Goal: Task Accomplishment & Management: Use online tool/utility

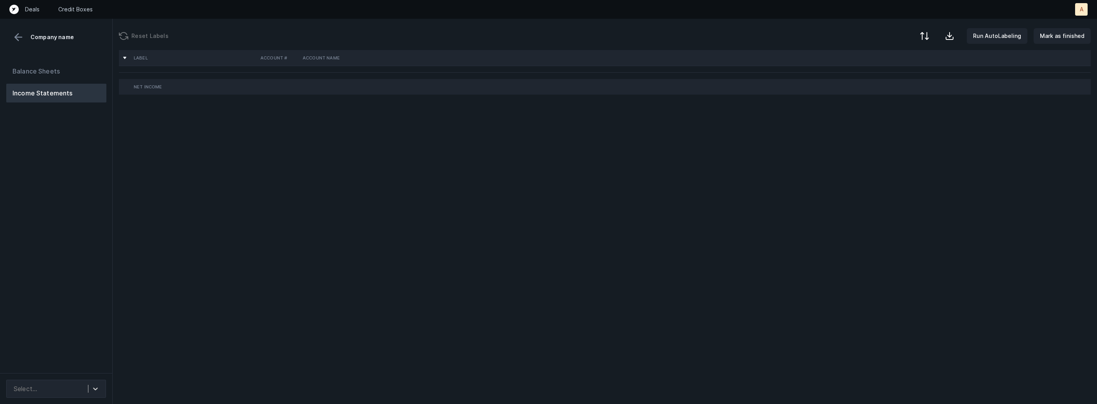
click at [93, 144] on div "Balance Sheets Income Statements" at bounding box center [56, 214] width 113 height 317
click at [91, 388] on icon at bounding box center [95, 389] width 8 height 8
click at [107, 261] on div "Balance Sheets Income Statements" at bounding box center [56, 214] width 113 height 317
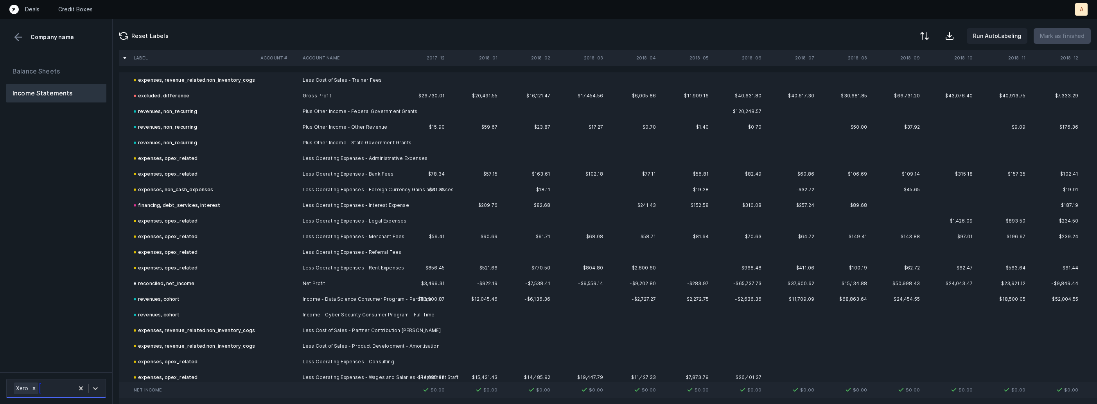
click at [67, 388] on div "Xero" at bounding box center [42, 388] width 64 height 15
click at [66, 356] on div "InstituteOfData_P&L([DATE]-[DATE])_Cleaned.csv" at bounding box center [56, 361] width 100 height 25
click at [33, 362] on icon at bounding box center [33, 362] width 3 height 3
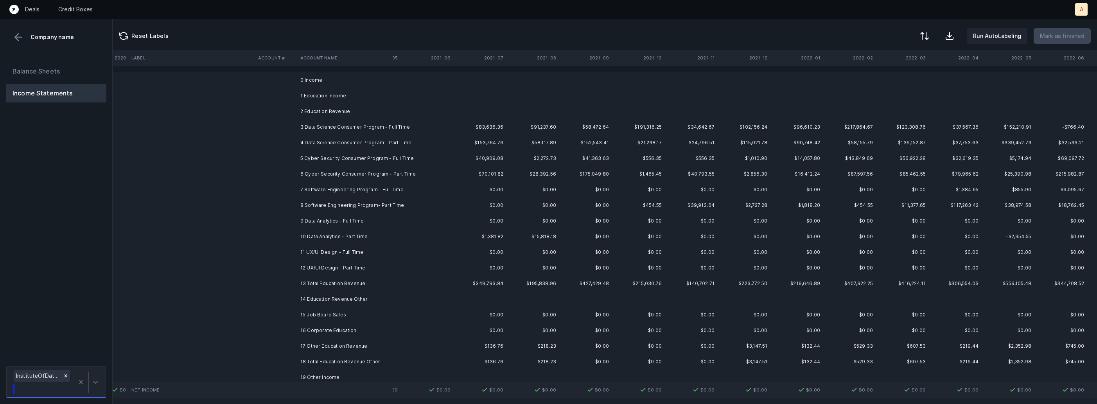
scroll to position [0, 2217]
click at [335, 267] on td "12 UX/UI Design - Part Time" at bounding box center [344, 268] width 95 height 16
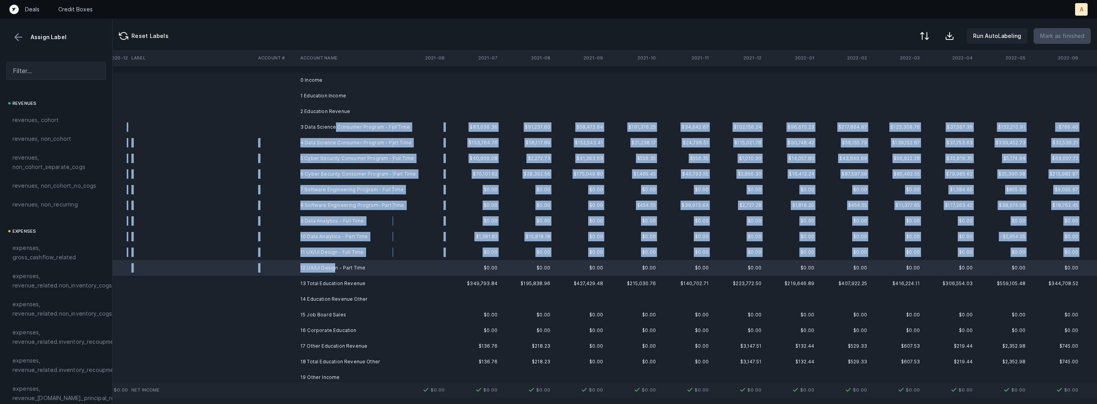
click at [334, 125] on td "3 Data Science Consumer Program - Full Time" at bounding box center [344, 127] width 95 height 16
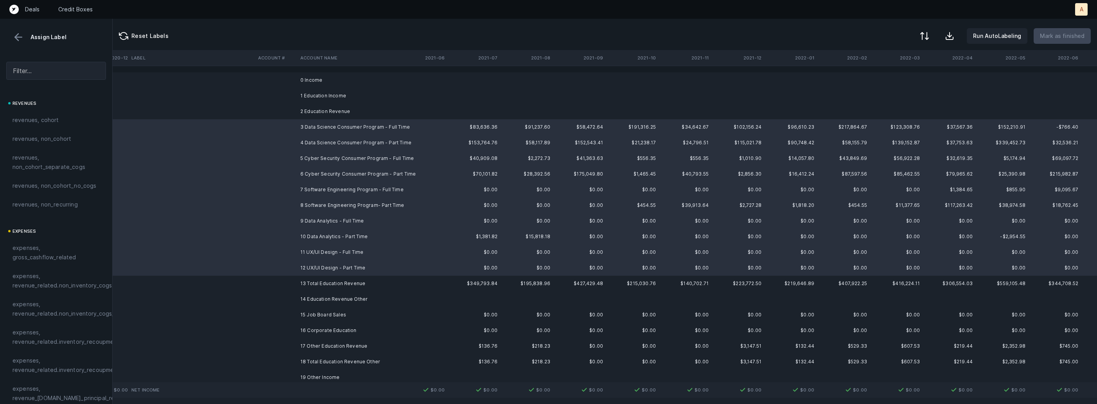
drag, startPoint x: 60, startPoint y: 118, endPoint x: 184, endPoint y: 142, distance: 126.4
click at [60, 118] on div "revenues, cohort" at bounding box center [56, 119] width 87 height 9
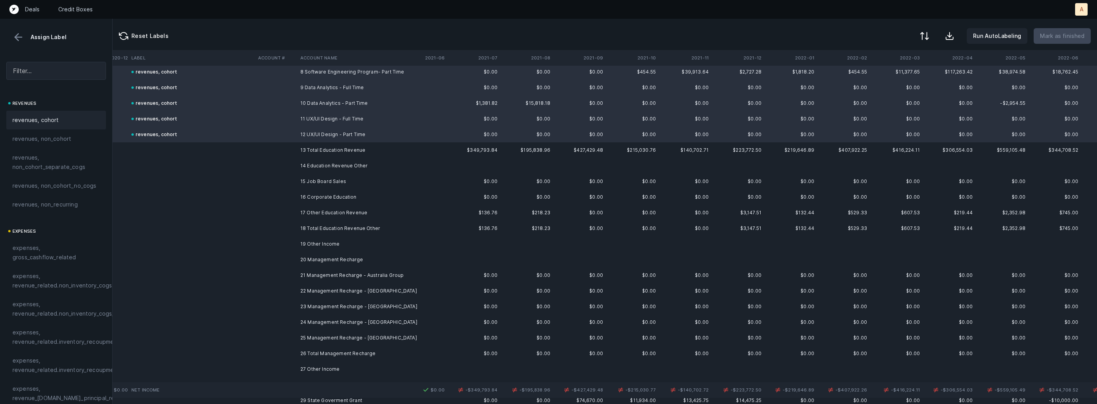
scroll to position [134, 2217]
click at [335, 209] on td "17 Other Education Revenue" at bounding box center [344, 212] width 95 height 16
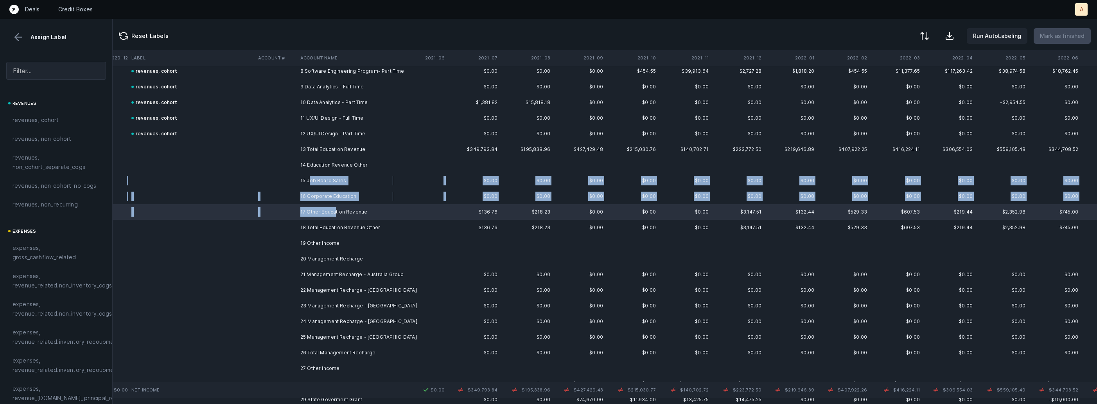
click at [310, 180] on td "15 Job Board Sales" at bounding box center [344, 181] width 95 height 16
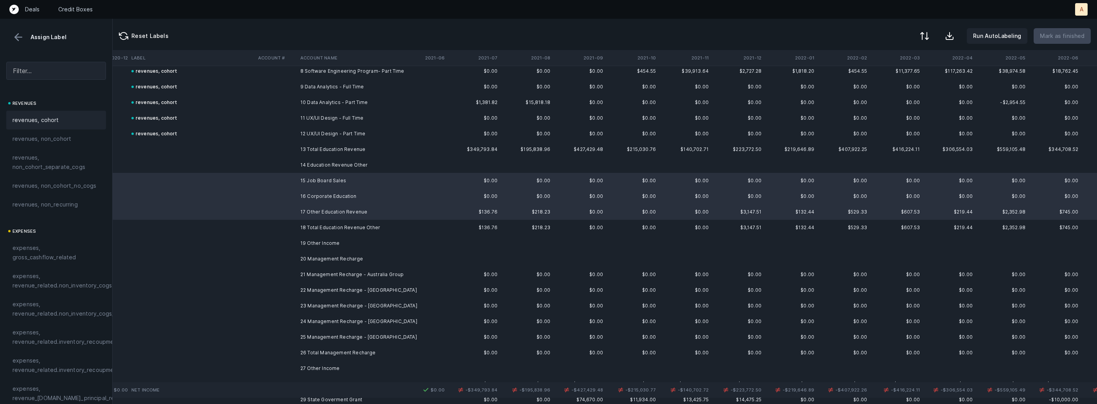
click at [68, 116] on div "revenues, cohort" at bounding box center [56, 119] width 87 height 9
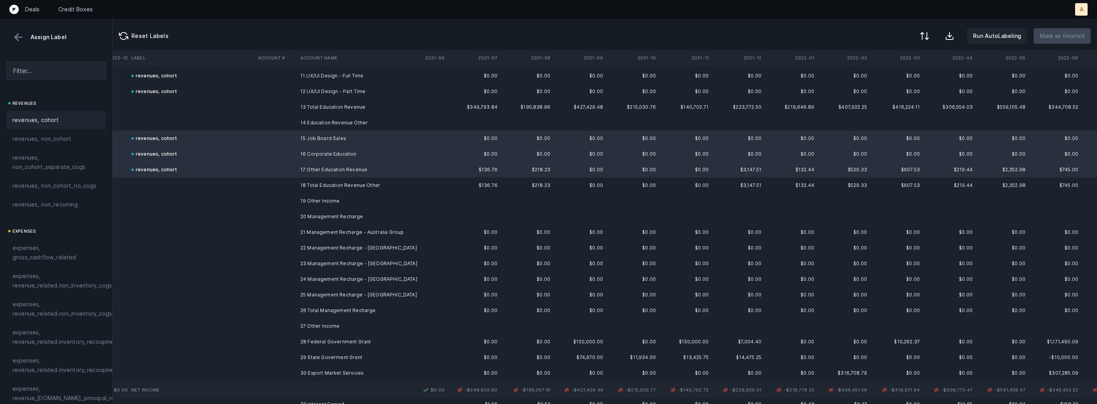
scroll to position [179, 2217]
click at [348, 231] on td "21 Management Recharge - Australia Group" at bounding box center [344, 230] width 95 height 16
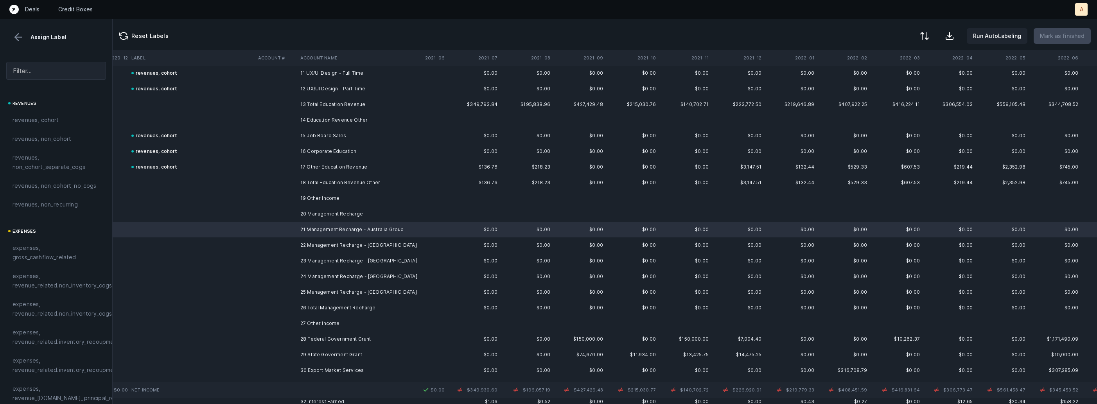
click at [320, 293] on td "25 Management Recharge - [GEOGRAPHIC_DATA]" at bounding box center [344, 292] width 95 height 16
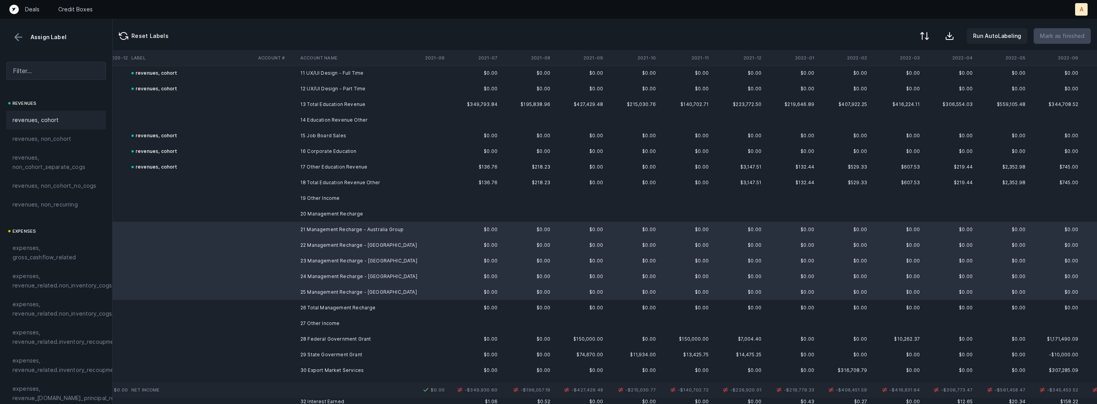
click at [39, 118] on span "revenues, cohort" at bounding box center [36, 119] width 47 height 9
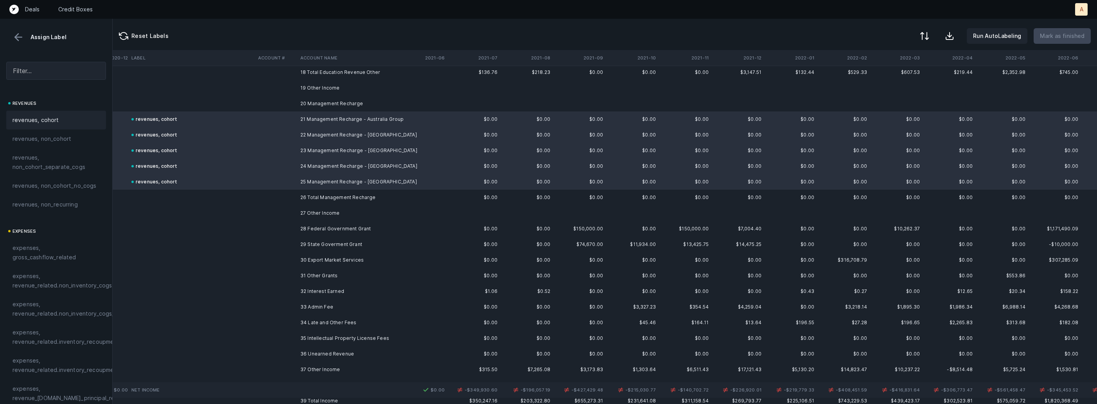
scroll to position [293, 2217]
click at [321, 227] on td "28 Federal Government Grant" at bounding box center [344, 225] width 95 height 16
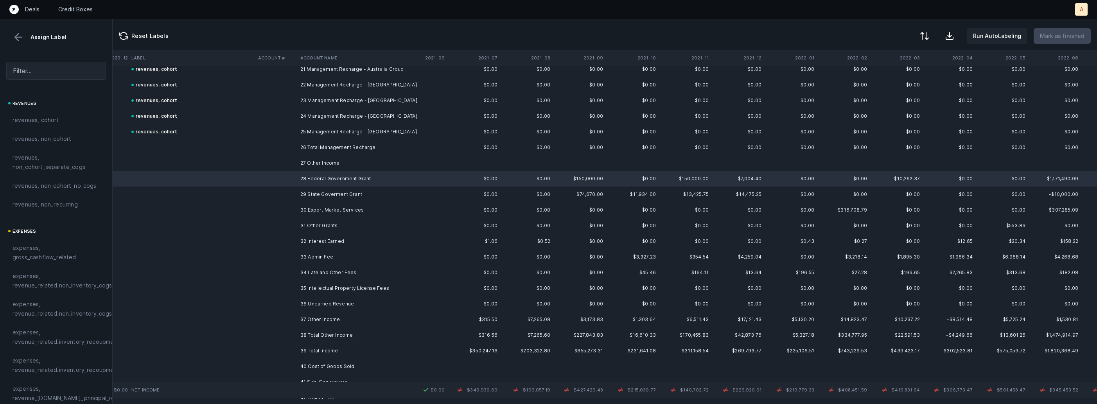
scroll to position [363, 2217]
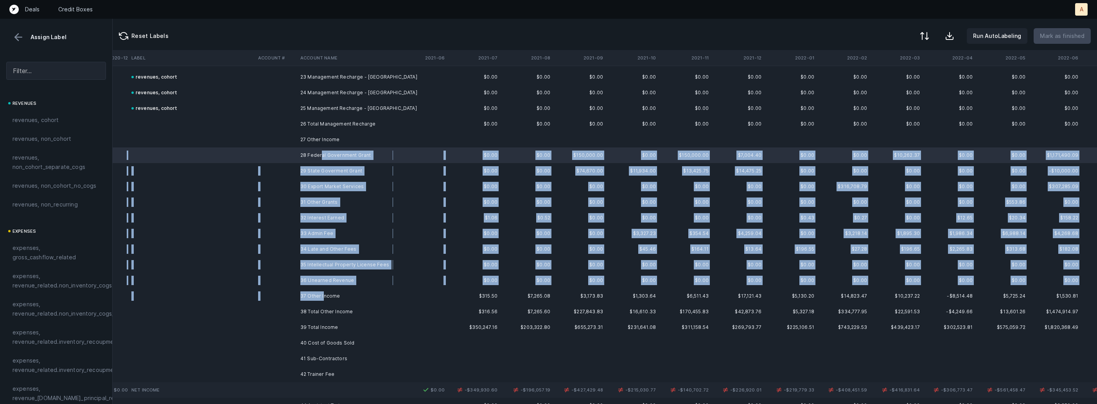
click at [323, 292] on td "37 Other Income" at bounding box center [344, 296] width 95 height 16
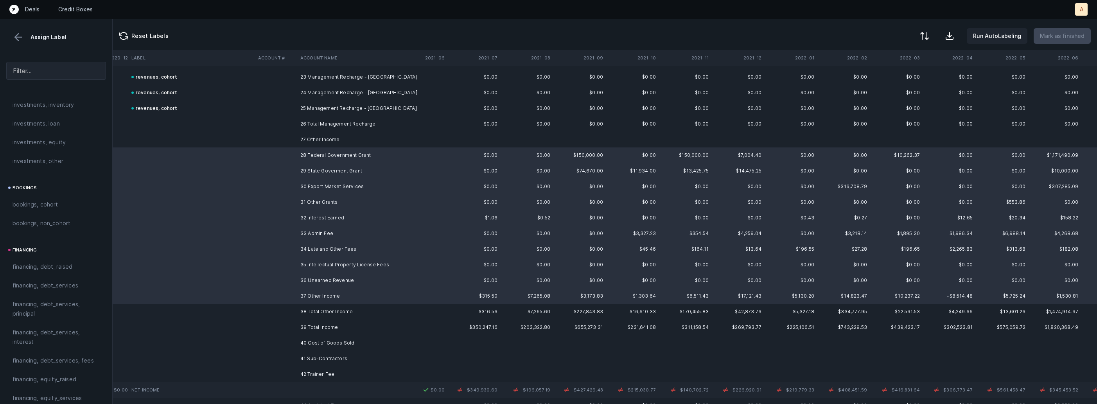
scroll to position [888, 0]
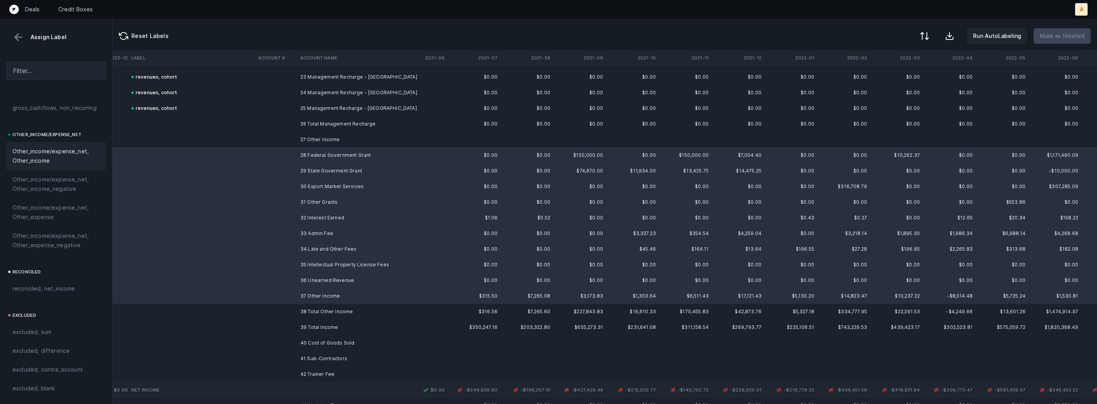
click at [40, 157] on span "Other_income/expense_net, Other_income" at bounding box center [56, 156] width 87 height 19
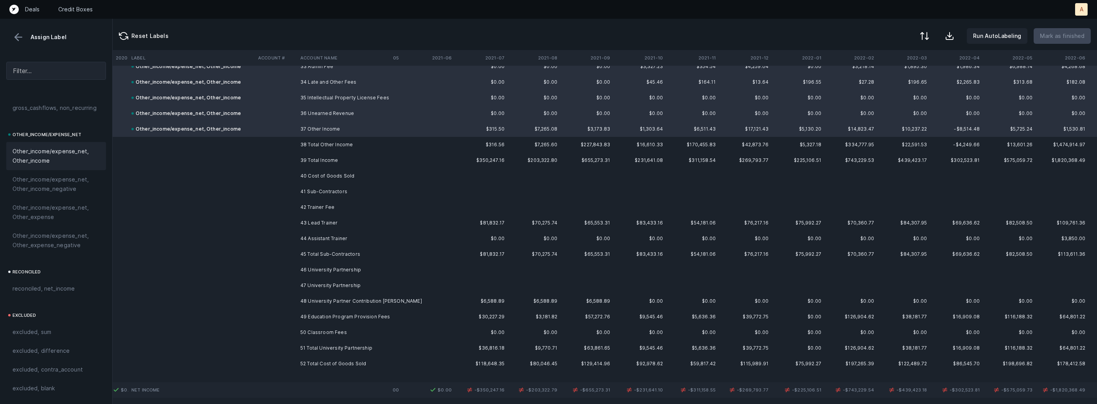
scroll to position [534, 2210]
click at [337, 219] on td "43 Lead Trainer" at bounding box center [344, 219] width 95 height 16
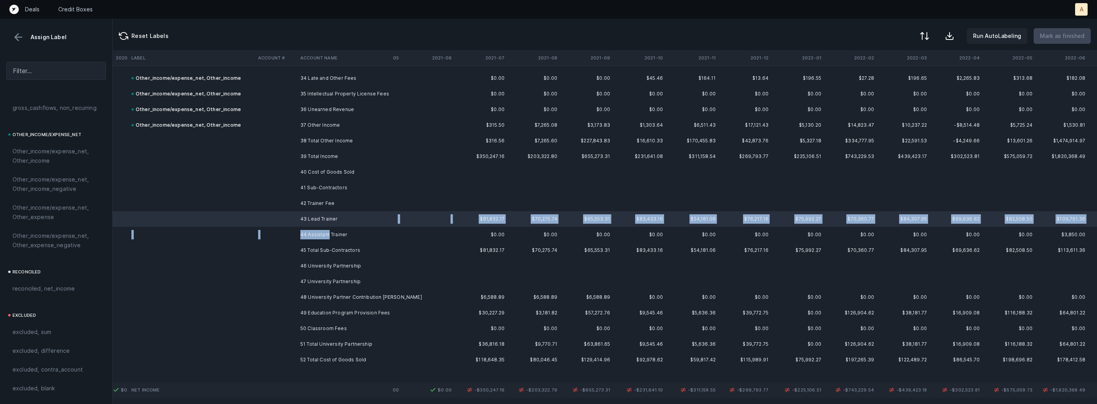
click at [329, 235] on td "44 Assistant Trainer" at bounding box center [344, 235] width 95 height 16
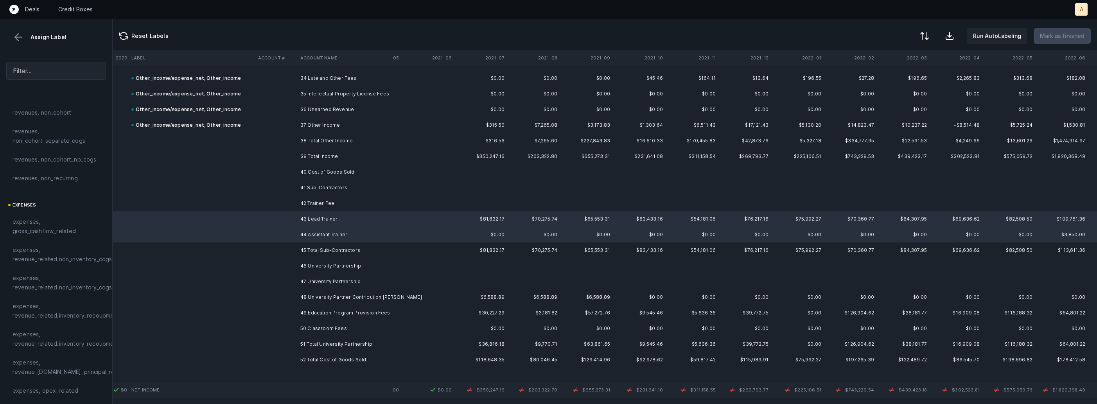
scroll to position [0, 0]
click at [63, 280] on span "expenses, revenue_related.non_inventory_cogs" at bounding box center [62, 280] width 99 height 19
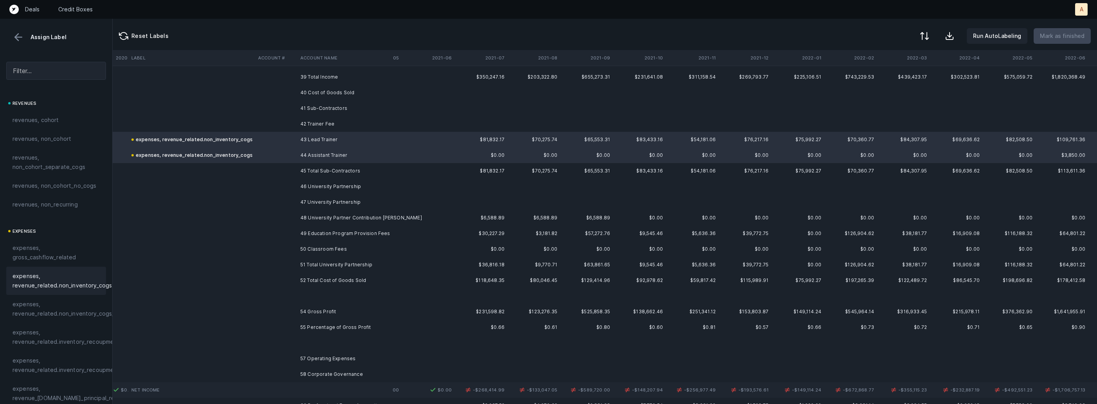
scroll to position [620, 2210]
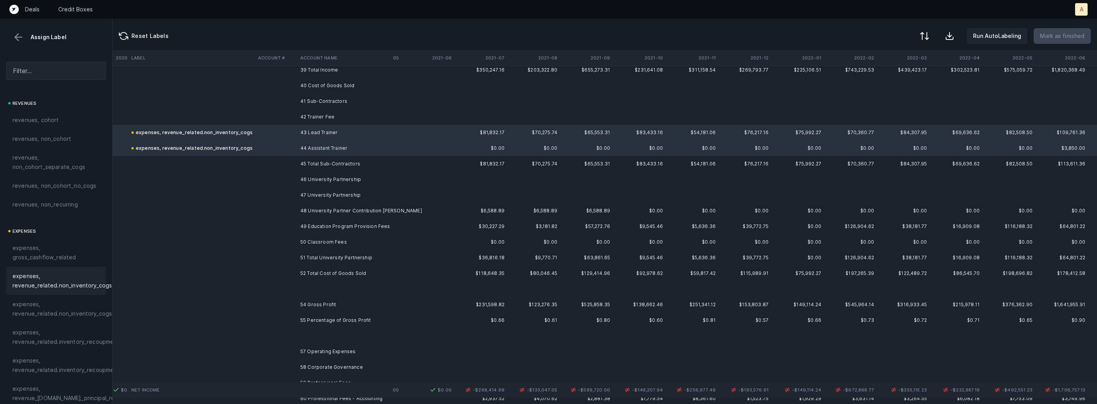
click at [500, 58] on th "2021-07" at bounding box center [481, 58] width 53 height 16
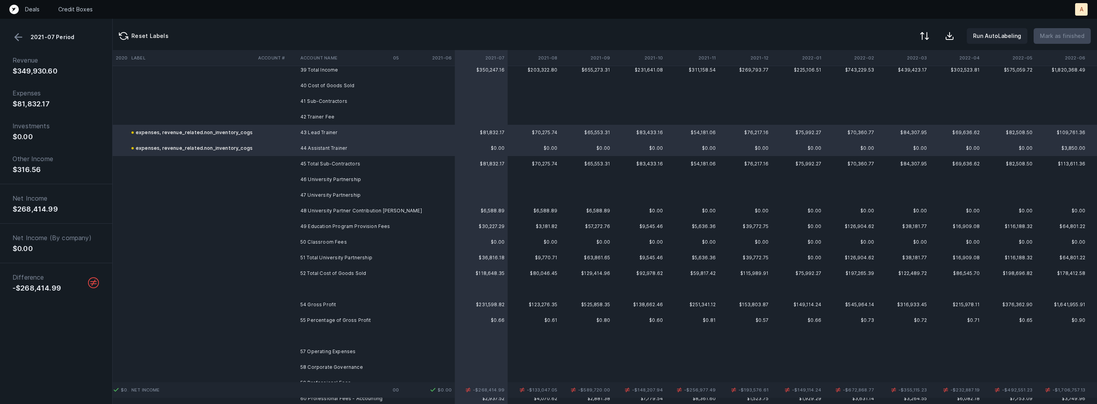
click at [352, 234] on td "50 Classroom Fees" at bounding box center [344, 242] width 95 height 16
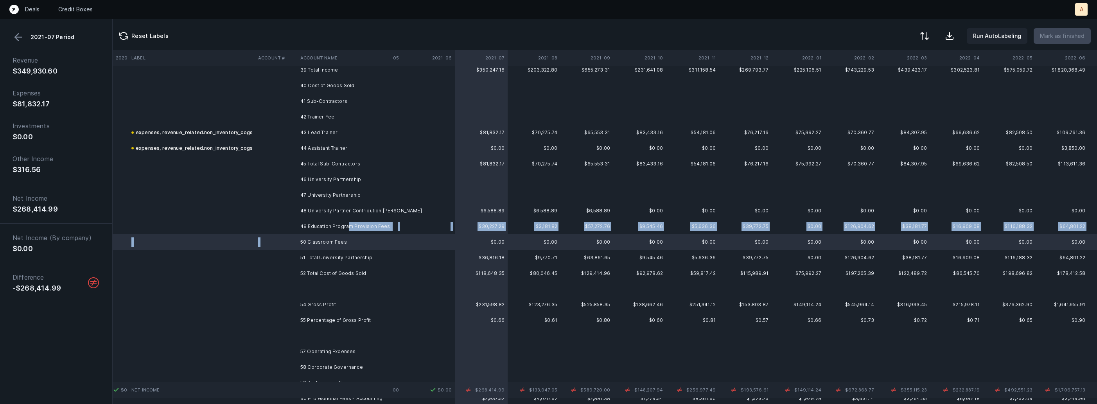
click at [345, 228] on td "49 Education Program Provision Fees" at bounding box center [344, 227] width 95 height 16
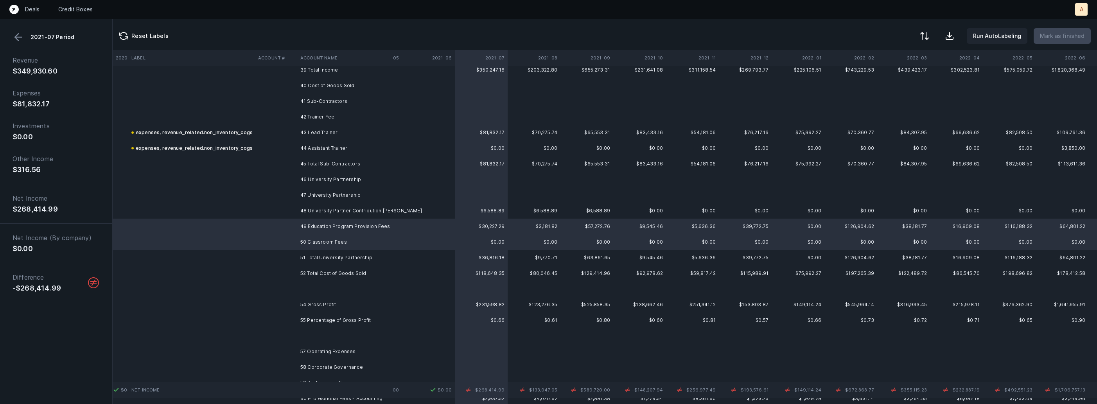
click at [17, 36] on button at bounding box center [19, 37] width 12 height 12
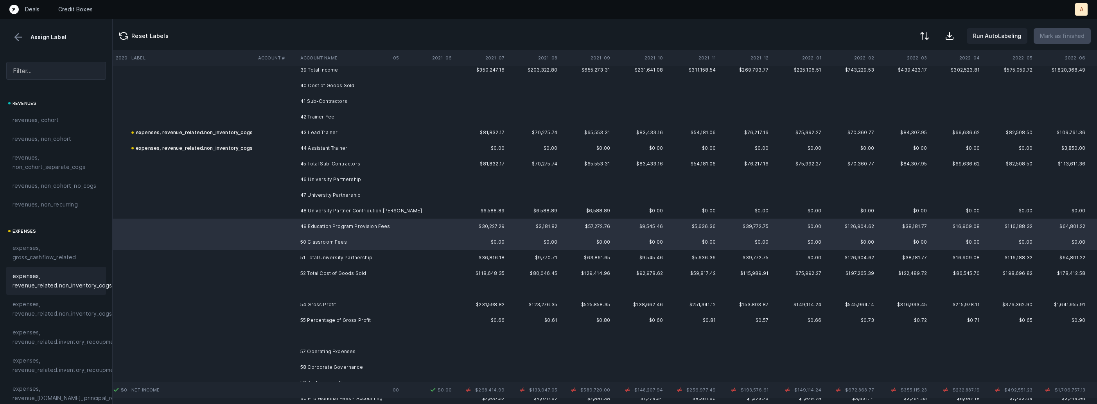
click at [49, 277] on span "expenses, revenue_related.non_inventory_cogs" at bounding box center [62, 280] width 99 height 19
click at [197, 214] on td at bounding box center [191, 211] width 127 height 16
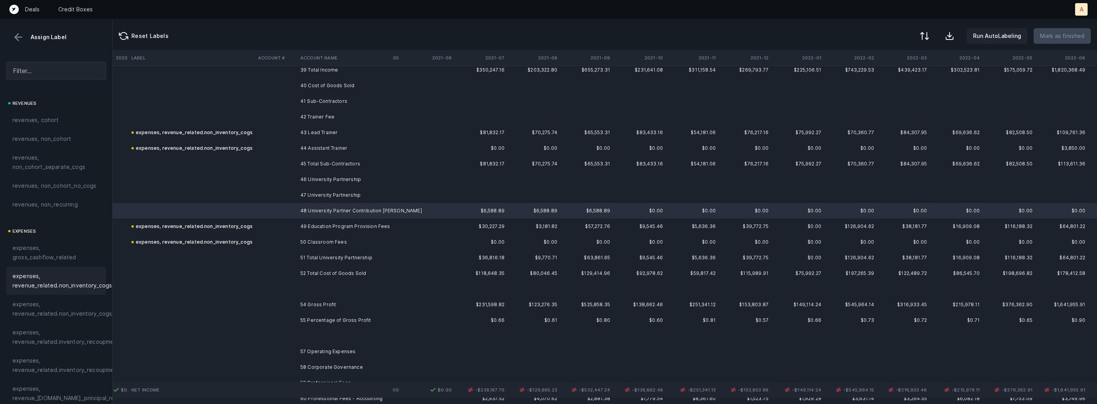
click at [47, 279] on span "expenses, revenue_related.non_inventory_cogs" at bounding box center [62, 280] width 99 height 19
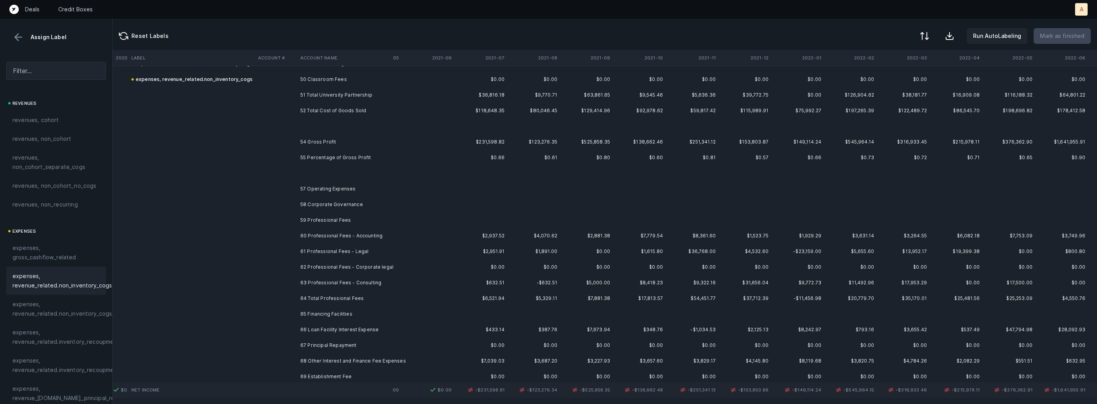
scroll to position [785, 2210]
click at [361, 233] on td "60 Professional Fees - Accounting" at bounding box center [344, 234] width 95 height 16
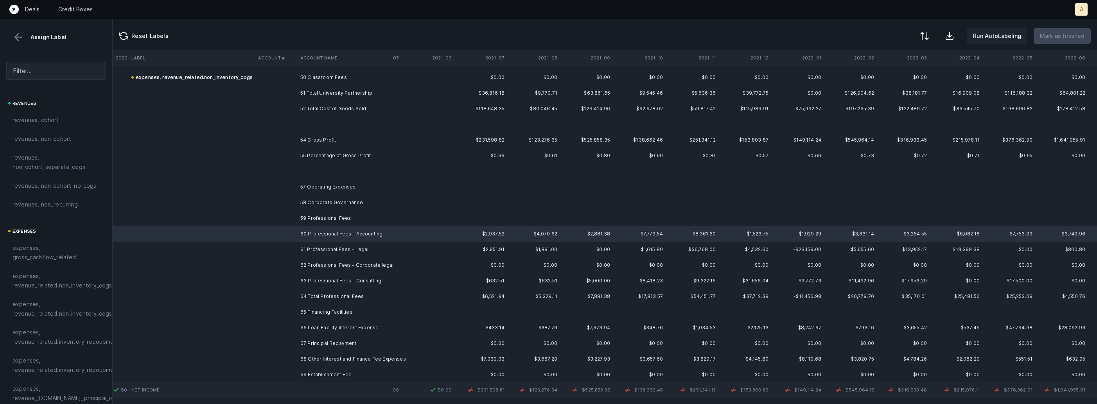
click at [320, 277] on td "63 Professional Fees - Consulting" at bounding box center [344, 281] width 95 height 16
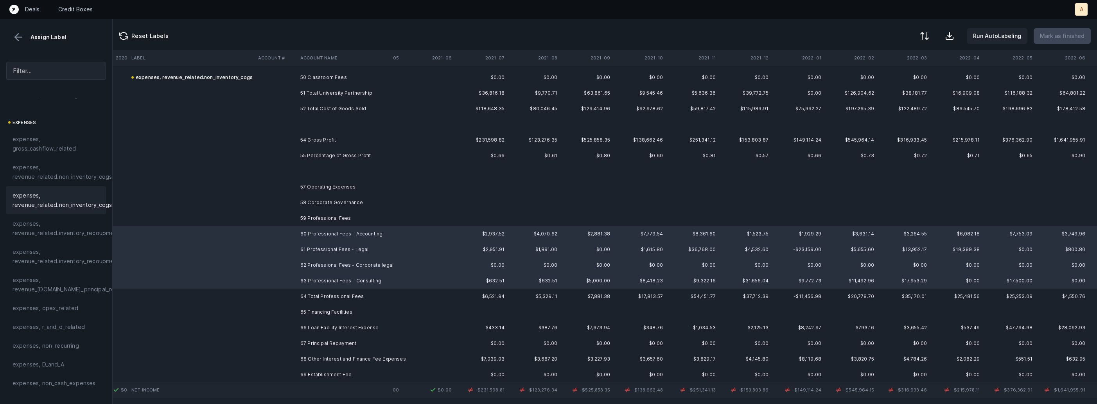
scroll to position [178, 0]
click at [53, 238] on span "expenses, opex_related" at bounding box center [46, 238] width 66 height 9
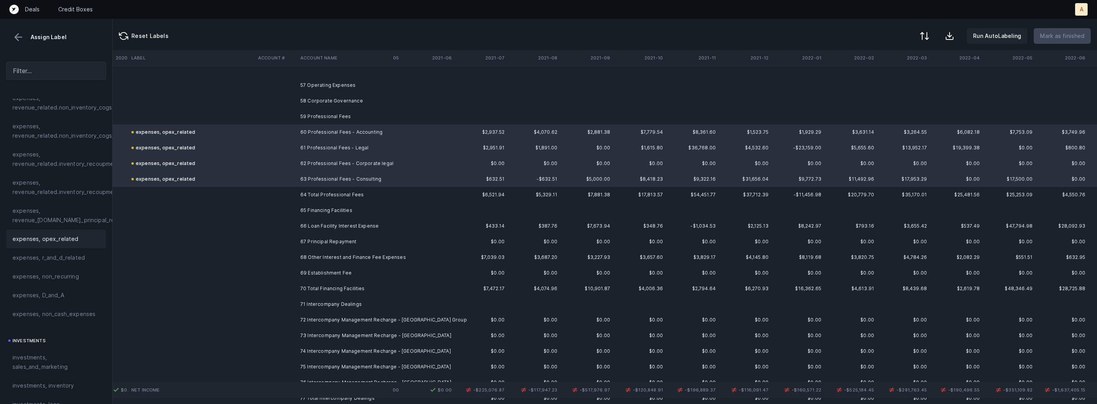
scroll to position [900, 2210]
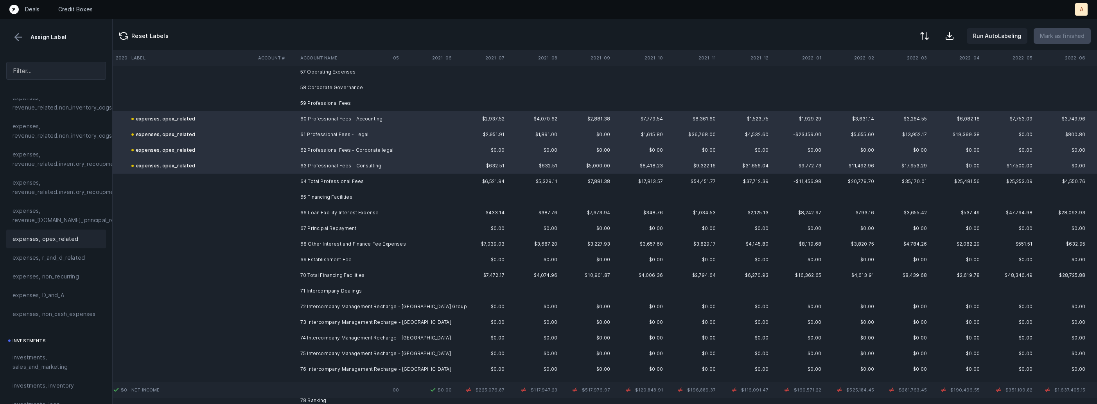
click at [362, 214] on td "66 Loan Facility Interest Expense" at bounding box center [344, 213] width 95 height 16
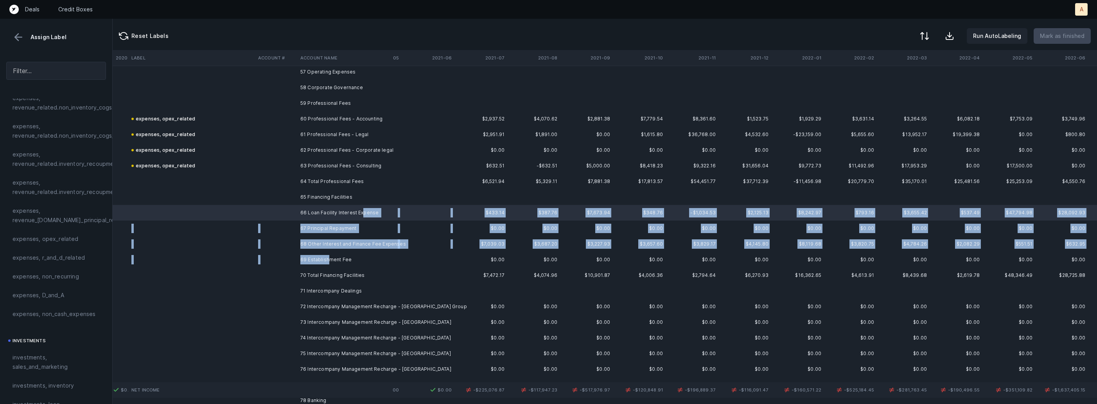
click at [330, 255] on td "69 Establishment Fee" at bounding box center [344, 260] width 95 height 16
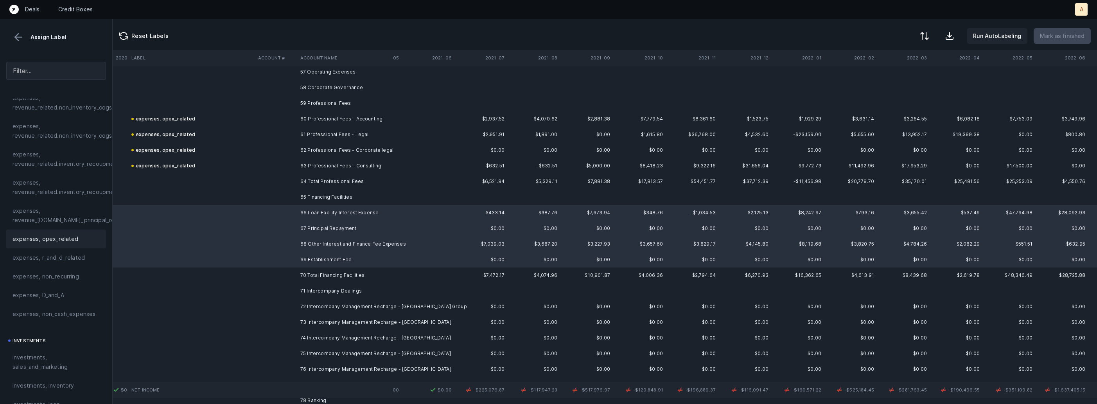
click at [49, 243] on span "expenses, opex_related" at bounding box center [46, 238] width 66 height 9
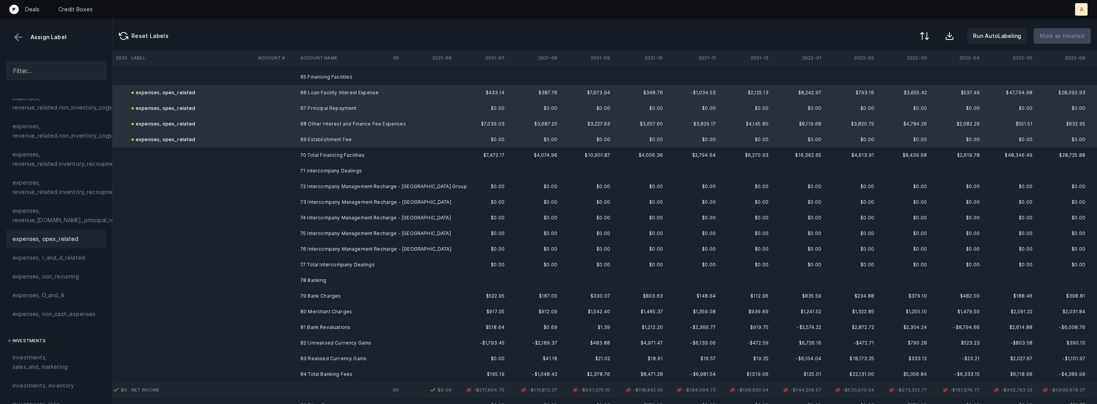
scroll to position [1029, 2210]
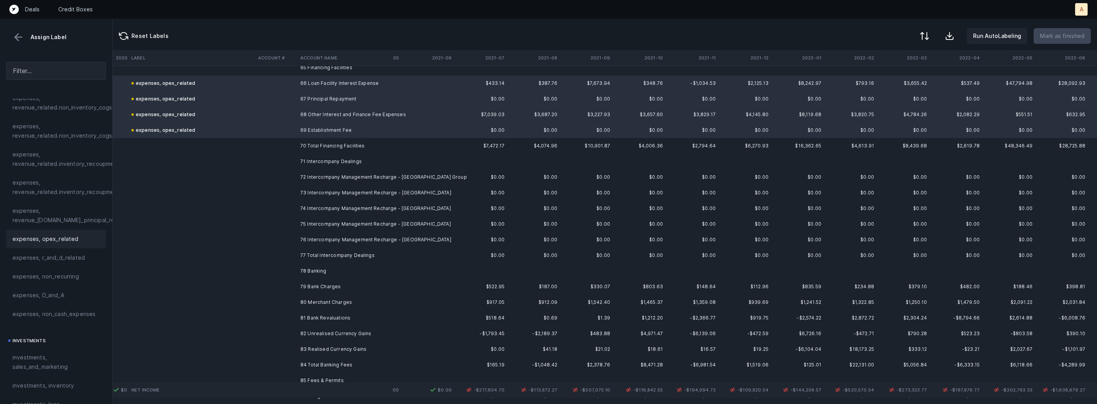
click at [310, 178] on td "72 Intercompany Management Recharge - [GEOGRAPHIC_DATA] Group" at bounding box center [344, 177] width 95 height 16
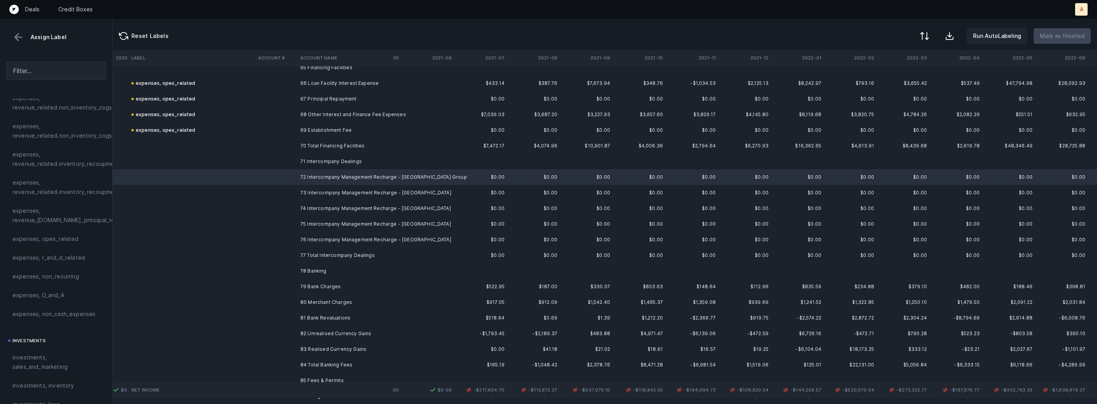
click at [295, 245] on td at bounding box center [276, 240] width 42 height 16
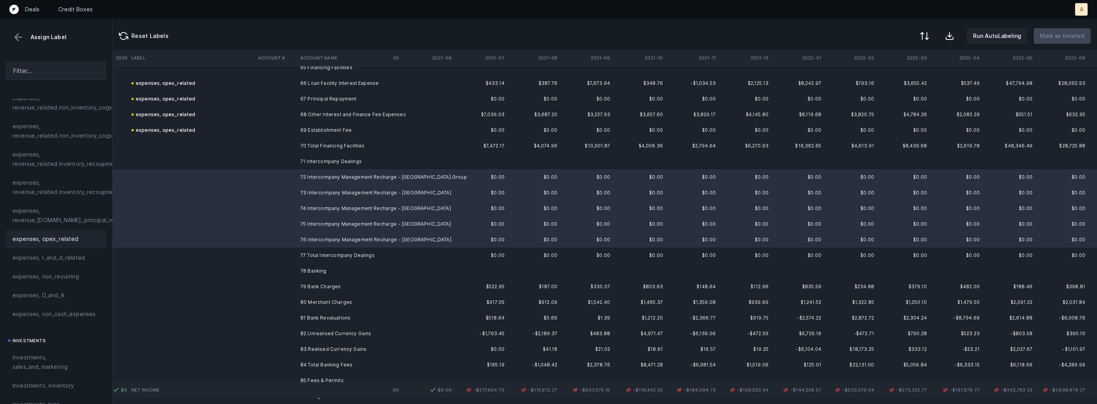
click at [72, 241] on span "expenses, opex_related" at bounding box center [46, 238] width 66 height 9
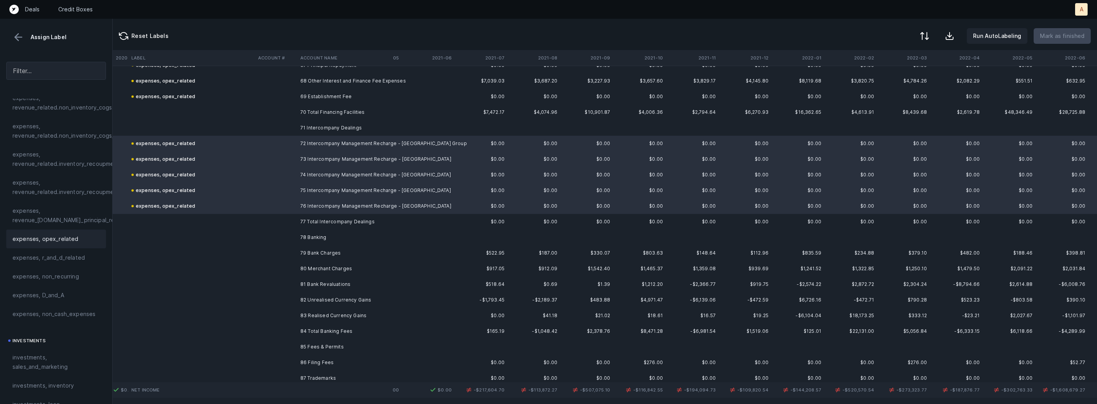
scroll to position [1106, 2210]
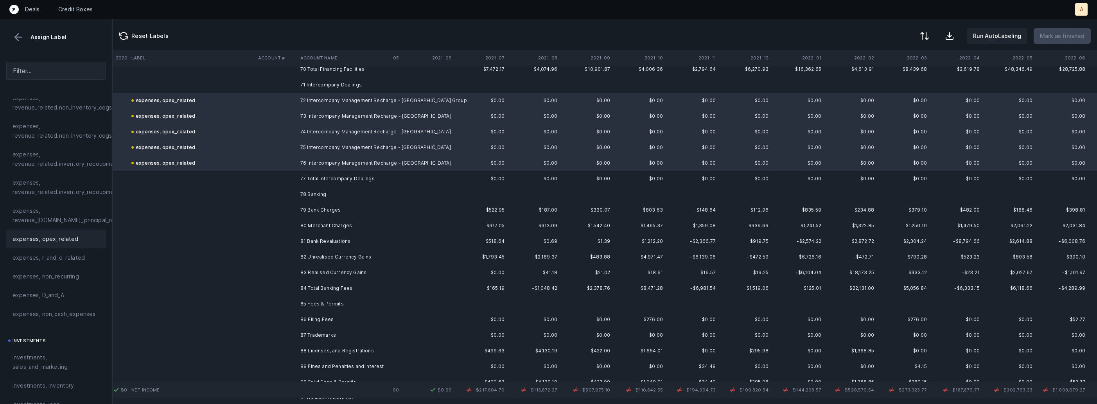
click at [352, 213] on td "79 Bank Charges" at bounding box center [344, 210] width 95 height 16
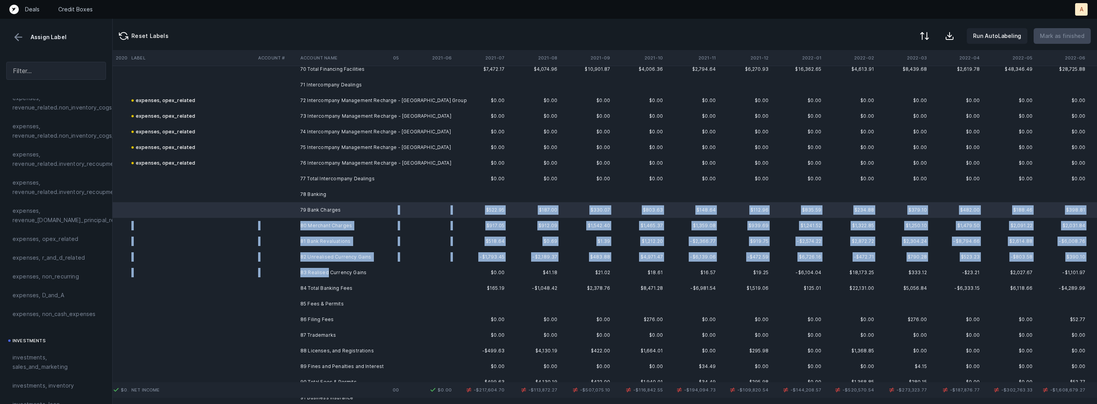
click at [327, 268] on td "83 Realised Currency Gains" at bounding box center [344, 273] width 95 height 16
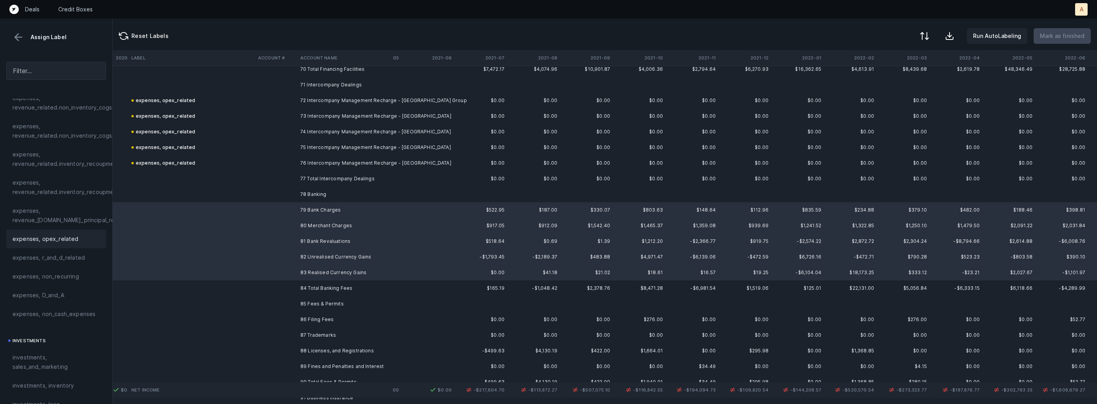
click at [63, 235] on span "expenses, opex_related" at bounding box center [46, 238] width 66 height 9
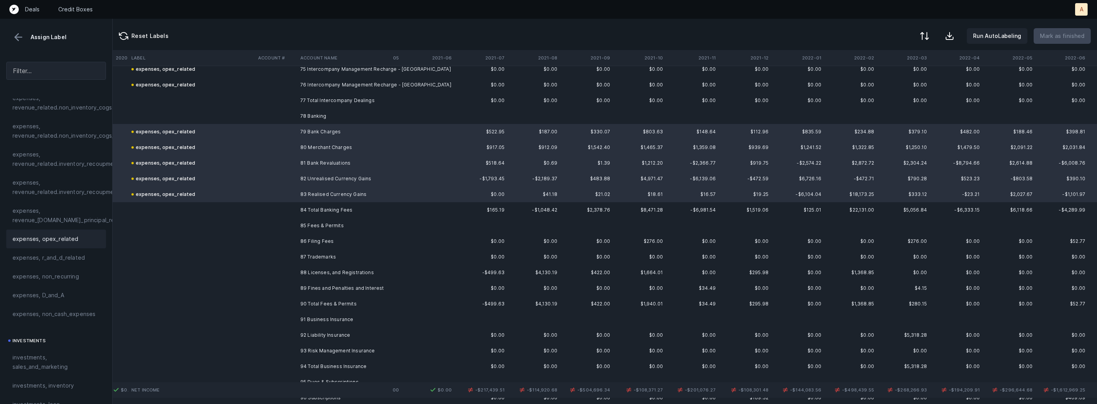
scroll to position [1212, 2210]
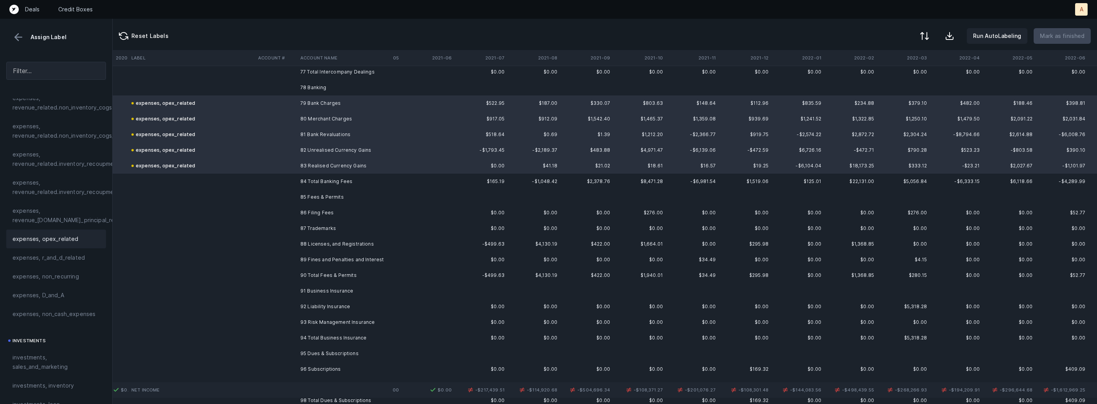
click at [326, 212] on td "86 Filing Fees" at bounding box center [344, 213] width 95 height 16
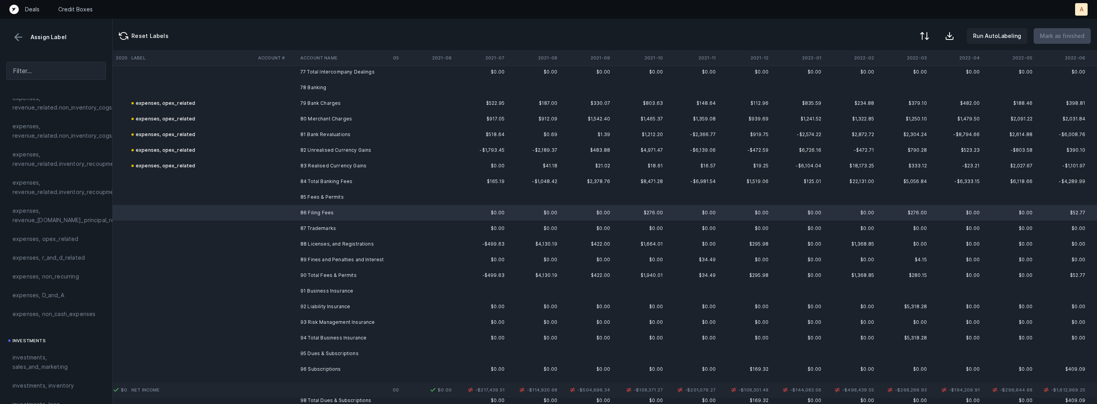
click at [323, 255] on td "89 Fines and Penalties and Interest" at bounding box center [344, 260] width 95 height 16
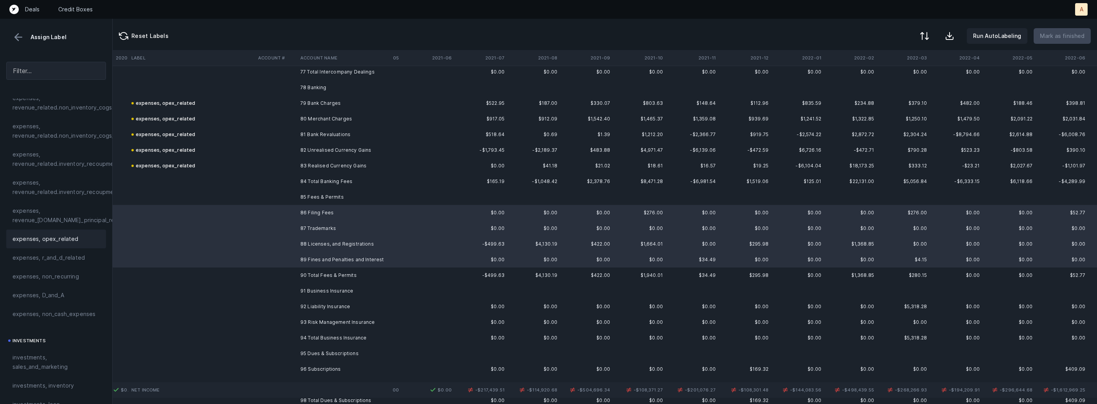
click at [73, 239] on span "expenses, opex_related" at bounding box center [46, 238] width 66 height 9
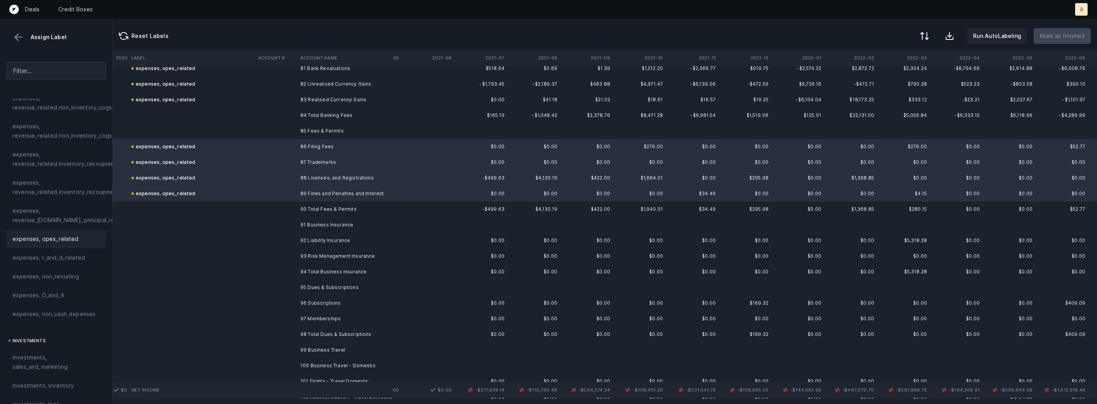
scroll to position [1290, 2210]
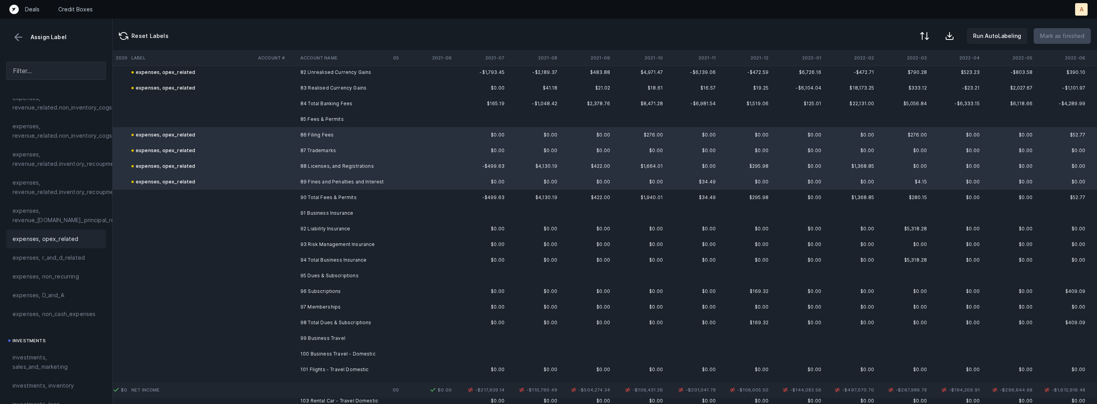
click at [331, 233] on td "92 Liability Insurance" at bounding box center [344, 229] width 95 height 16
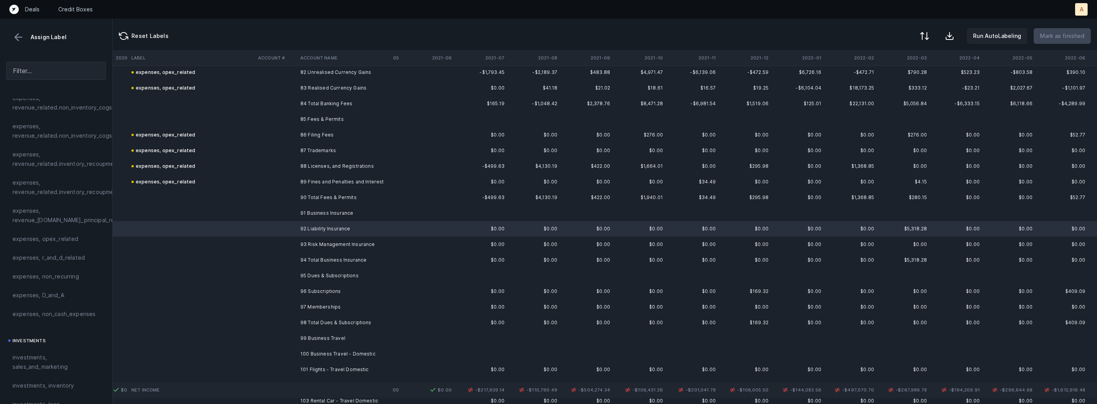
click at [312, 249] on td "93 Risk Management Insurance" at bounding box center [344, 245] width 95 height 16
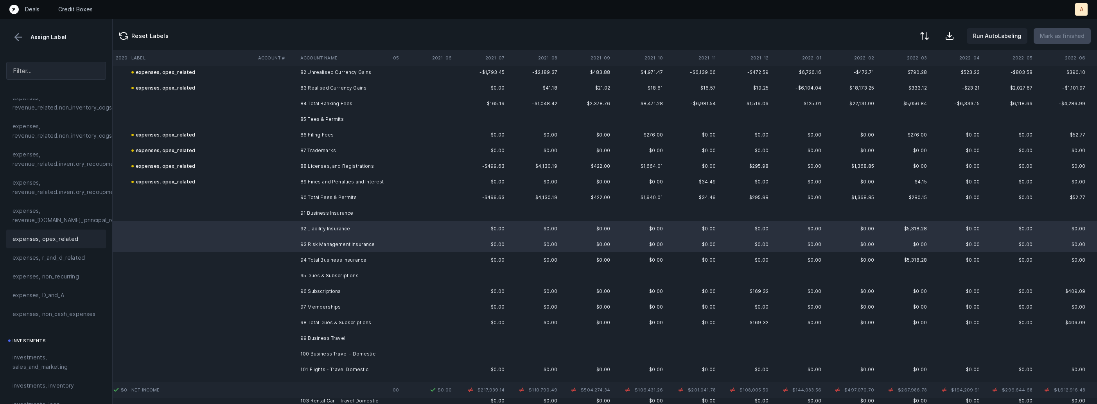
click at [68, 240] on span "expenses, opex_related" at bounding box center [46, 238] width 66 height 9
click at [317, 290] on td "96 Subscriptions" at bounding box center [344, 291] width 95 height 16
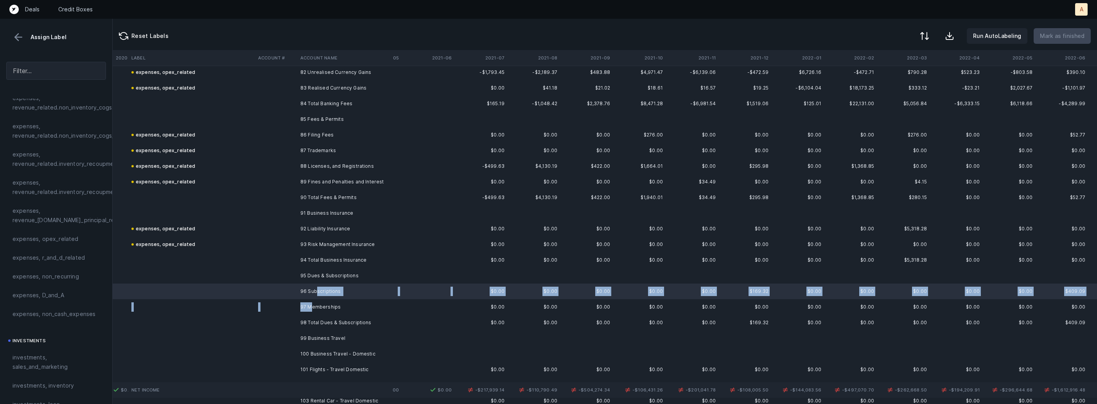
click at [310, 303] on td "97 Memberships" at bounding box center [344, 307] width 95 height 16
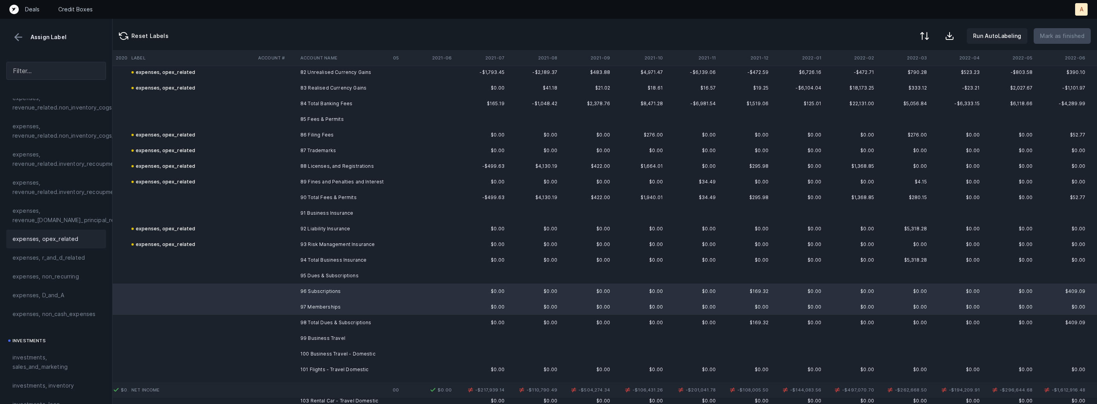
click at [74, 238] on span "expenses, opex_related" at bounding box center [46, 238] width 66 height 9
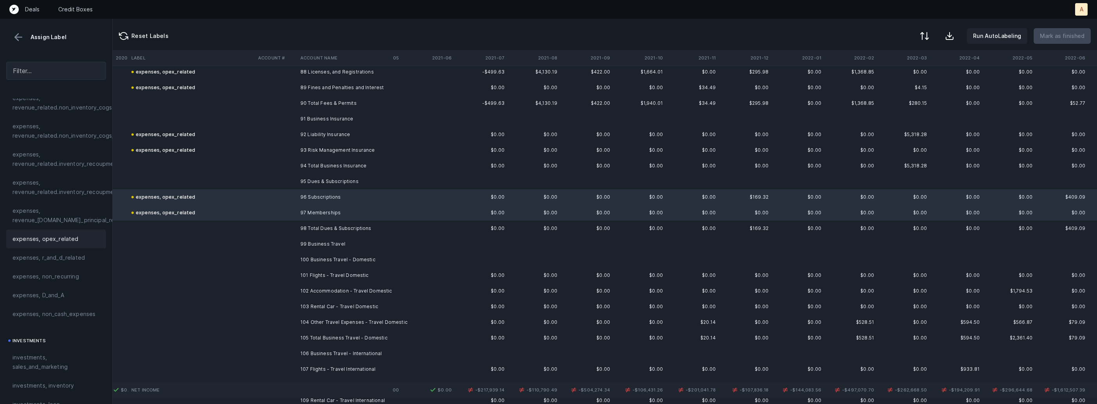
scroll to position [1391, 2210]
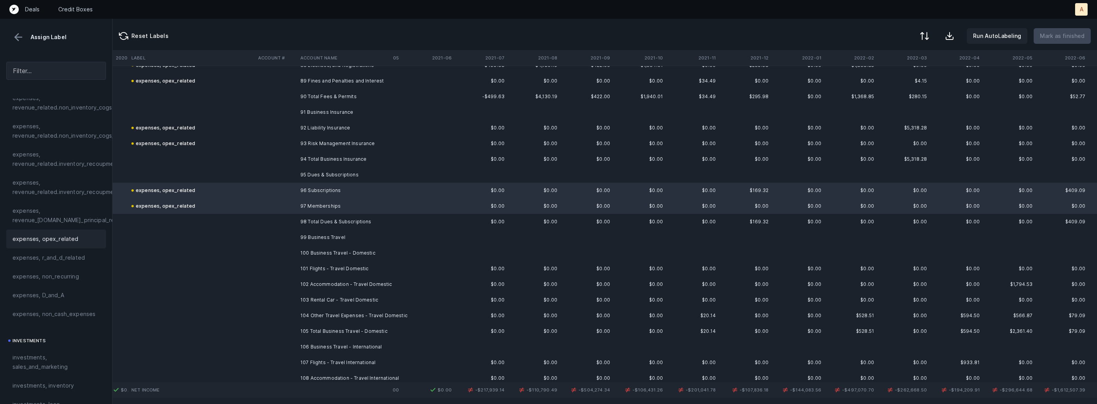
click at [321, 267] on td "101 Flights - Travel Domestic" at bounding box center [344, 269] width 95 height 16
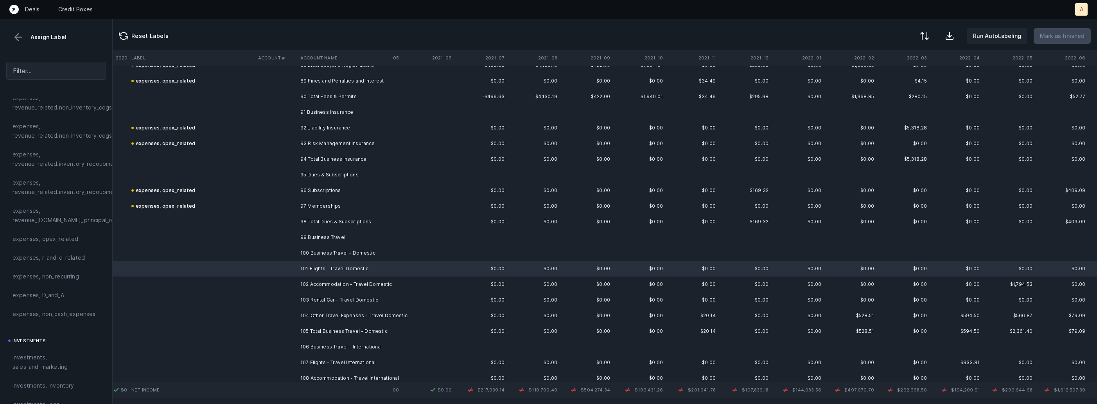
scroll to position [1399, 2210]
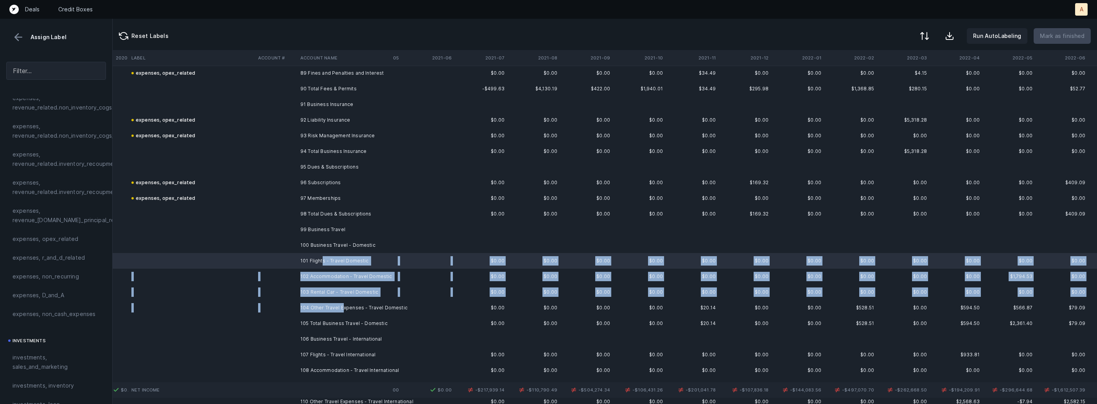
click at [343, 306] on td "104 Other Travel Expenses - Travel Domestic" at bounding box center [344, 308] width 95 height 16
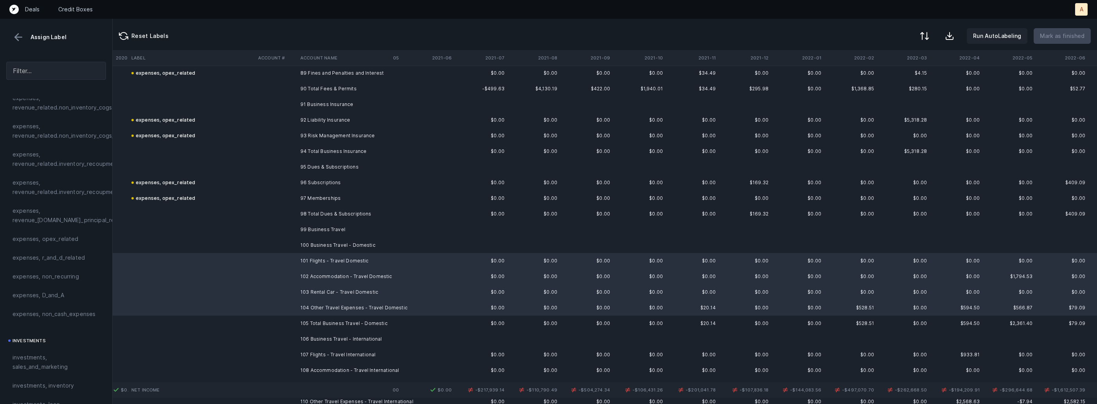
click at [351, 244] on td "100 Business Travel - Domestic" at bounding box center [344, 245] width 95 height 16
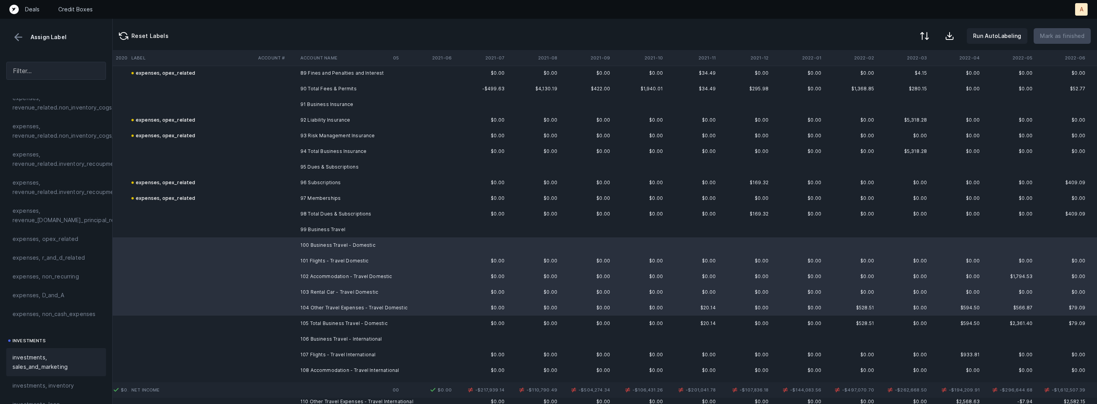
click at [39, 366] on span "investments, sales_and_marketing" at bounding box center [56, 362] width 87 height 19
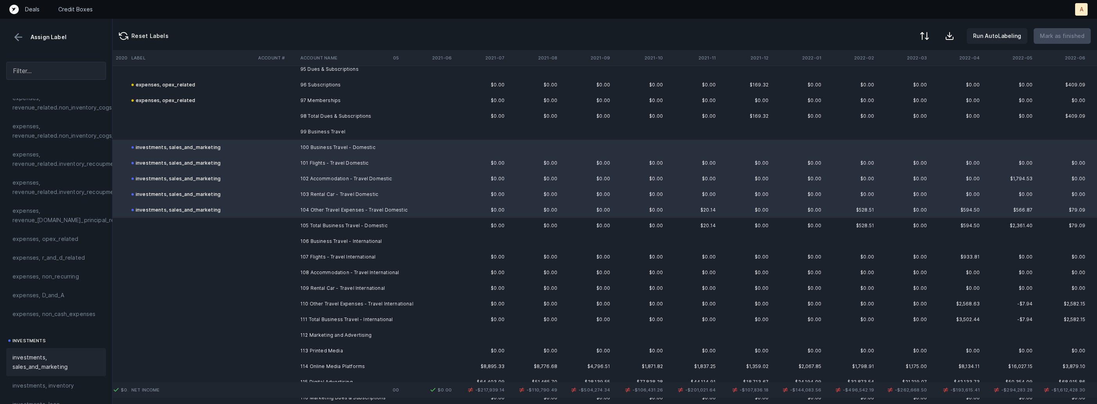
scroll to position [1500, 2210]
click at [327, 246] on td "107 Flights - Travel International" at bounding box center [344, 254] width 95 height 16
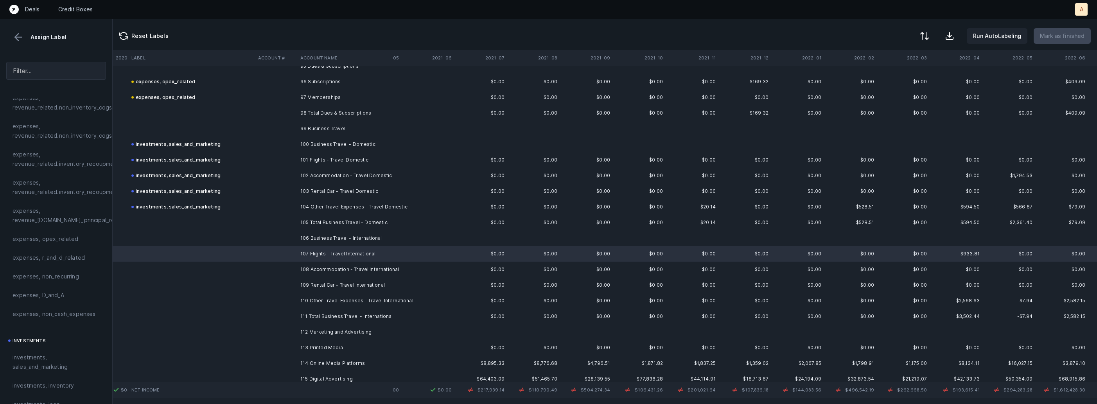
click at [317, 293] on td "110 Other Travel Expenses - Travel International" at bounding box center [344, 301] width 95 height 16
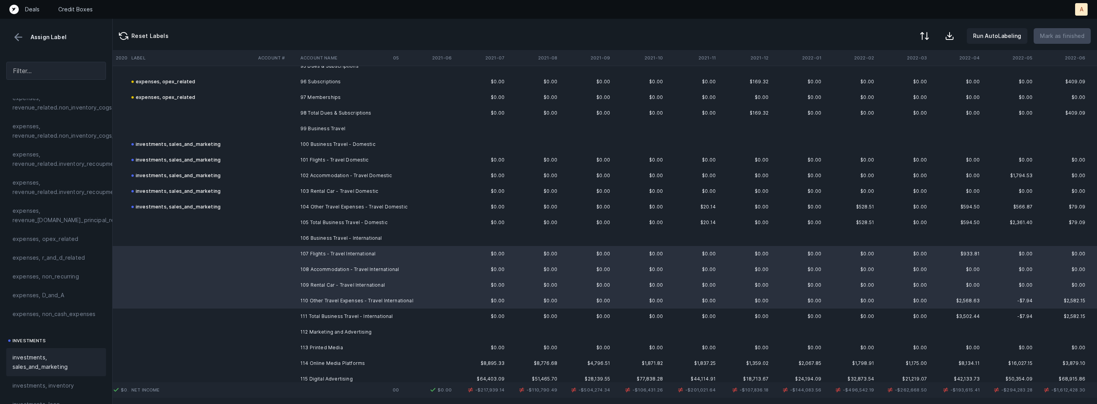
click at [33, 355] on span "investments, sales_and_marketing" at bounding box center [56, 362] width 87 height 19
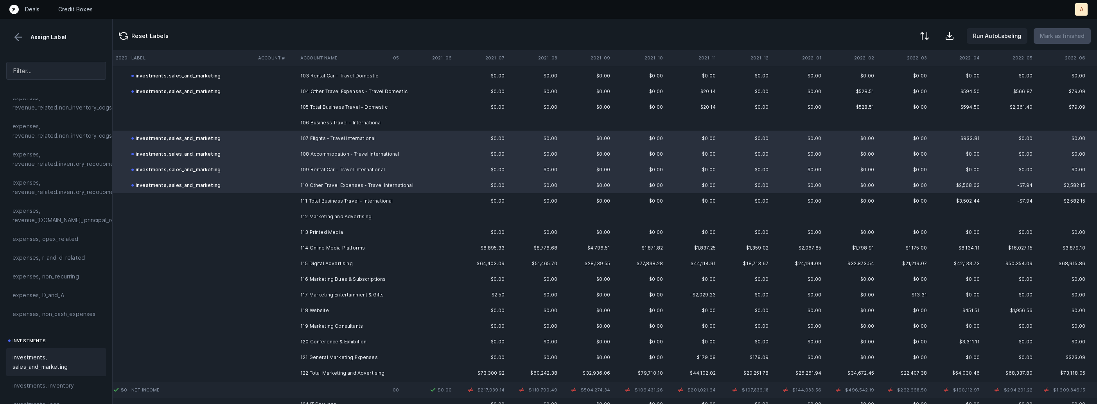
scroll to position [1626, 2210]
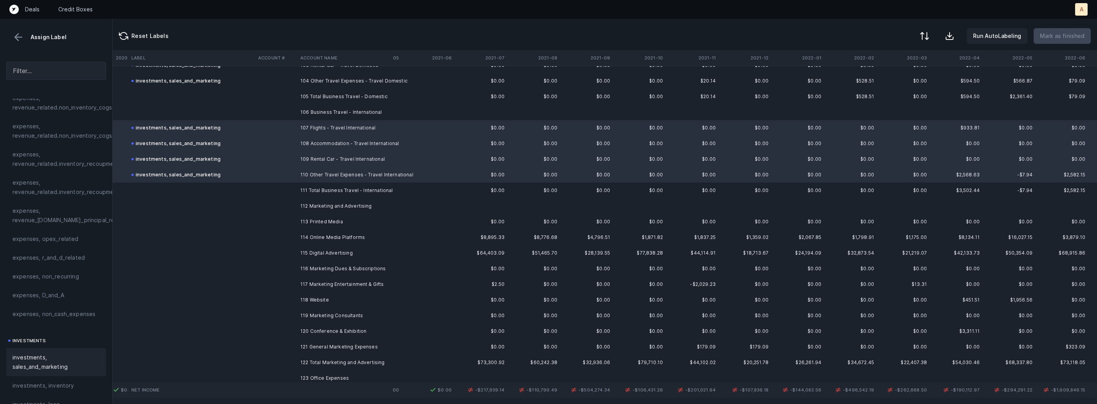
click at [304, 223] on td "113 Printed Media" at bounding box center [344, 222] width 95 height 16
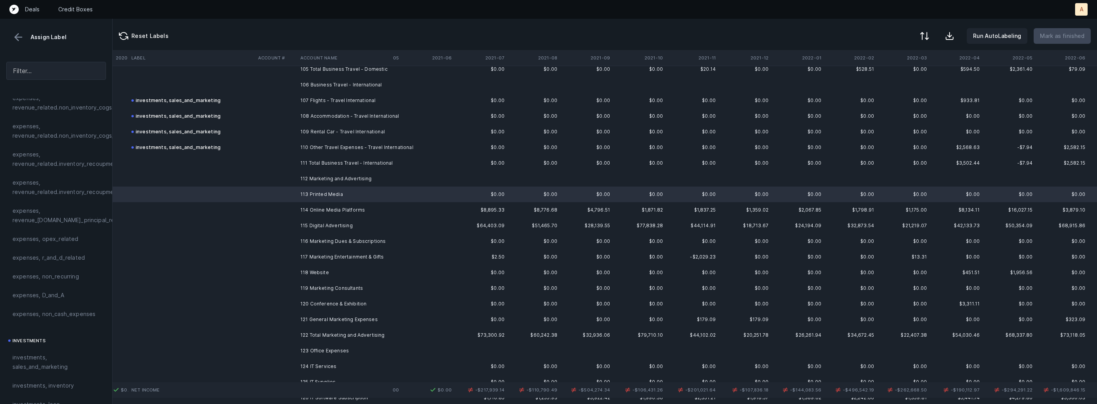
scroll to position [1656, 2210]
click at [305, 310] on td "121 General Marketing Expenses" at bounding box center [344, 316] width 95 height 16
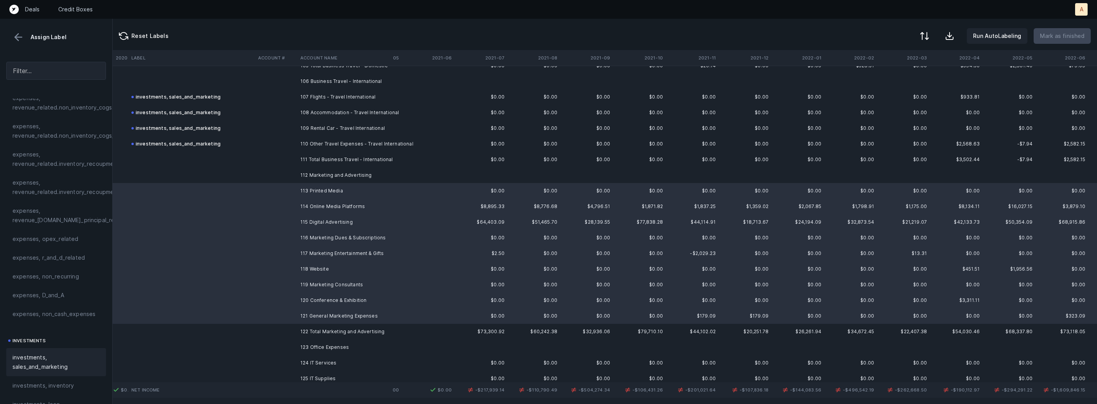
click at [57, 362] on span "investments, sales_and_marketing" at bounding box center [56, 362] width 87 height 19
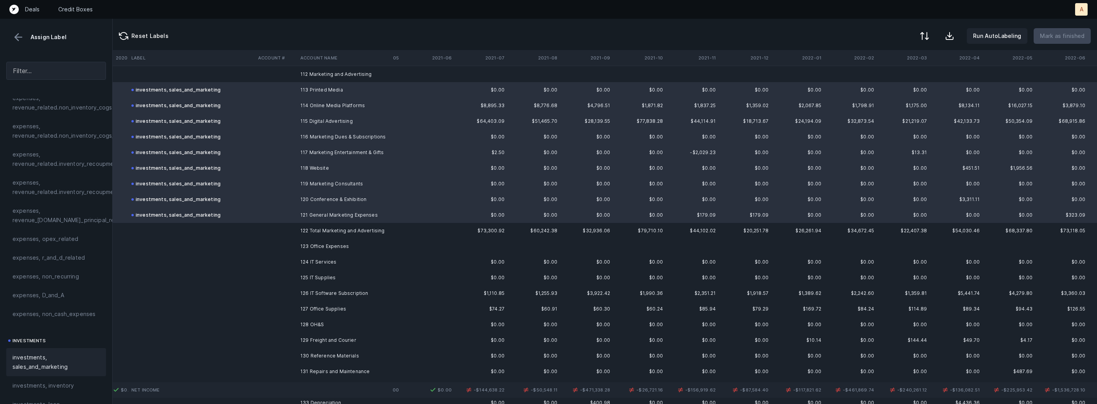
scroll to position [1776, 2210]
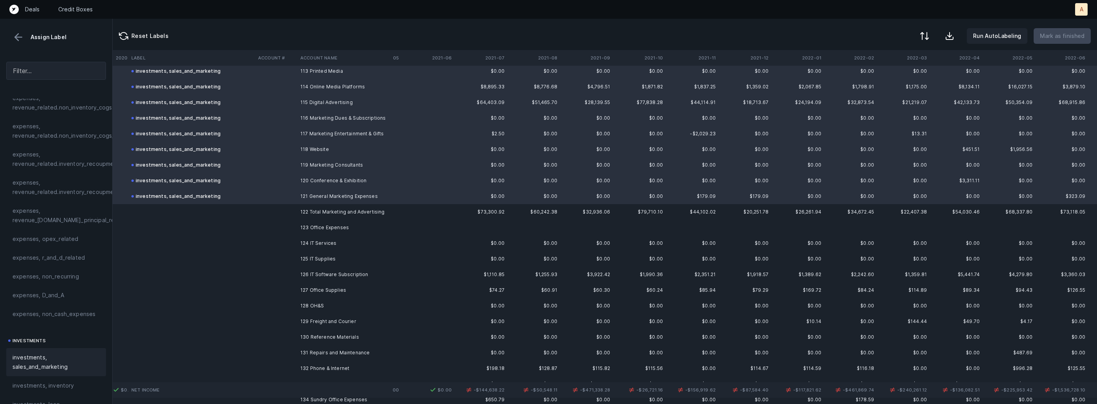
click at [349, 237] on td "124 IT Services" at bounding box center [344, 243] width 95 height 16
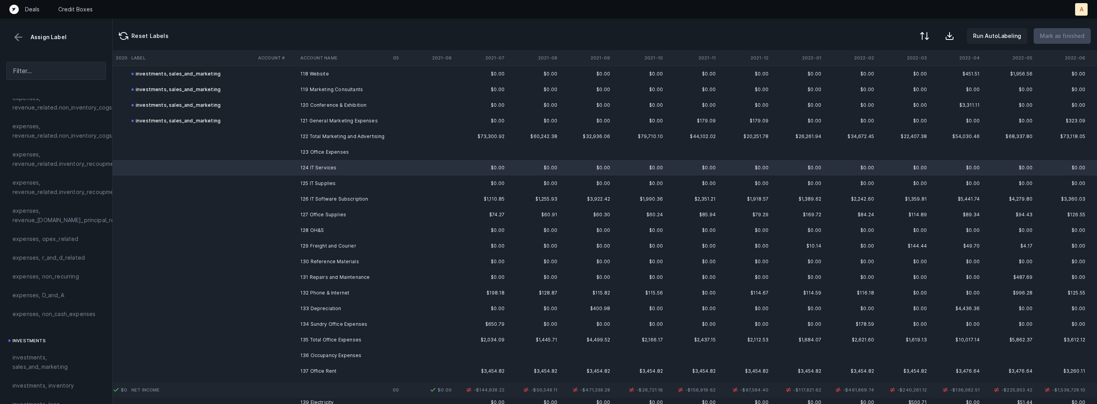
scroll to position [1858, 2210]
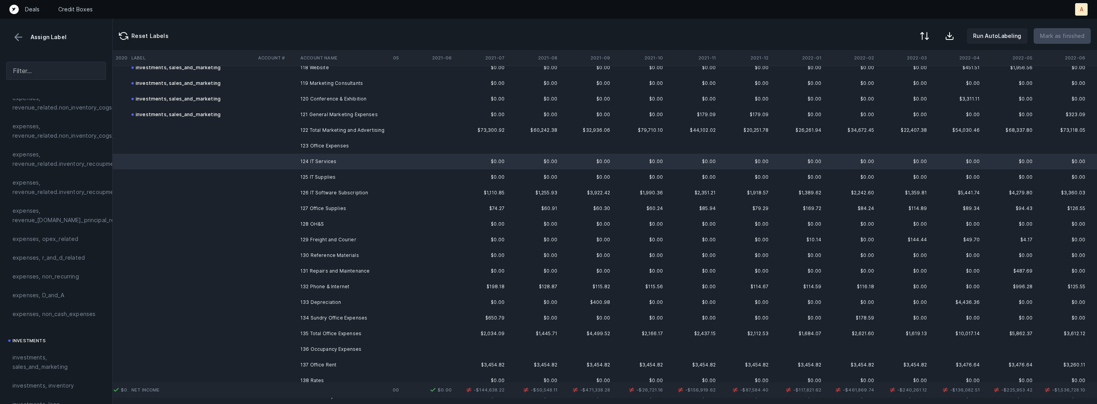
click at [310, 303] on td "133 Depreciation" at bounding box center [344, 302] width 95 height 16
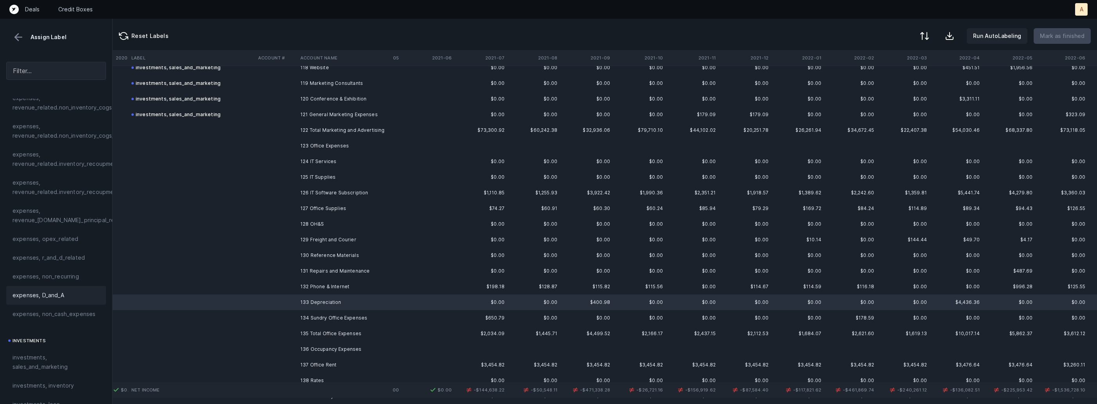
click at [66, 299] on div "expenses, D_and_A" at bounding box center [56, 294] width 87 height 9
click at [330, 165] on td "124 IT Services" at bounding box center [344, 162] width 95 height 16
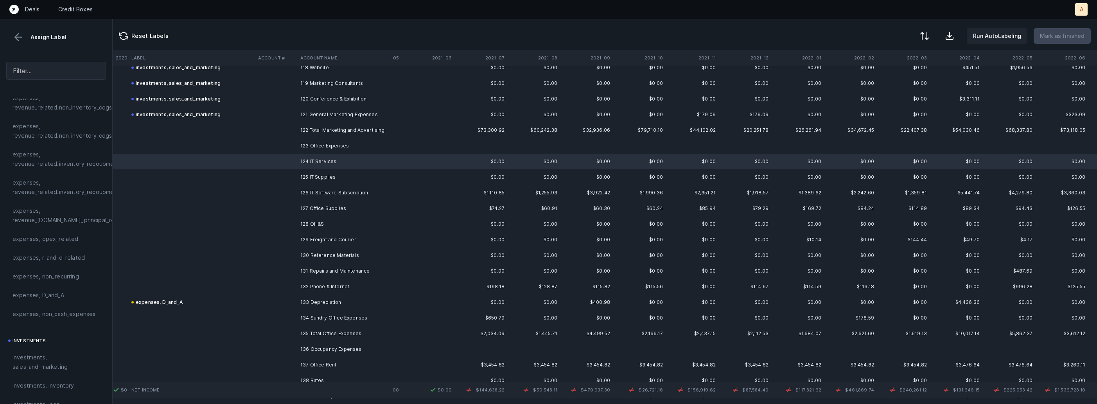
click at [329, 287] on td "132 Phone & Internet" at bounding box center [344, 287] width 95 height 16
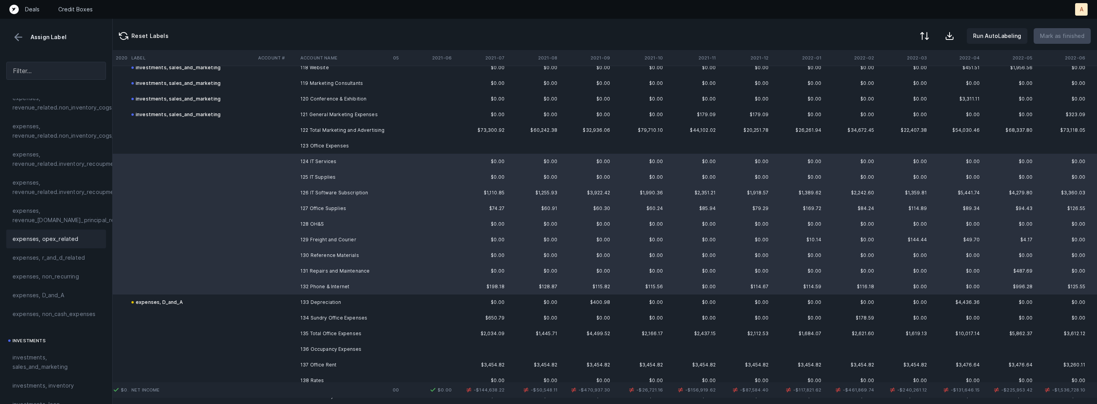
click at [83, 240] on div "expenses, opex_related" at bounding box center [56, 238] width 87 height 9
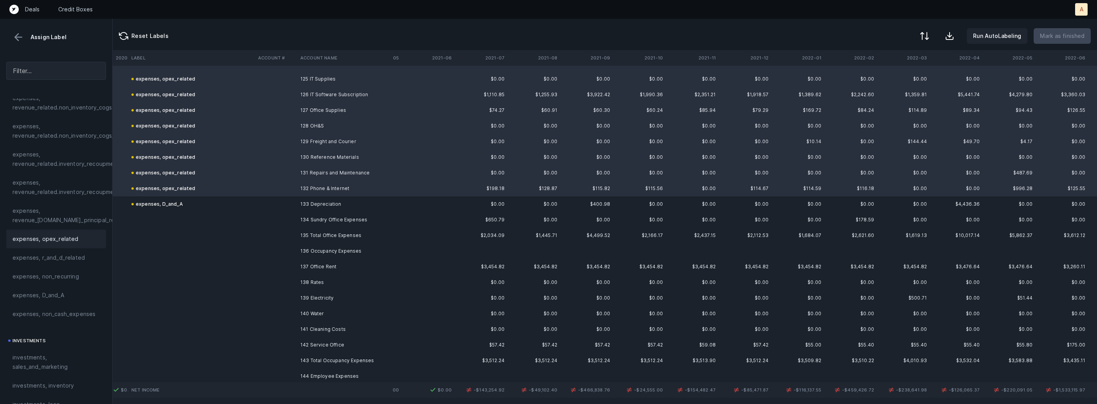
scroll to position [1957, 2210]
click at [316, 221] on td "134 Sundry Office Expenses" at bounding box center [344, 218] width 95 height 16
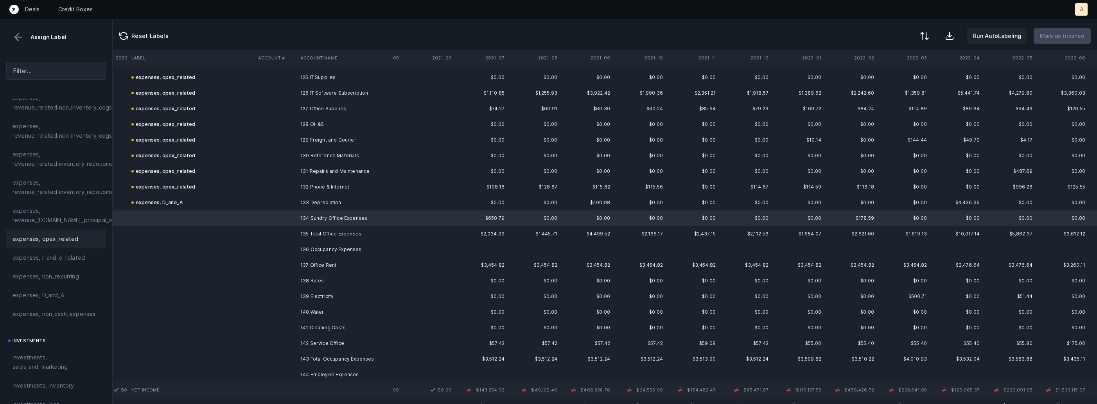
click at [67, 241] on span "expenses, opex_related" at bounding box center [46, 238] width 66 height 9
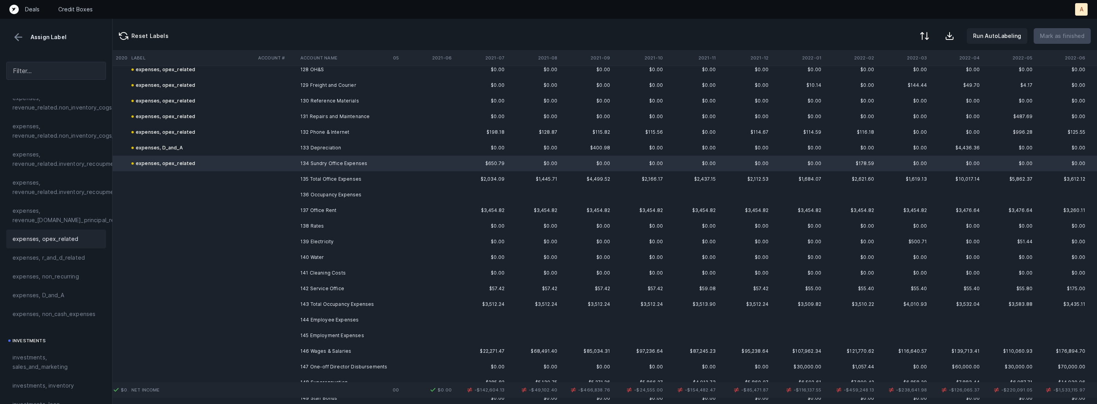
scroll to position [2016, 2210]
click at [380, 201] on td "137 Office Rent" at bounding box center [344, 207] width 95 height 16
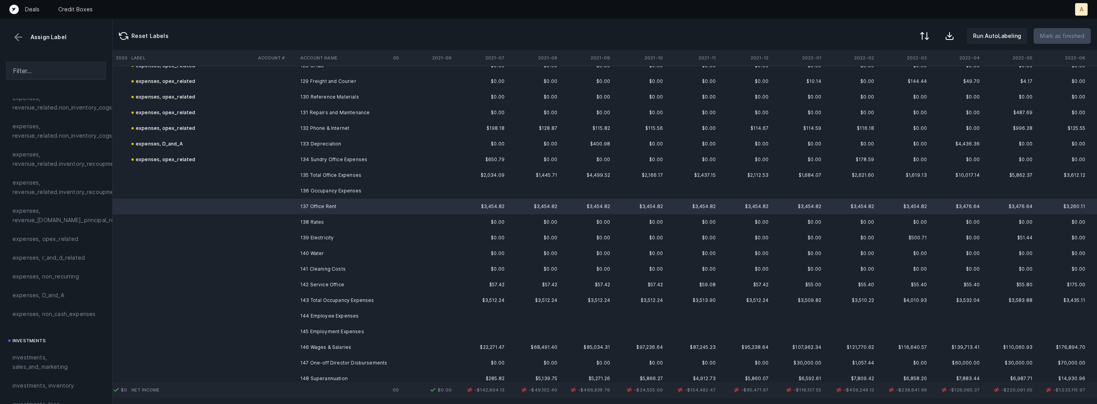
click at [324, 280] on td "142 Service Office" at bounding box center [344, 285] width 95 height 16
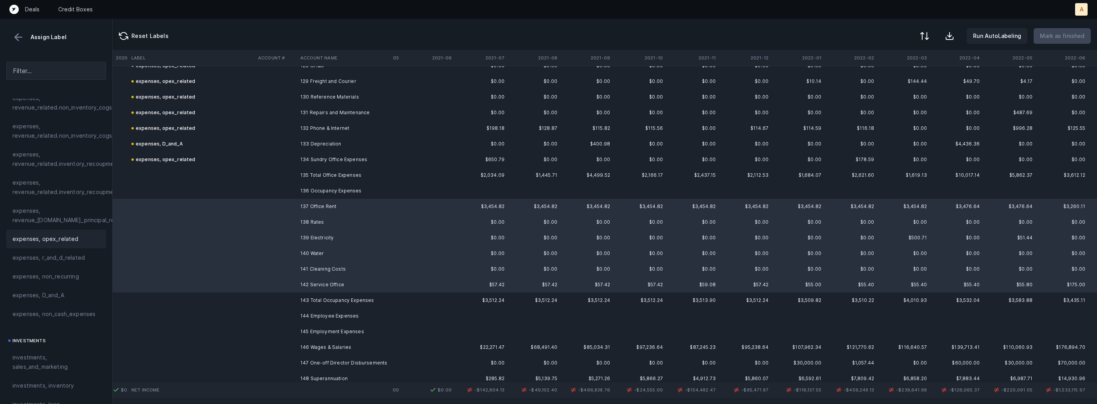
click at [45, 240] on span "expenses, opex_related" at bounding box center [46, 238] width 66 height 9
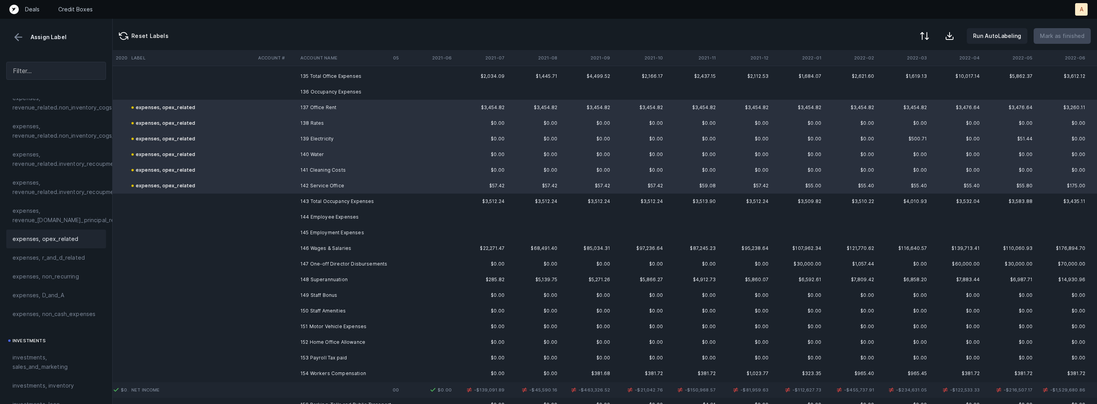
scroll to position [2118, 2210]
click at [367, 246] on td "146 Wages & Salaries" at bounding box center [344, 246] width 95 height 16
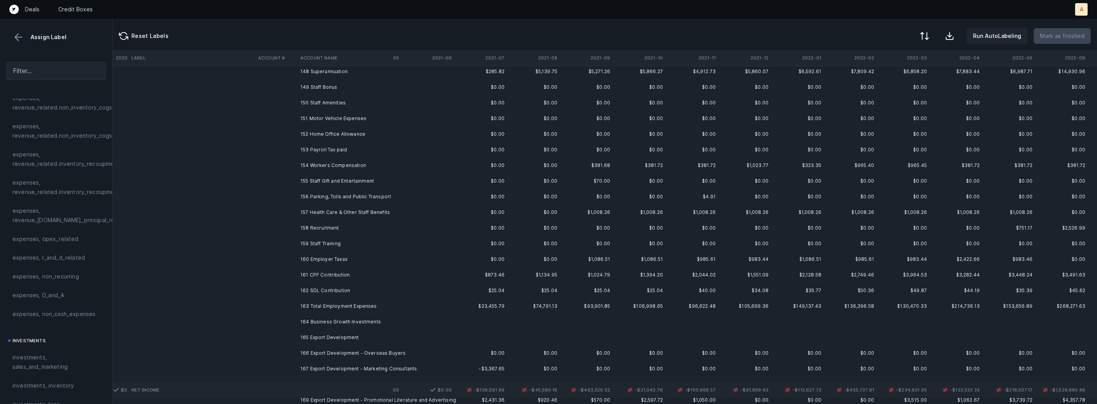
scroll to position [2322, 2210]
click at [344, 285] on td "162 SDL Contribution" at bounding box center [344, 291] width 95 height 16
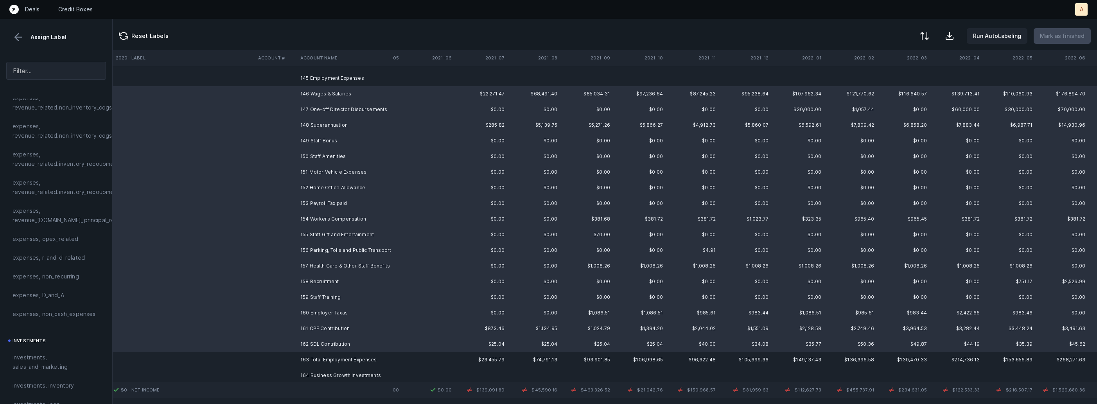
scroll to position [2268, 2210]
click at [53, 243] on span "expenses, opex_related" at bounding box center [46, 238] width 66 height 9
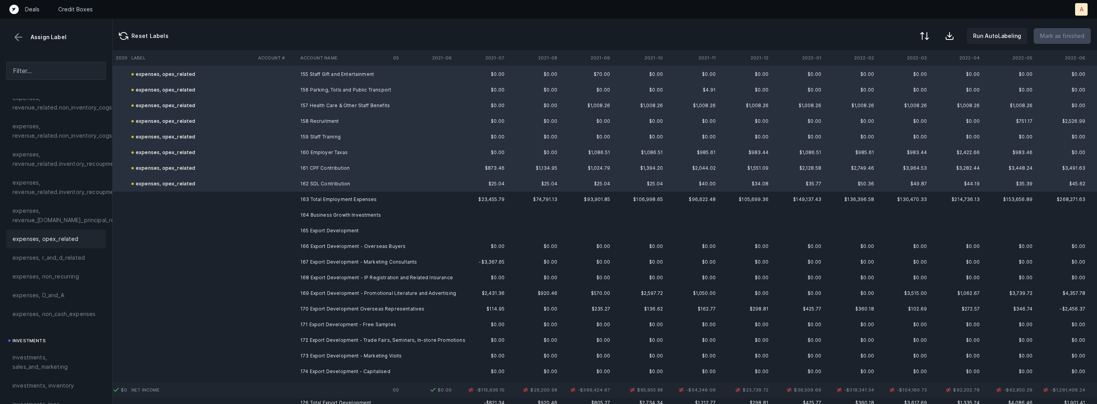
scroll to position [2430, 2210]
click at [317, 241] on td "166 Export Development - Overseas Buyers" at bounding box center [344, 246] width 95 height 16
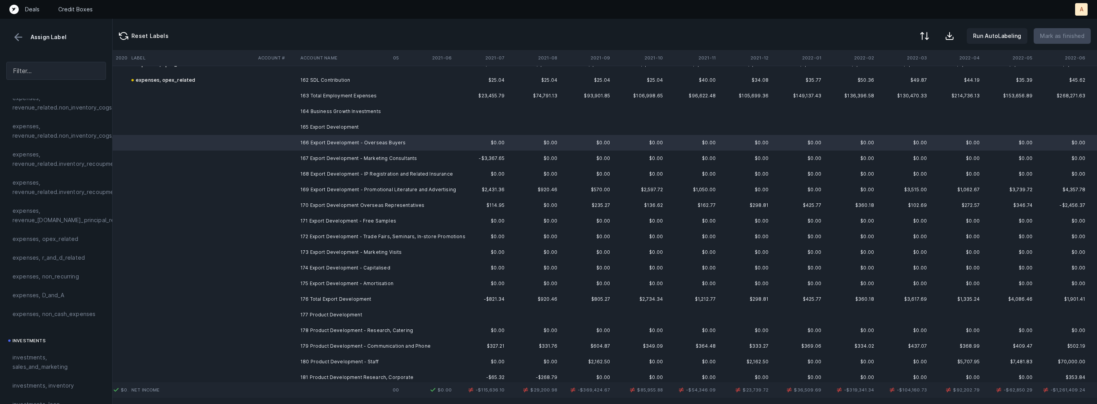
scroll to position [2538, 2210]
click at [307, 276] on td "175 Export Development - Amortisation" at bounding box center [344, 279] width 95 height 16
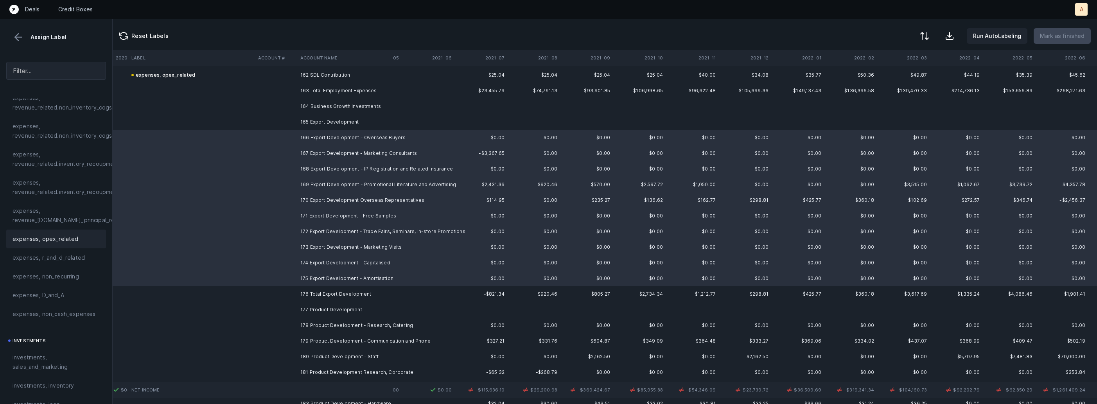
click at [53, 245] on div "expenses, opex_related" at bounding box center [56, 238] width 100 height 19
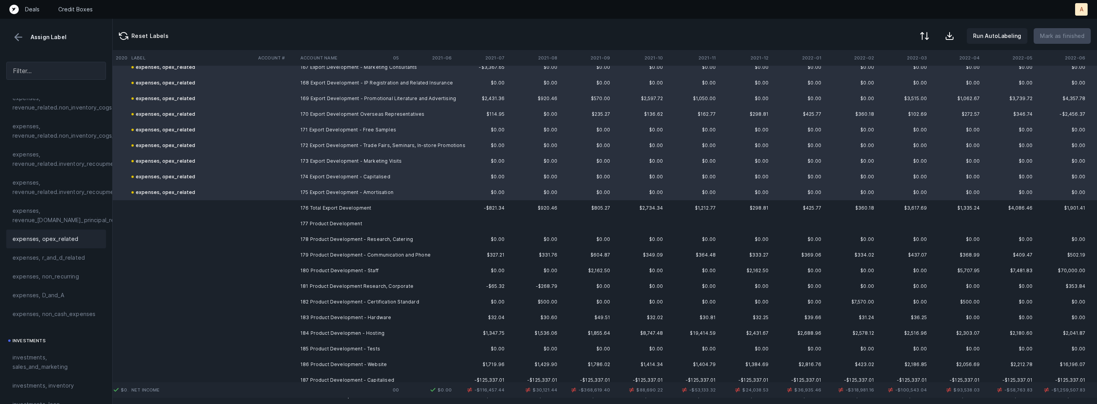
scroll to position [2628, 2210]
click at [362, 235] on td "178 Product Development - Research, Catering" at bounding box center [344, 236] width 95 height 16
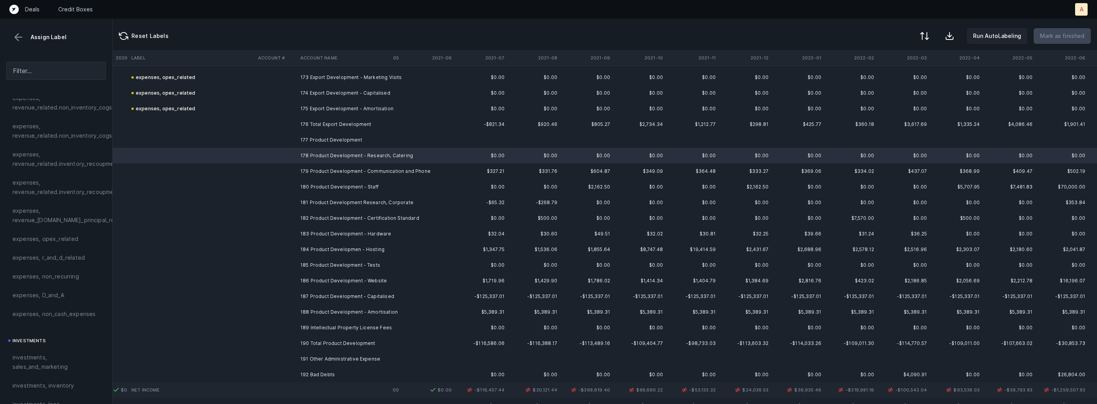
scroll to position [2710, 2210]
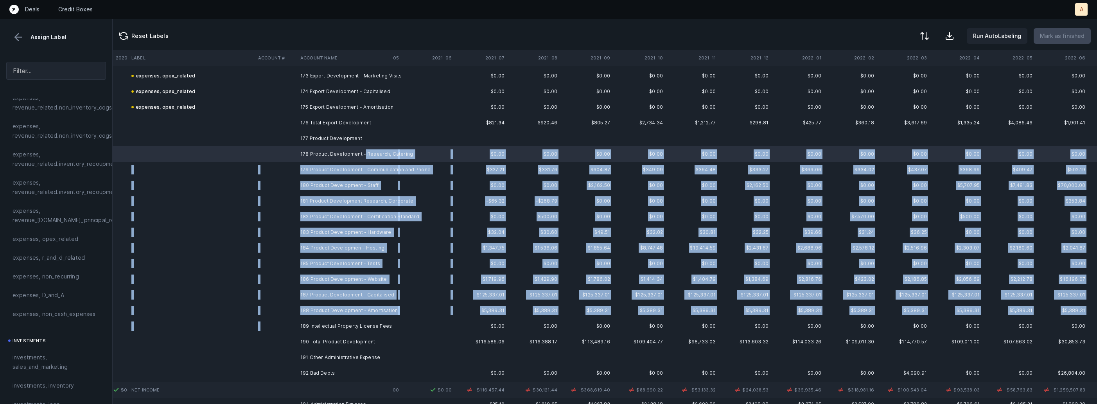
click at [342, 319] on td "189 Intellectual Property License Fees" at bounding box center [344, 326] width 95 height 16
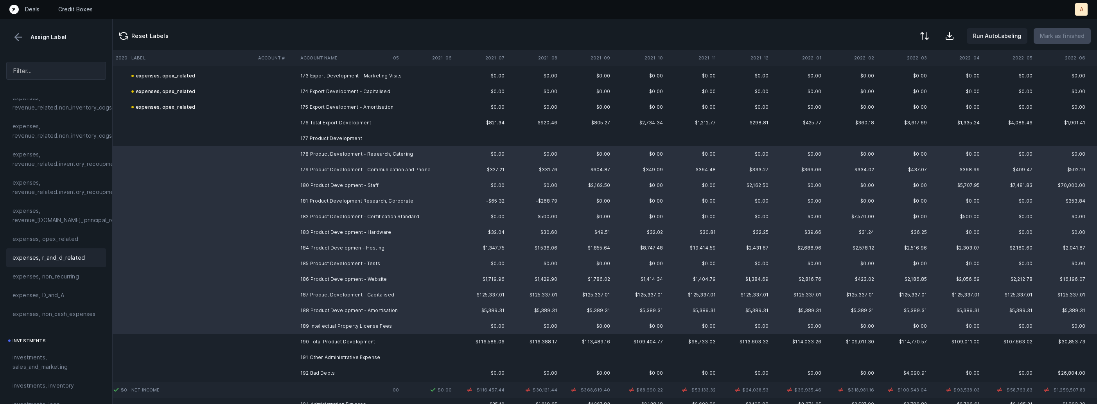
click at [55, 254] on span "expenses, r_and_d_related" at bounding box center [49, 257] width 72 height 9
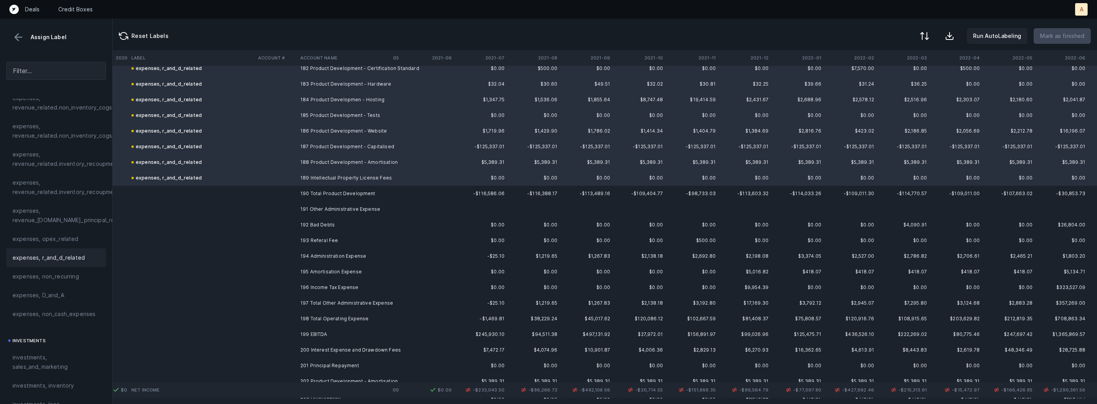
scroll to position [2866, 2210]
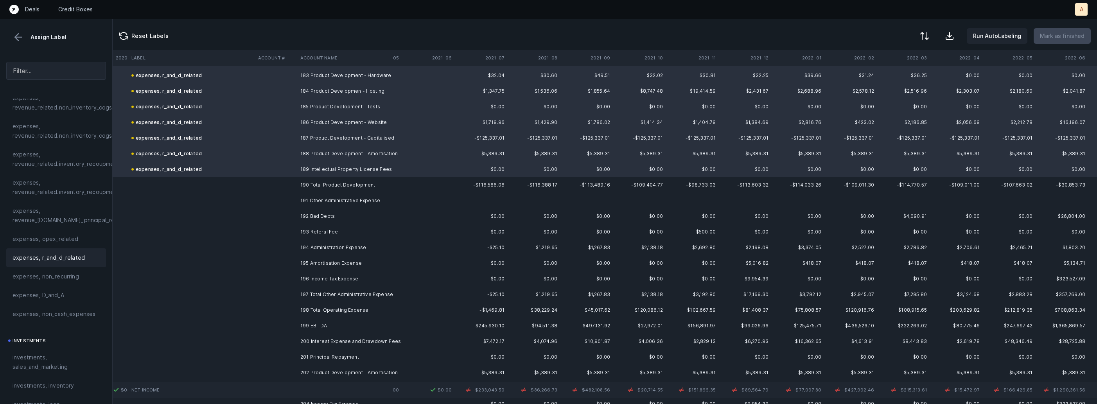
click at [360, 215] on td "192 Bad Debts" at bounding box center [344, 216] width 95 height 16
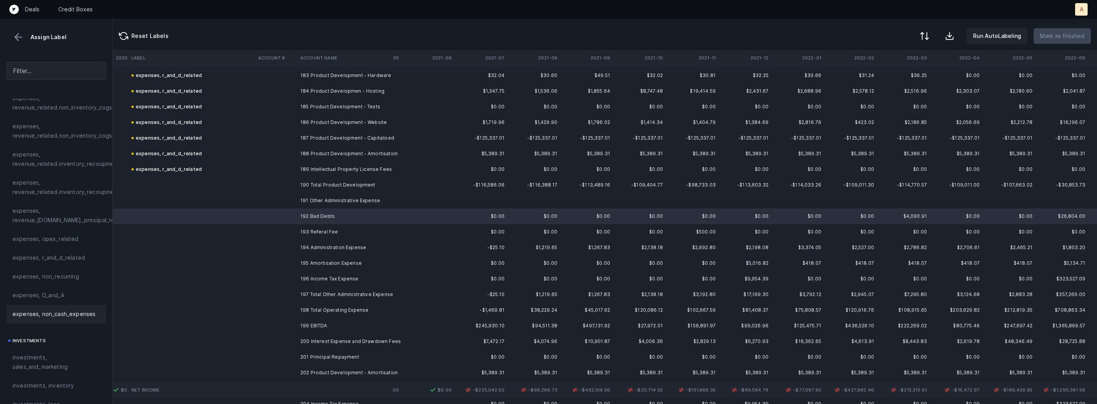
click at [77, 319] on div "expenses, non_cash_expenses" at bounding box center [56, 314] width 100 height 19
click at [349, 236] on td "193 Referal Fee" at bounding box center [344, 232] width 95 height 16
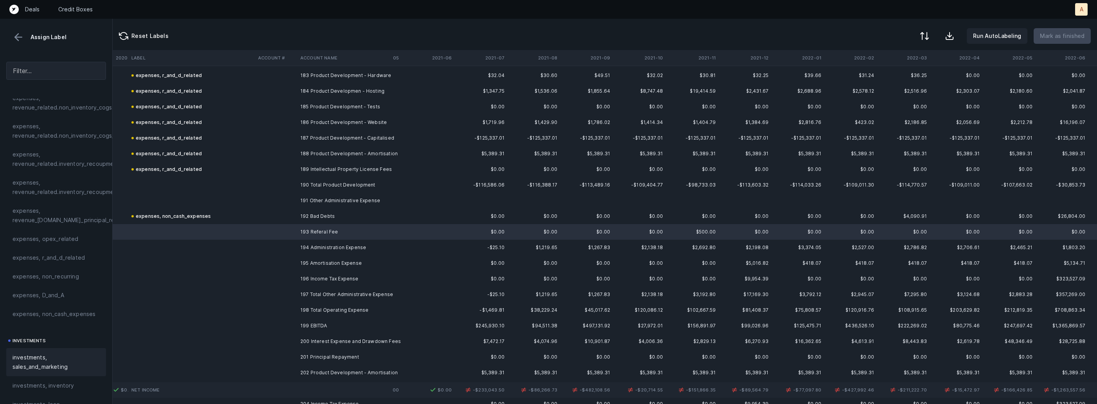
click at [33, 357] on span "investments, sales_and_marketing" at bounding box center [56, 362] width 87 height 19
click at [347, 249] on td "194 Administration Expense" at bounding box center [344, 248] width 95 height 16
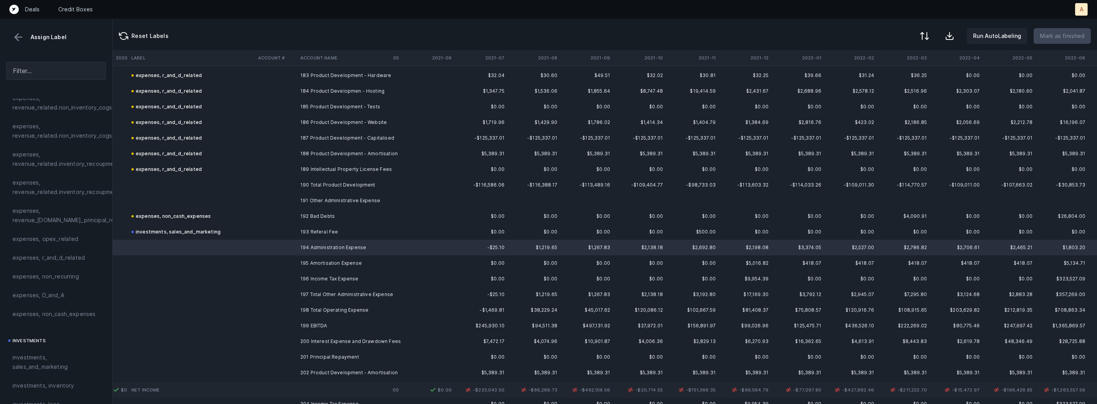
click at [331, 229] on td "193 Referal Fee" at bounding box center [344, 232] width 95 height 16
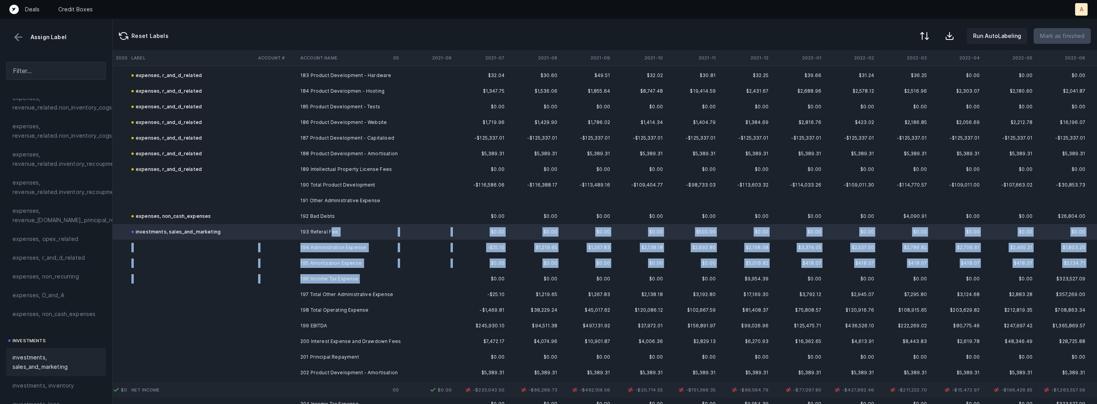
click at [322, 282] on td "196 Income Tax Expense" at bounding box center [344, 279] width 95 height 16
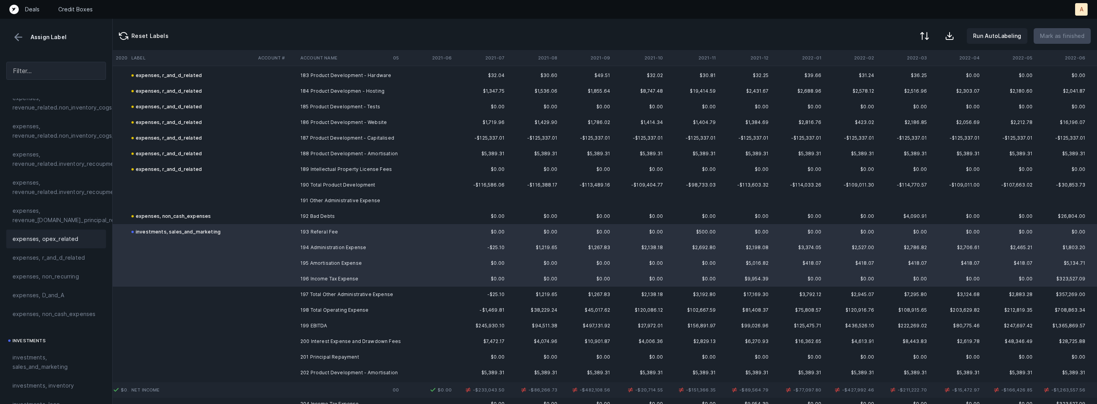
click at [54, 239] on span "expenses, opex_related" at bounding box center [46, 238] width 66 height 9
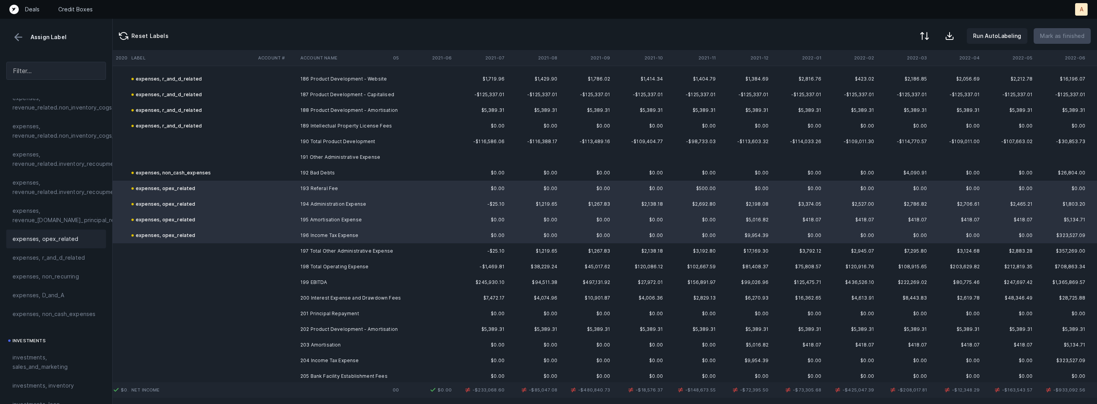
scroll to position [2963, 2210]
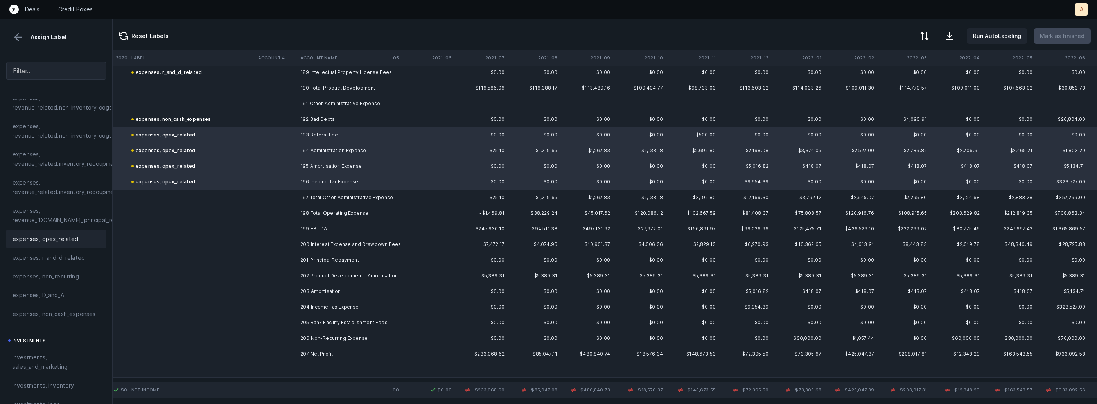
click at [311, 347] on td "207 Net Profit" at bounding box center [344, 354] width 95 height 16
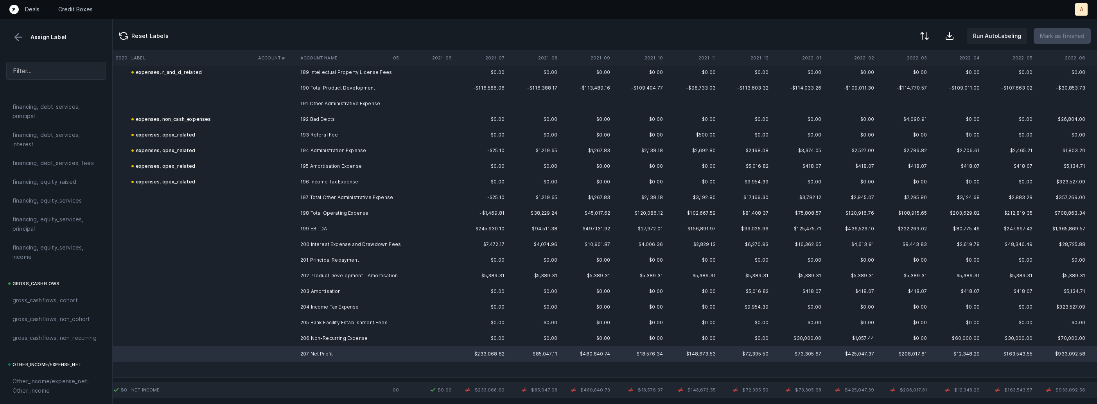
scroll to position [888, 0]
click at [68, 285] on span "reconciled, net_income" at bounding box center [44, 288] width 63 height 9
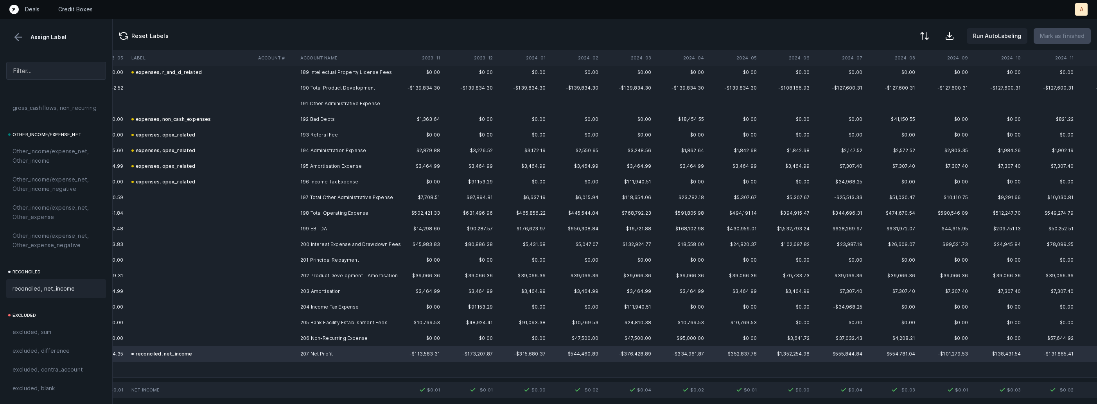
scroll to position [2963, 4101]
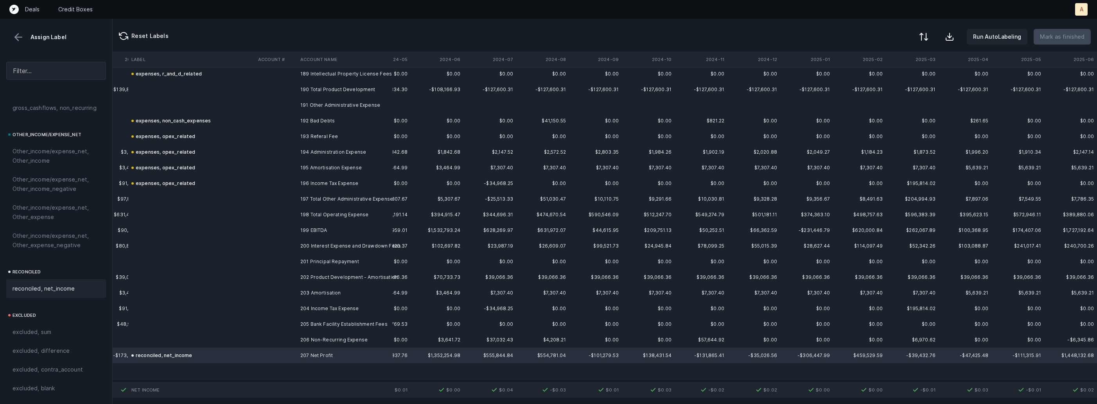
click at [928, 37] on div at bounding box center [923, 36] width 9 height 9
click at [893, 78] on div "By Hum label" at bounding box center [889, 83] width 78 height 16
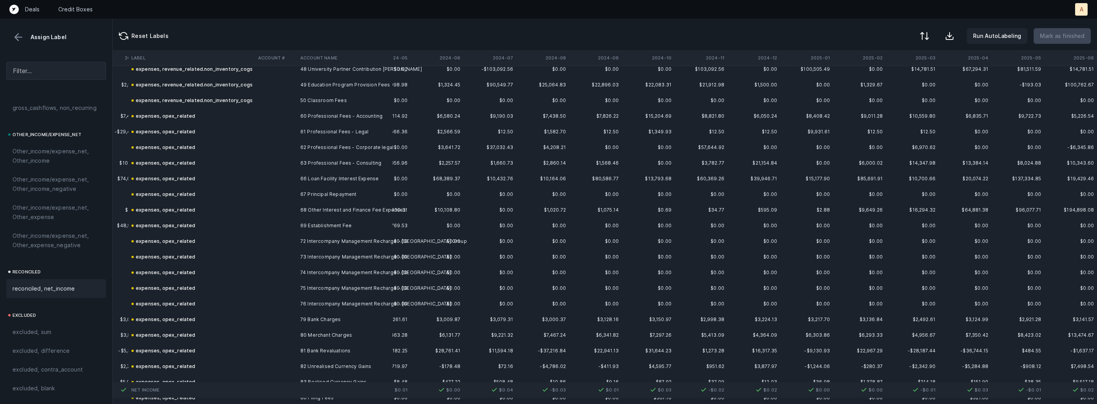
scroll to position [0, 4101]
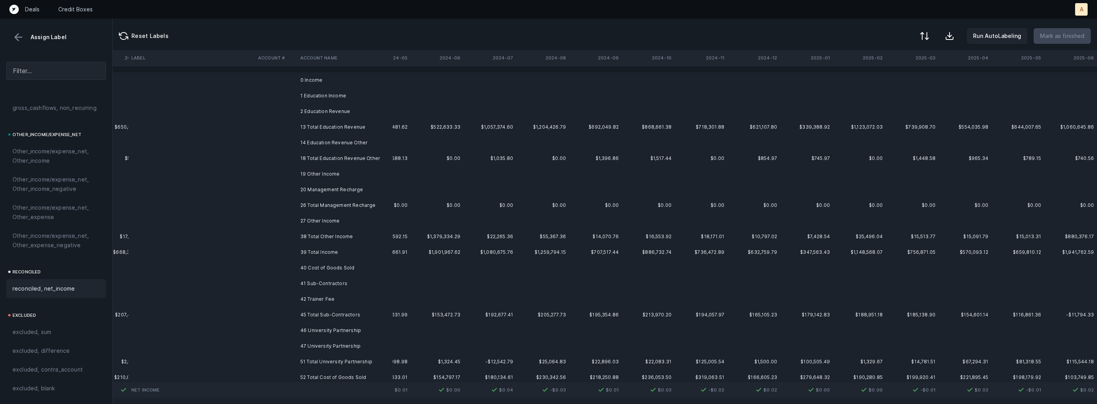
click at [330, 82] on td "0 Income" at bounding box center [344, 80] width 95 height 16
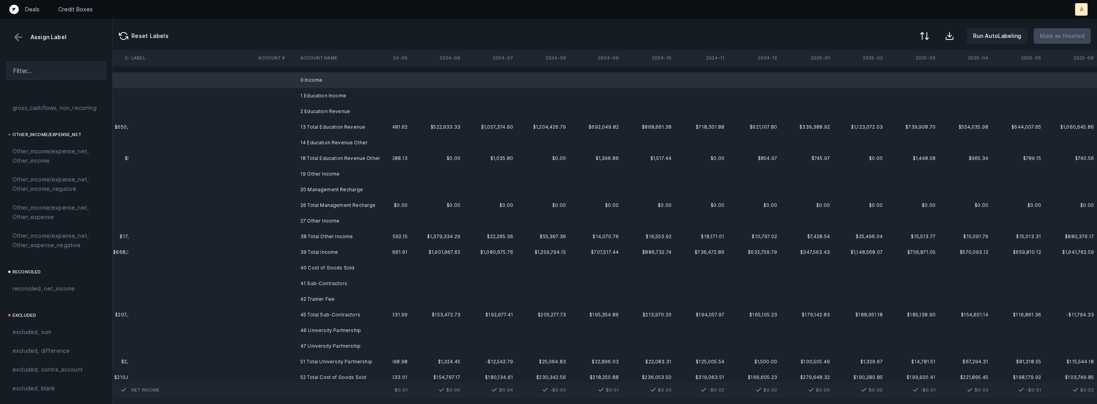
click at [321, 93] on td "1 Education Income" at bounding box center [344, 96] width 95 height 16
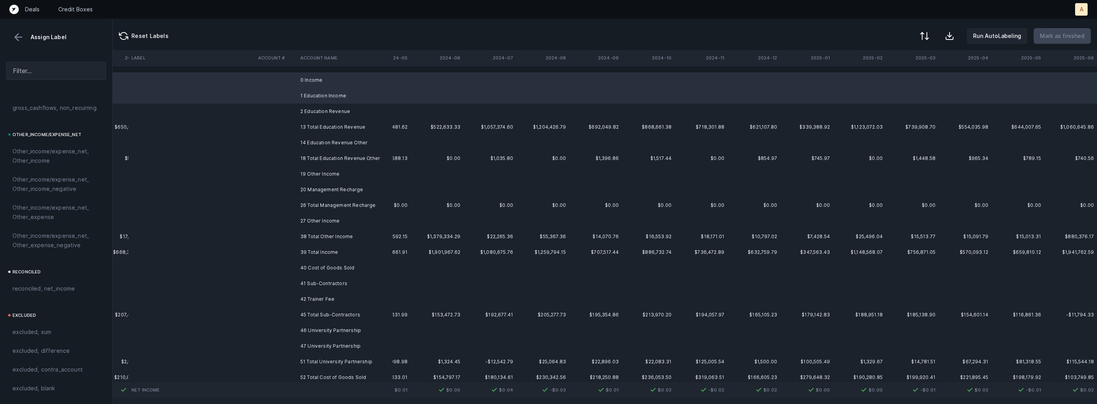
click at [320, 107] on td "2 Education Revenue" at bounding box center [344, 112] width 95 height 16
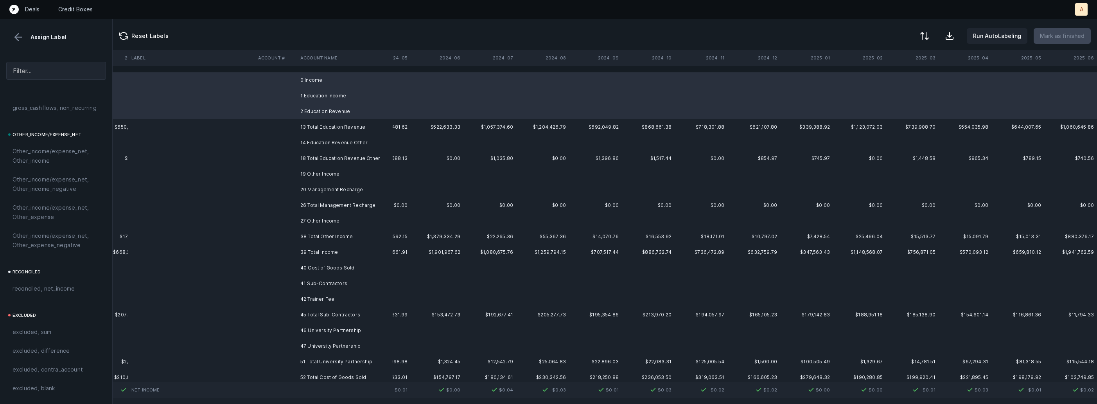
click at [310, 138] on td "14 Education Revenue Other" at bounding box center [344, 143] width 95 height 16
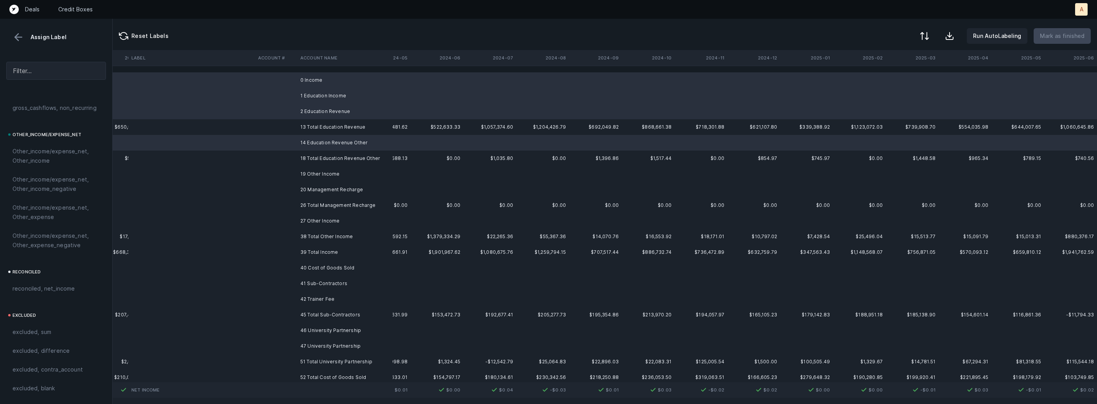
click at [303, 173] on td "19 Other Income" at bounding box center [344, 174] width 95 height 16
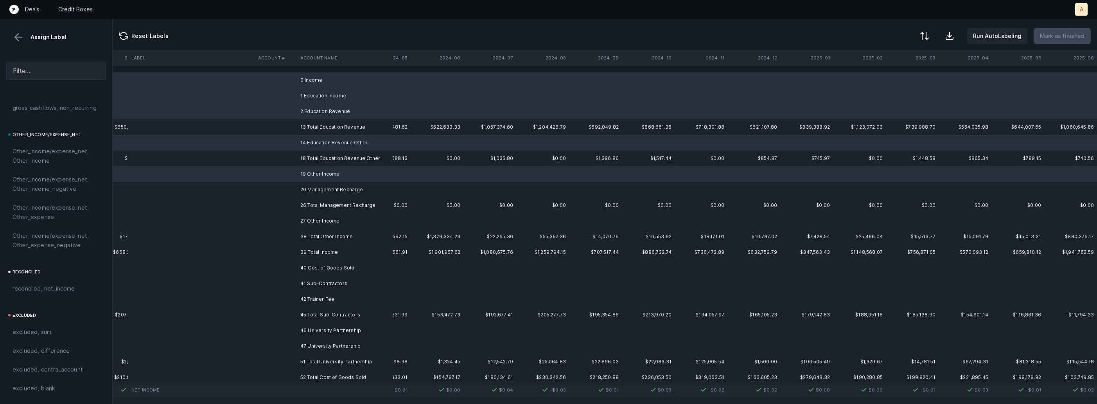
click at [322, 190] on td "20 Management Recharge" at bounding box center [344, 190] width 95 height 16
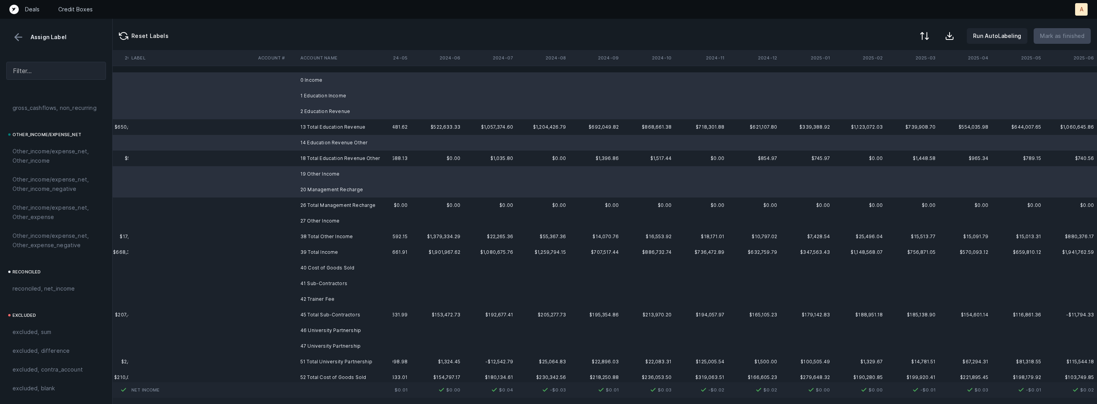
click at [318, 215] on td "27 Other Income" at bounding box center [344, 221] width 95 height 16
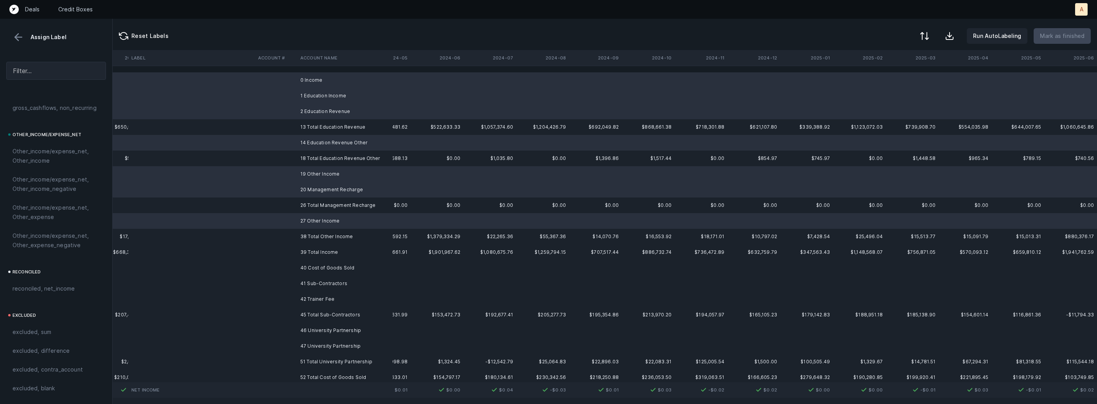
click at [314, 271] on td "40 Cost of Goods Sold" at bounding box center [344, 268] width 95 height 16
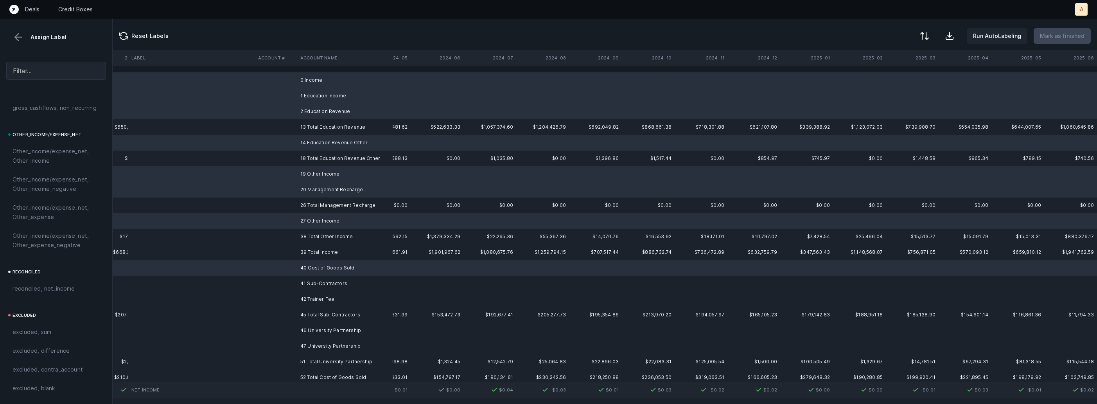
click at [306, 292] on td "42 Trainer Fee" at bounding box center [344, 299] width 95 height 16
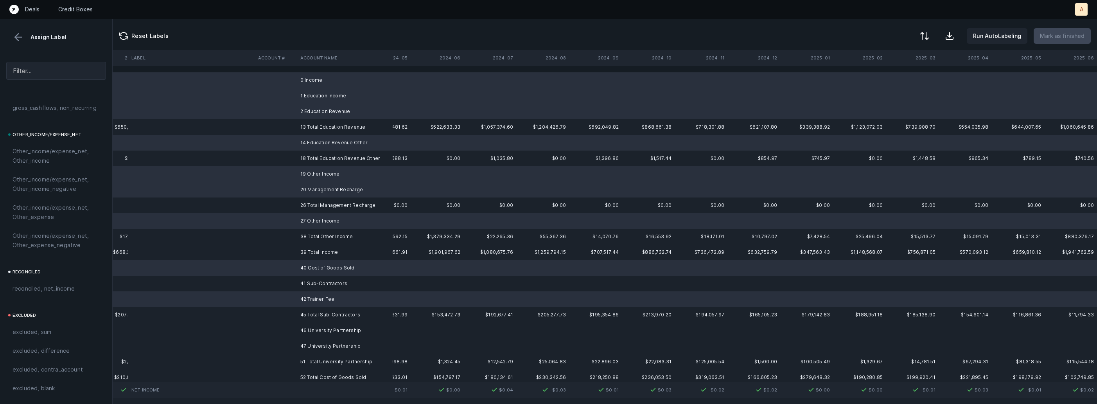
click at [309, 289] on td "41 Sub-Contractors" at bounding box center [344, 284] width 95 height 16
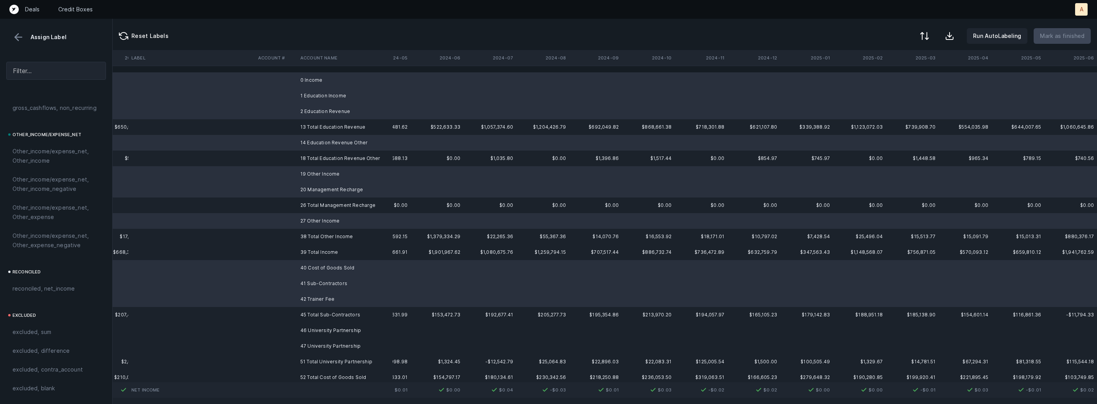
click at [305, 333] on td "46 University Partnership" at bounding box center [344, 331] width 95 height 16
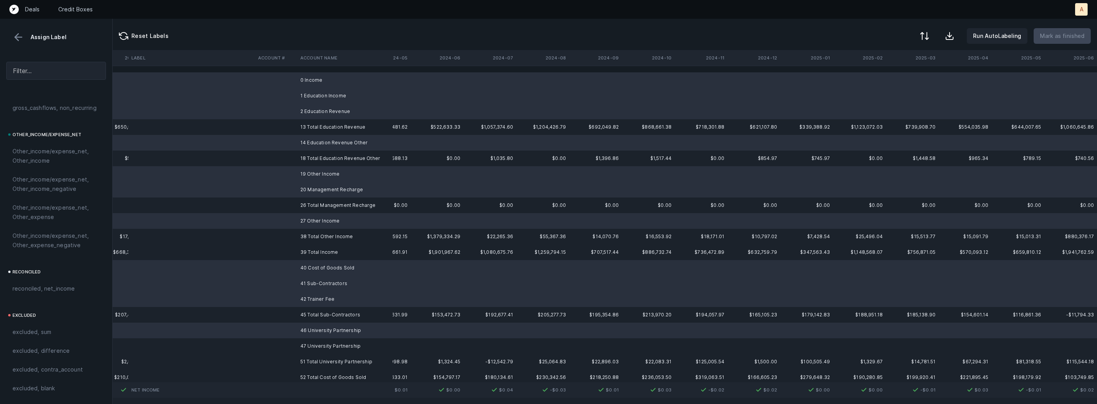
click at [301, 352] on td "47 University Partnership" at bounding box center [344, 346] width 95 height 16
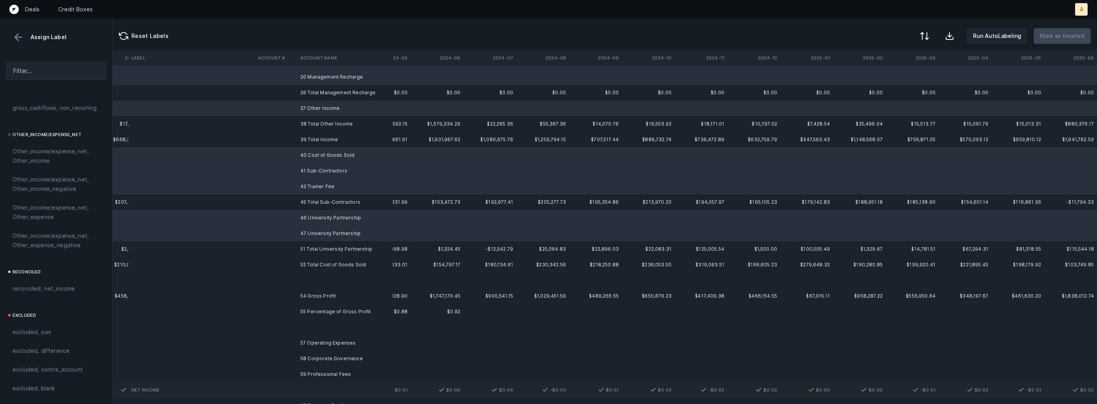
scroll to position [130, 4101]
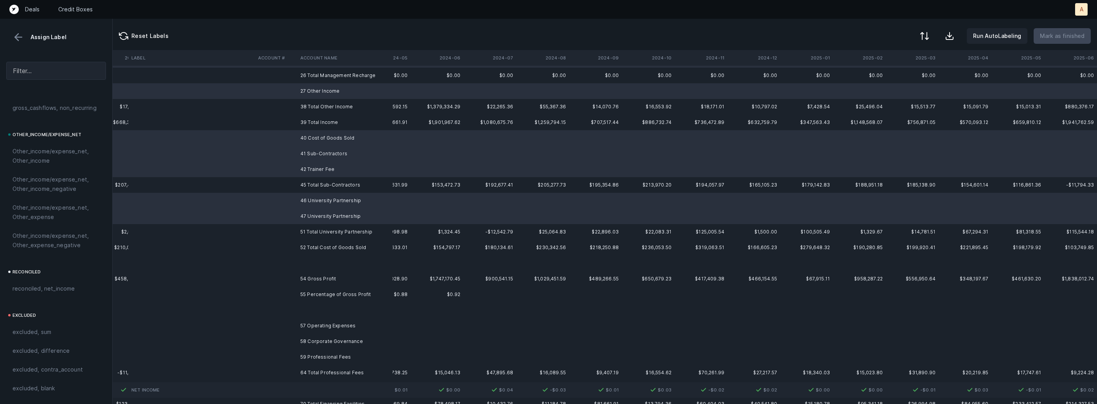
click at [327, 261] on td at bounding box center [344, 263] width 95 height 16
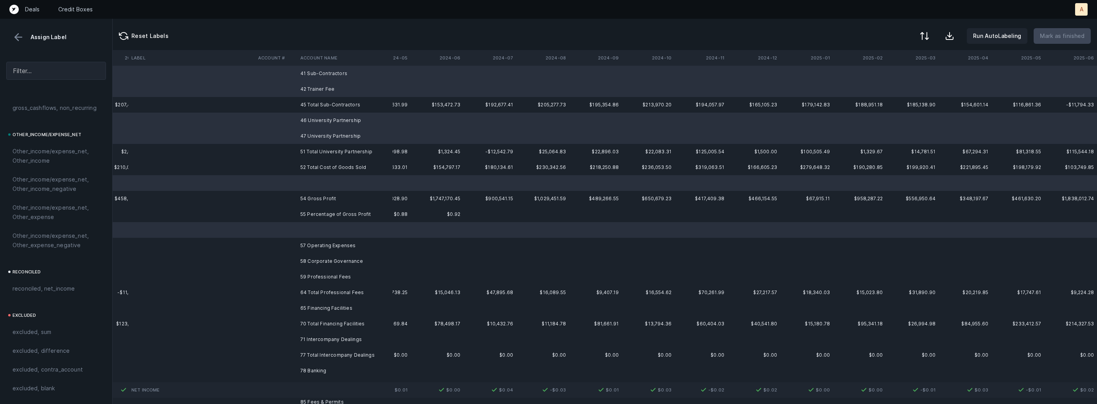
scroll to position [235, 4101]
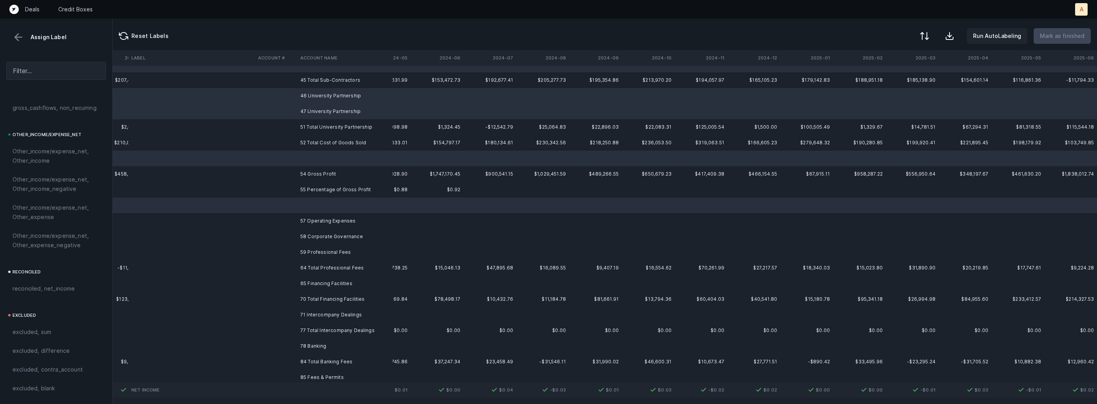
click at [320, 254] on td "59 Professional Fees" at bounding box center [344, 252] width 95 height 16
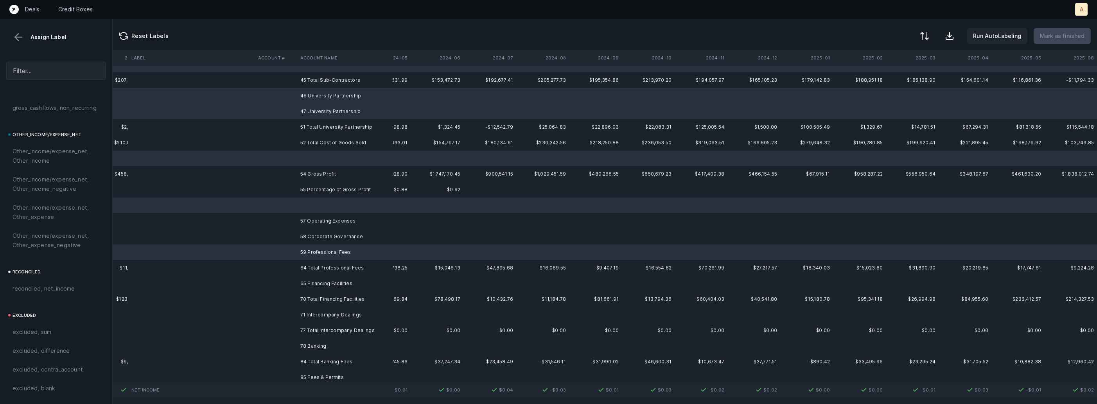
click at [322, 282] on td "65 Financing Facilities" at bounding box center [344, 284] width 95 height 16
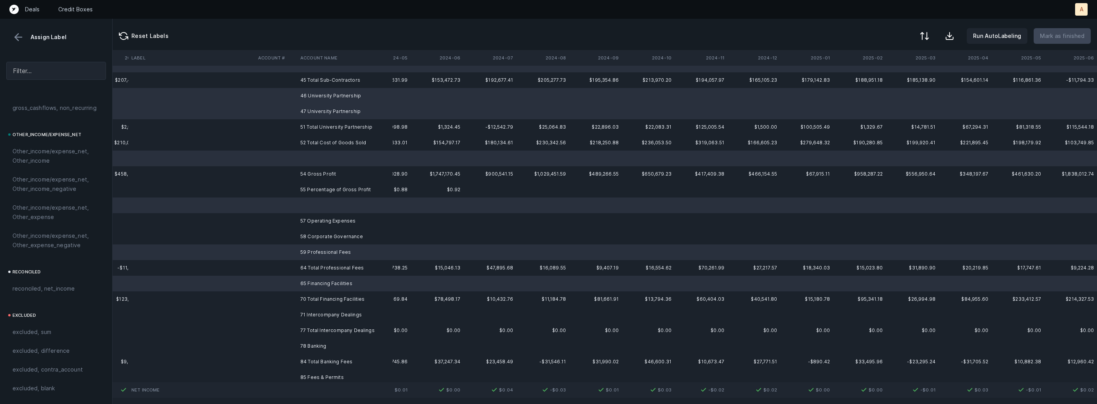
click at [312, 317] on td "71 Intercompany Dealings" at bounding box center [344, 315] width 95 height 16
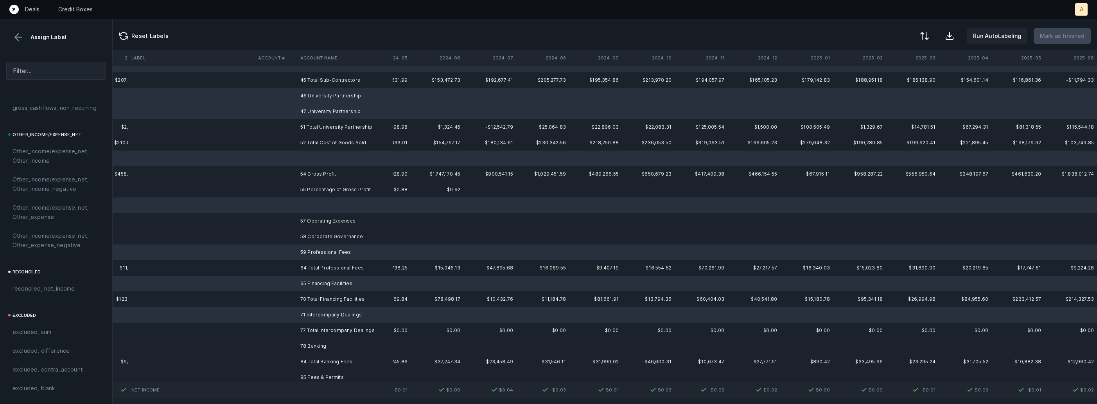
click at [306, 346] on td "78 Banking" at bounding box center [344, 346] width 95 height 16
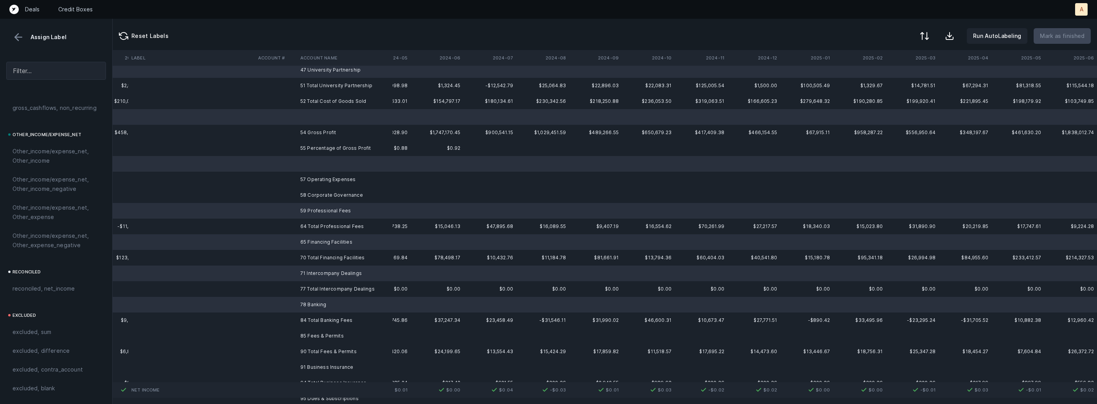
scroll to position [302, 4101]
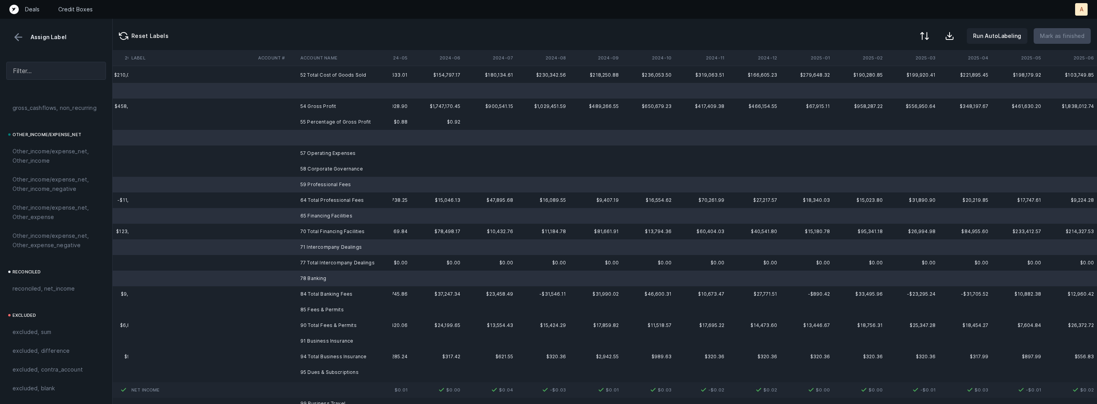
click at [320, 305] on td "85 Fees & Permits" at bounding box center [344, 310] width 95 height 16
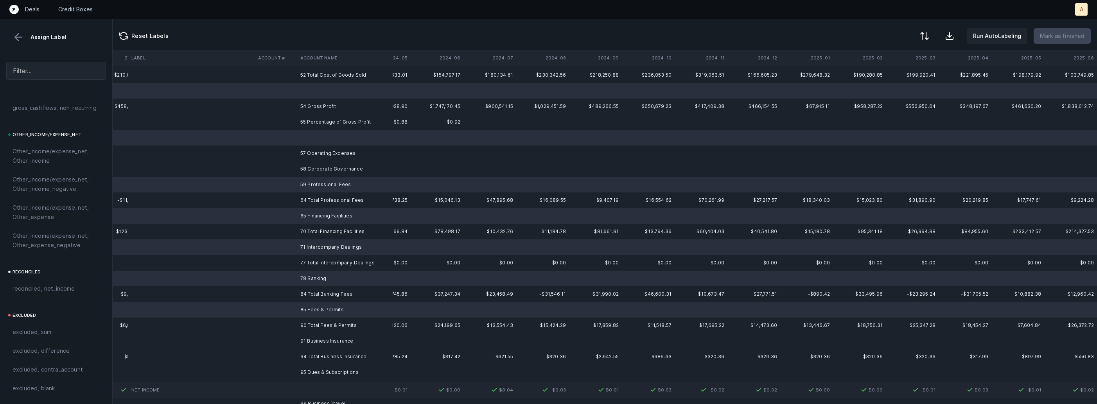
click at [315, 338] on td "91 Business Insurance" at bounding box center [344, 341] width 95 height 16
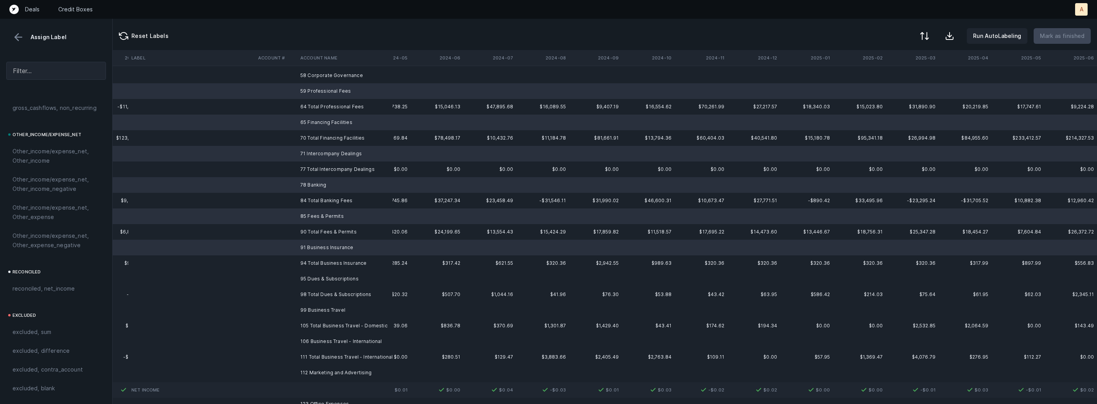
scroll to position [416, 4101]
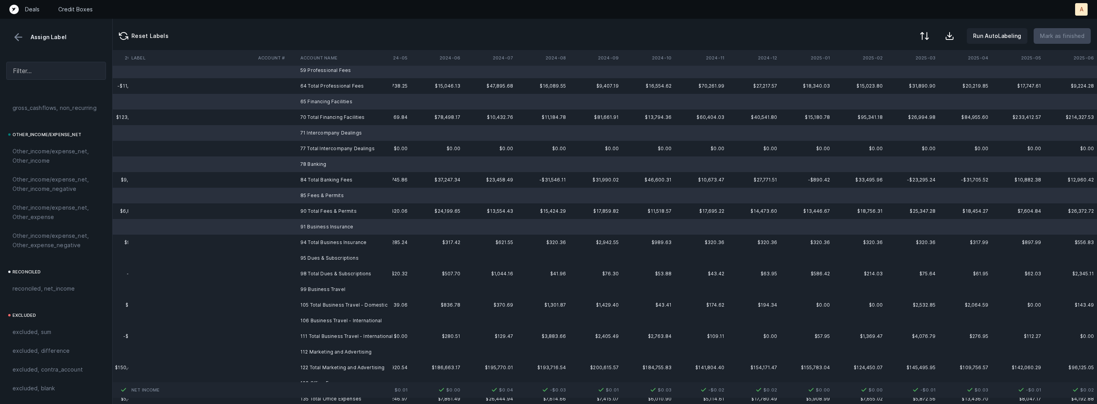
click at [341, 259] on td "95 Dues & Subscriptions" at bounding box center [344, 258] width 95 height 16
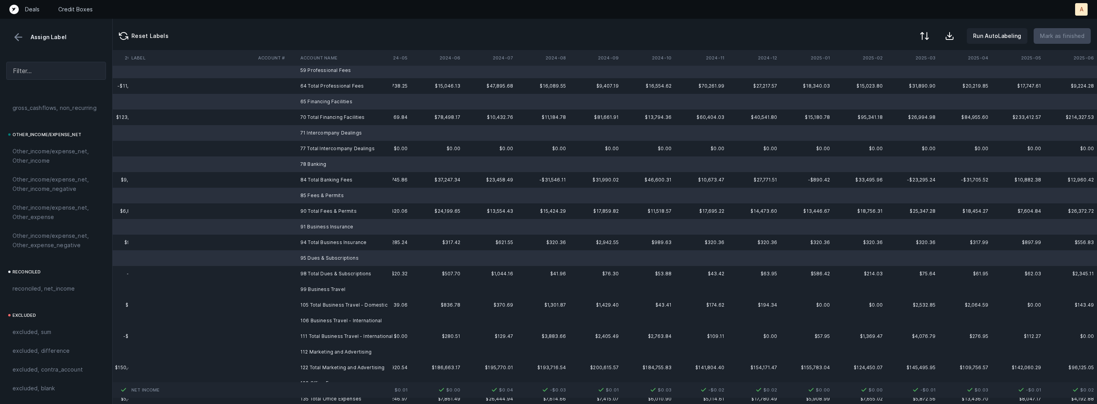
click at [330, 288] on td "99 Business Travel" at bounding box center [344, 289] width 95 height 16
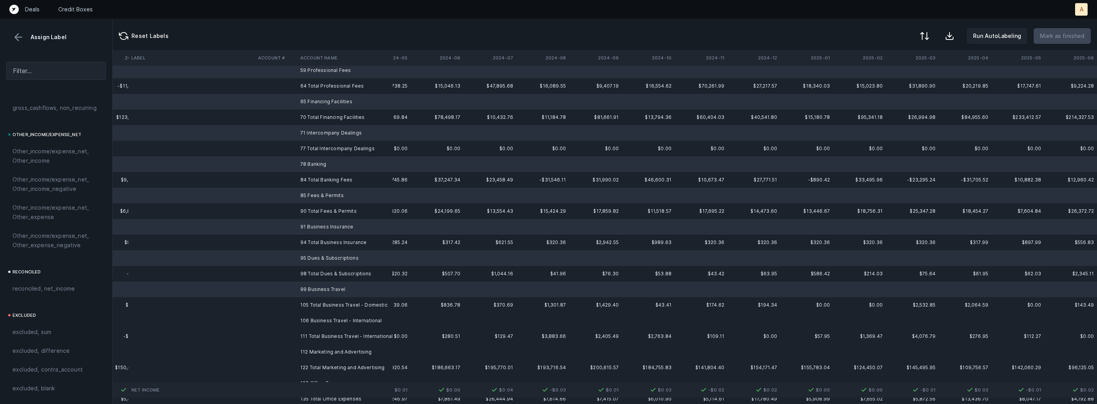
click at [319, 320] on td "106 Business Travel - International" at bounding box center [344, 321] width 95 height 16
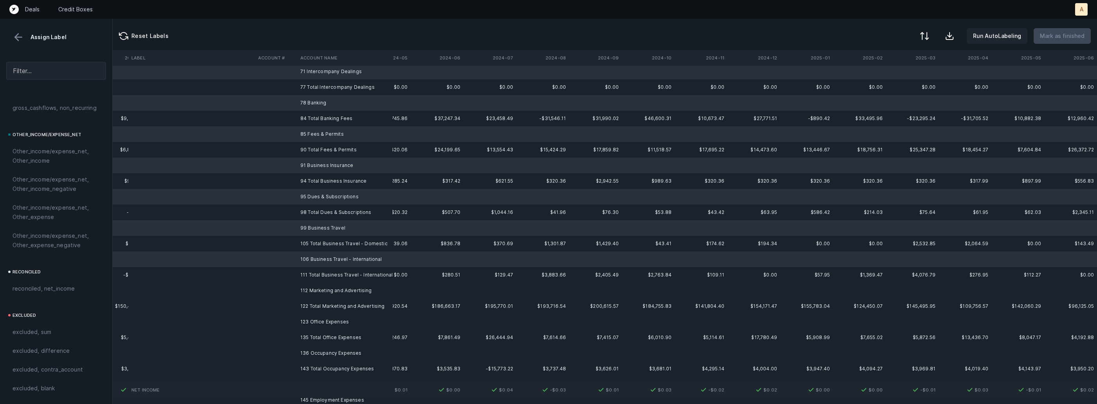
scroll to position [498, 4101]
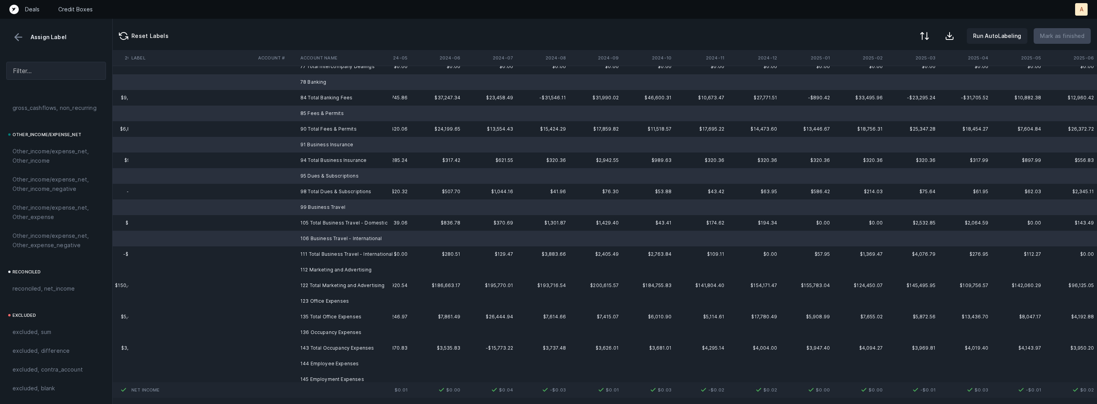
click at [322, 267] on td "112 Marketing and Advertising" at bounding box center [344, 270] width 95 height 16
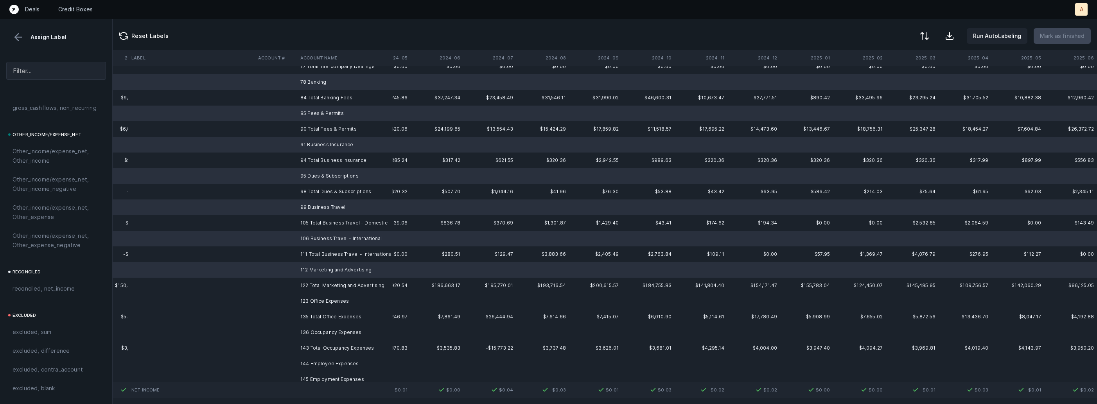
click at [314, 300] on td "123 Office Expenses" at bounding box center [344, 301] width 95 height 16
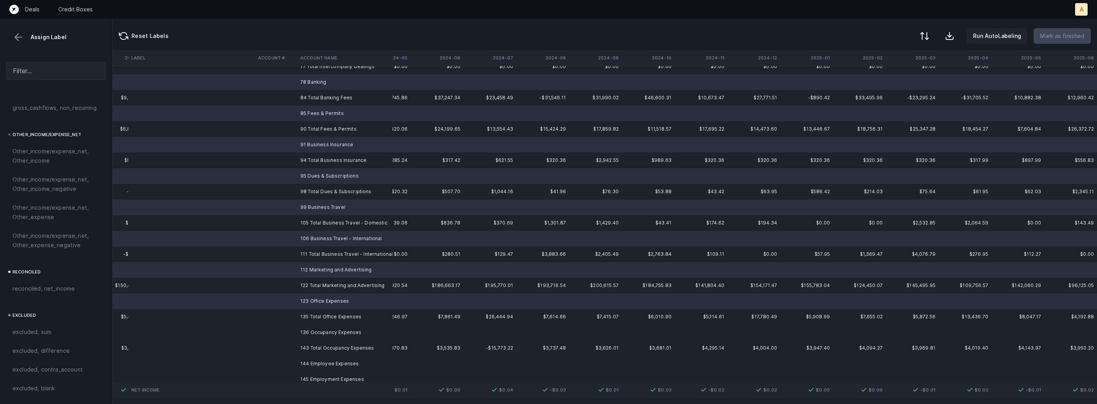
click at [307, 331] on td "136 Occupancy Expenses" at bounding box center [344, 332] width 95 height 16
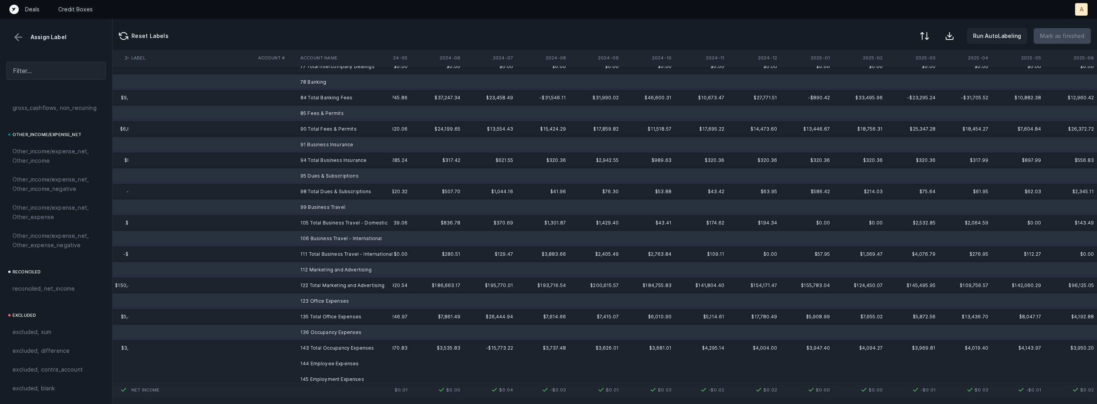
click at [303, 371] on td "145 Employment Expenses" at bounding box center [344, 379] width 95 height 16
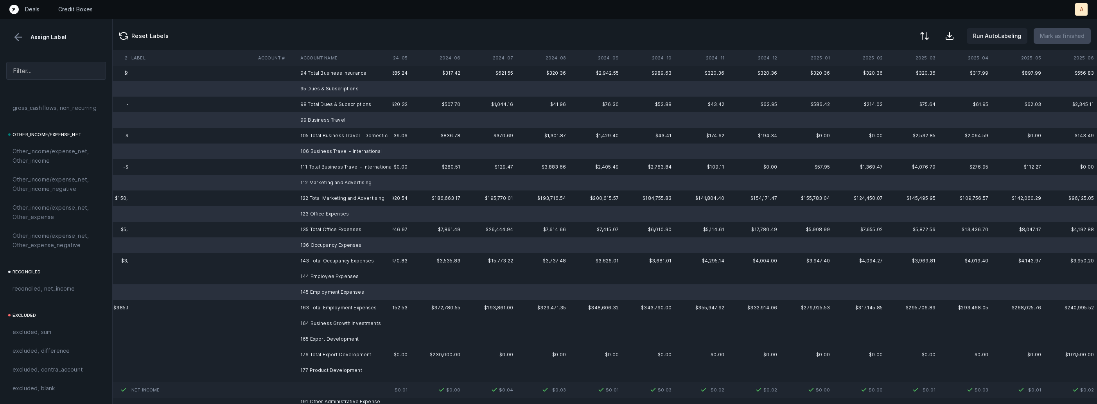
scroll to position [636, 4101]
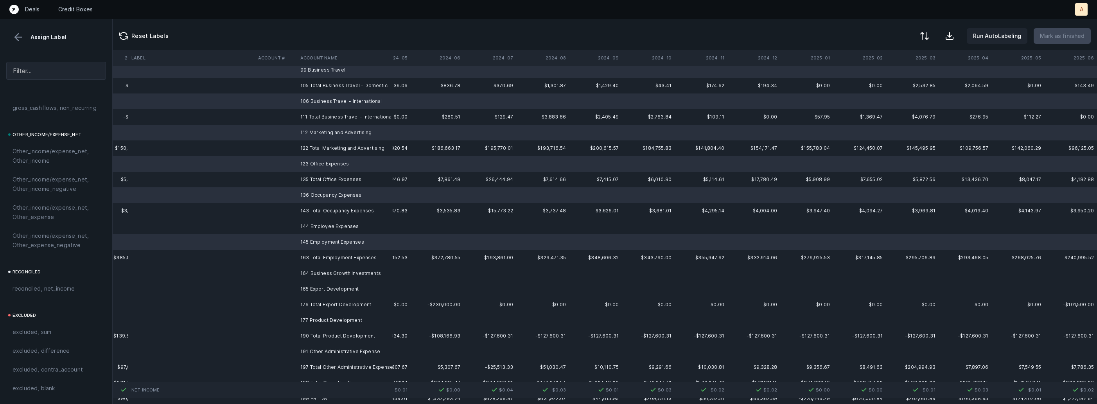
click at [337, 223] on td "144 Employee Expenses" at bounding box center [344, 227] width 95 height 16
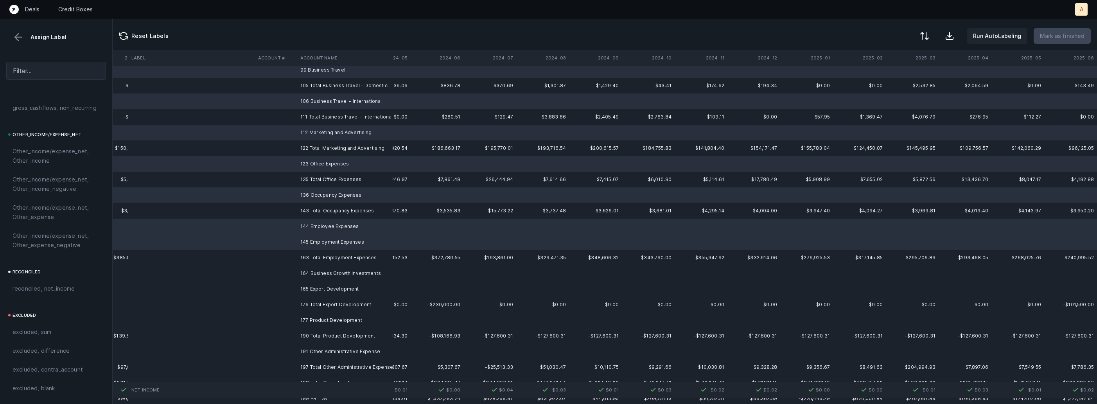
click at [336, 270] on td "164 Business Growth Investments" at bounding box center [344, 273] width 95 height 16
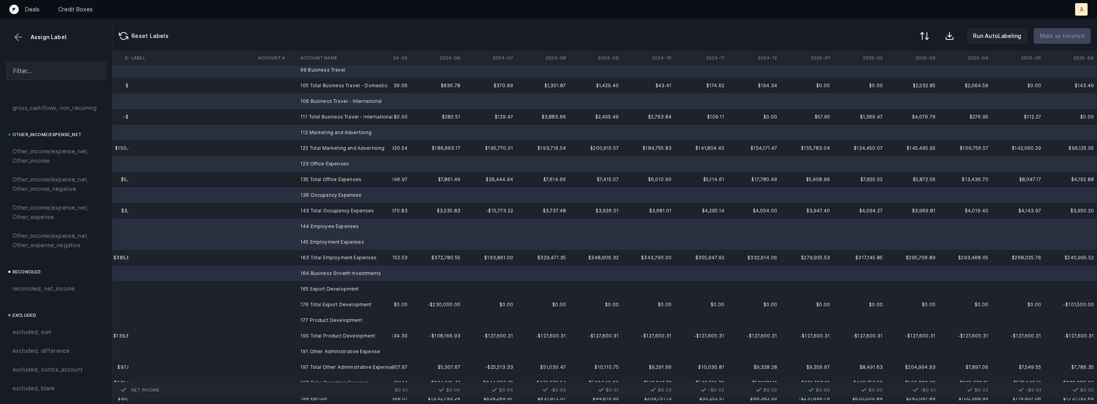
click at [326, 288] on td "165 Export Development" at bounding box center [344, 289] width 95 height 16
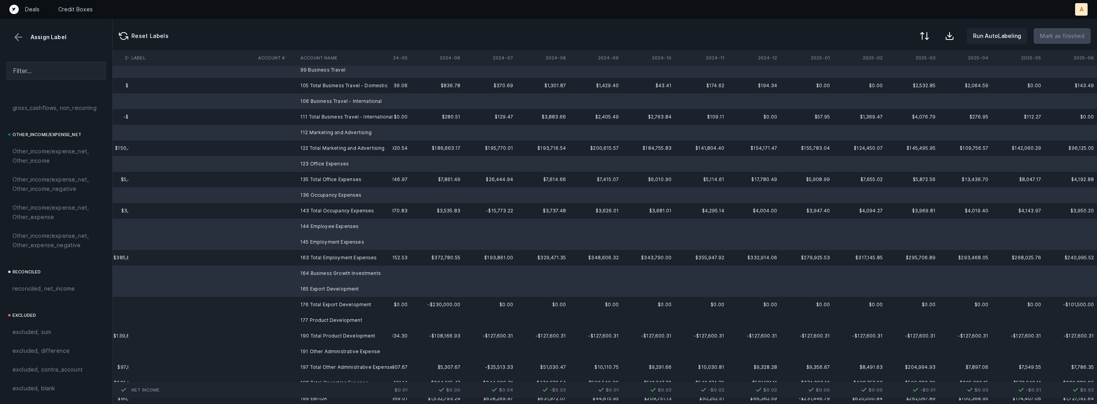
click at [320, 319] on td "177 Product Development" at bounding box center [344, 320] width 95 height 16
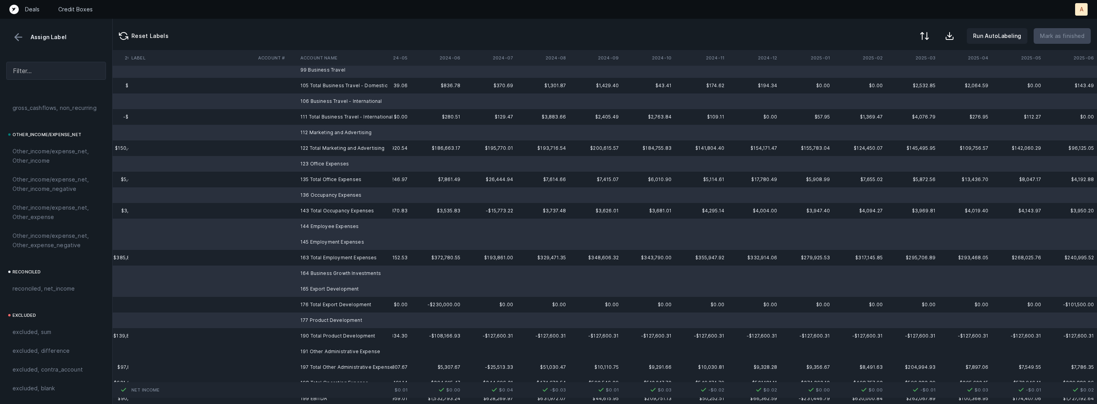
click at [312, 348] on td "191 Other Administrative Expense" at bounding box center [344, 352] width 95 height 16
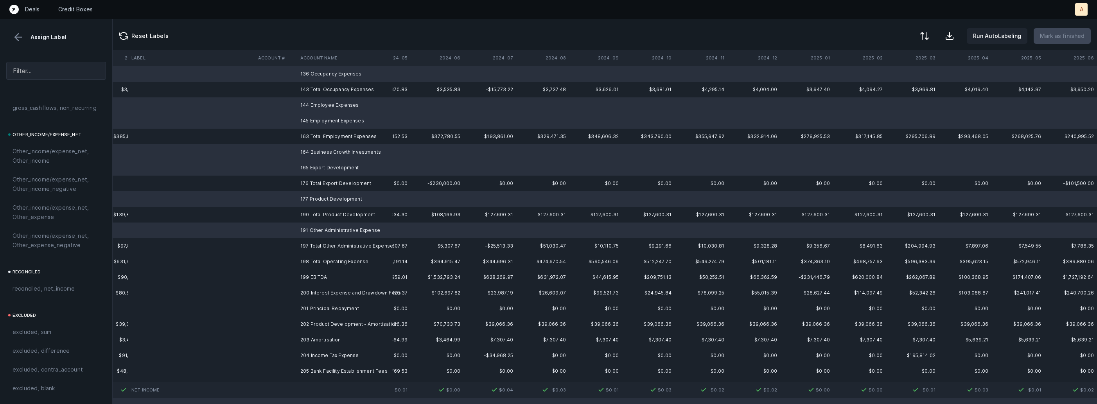
scroll to position [781, 4101]
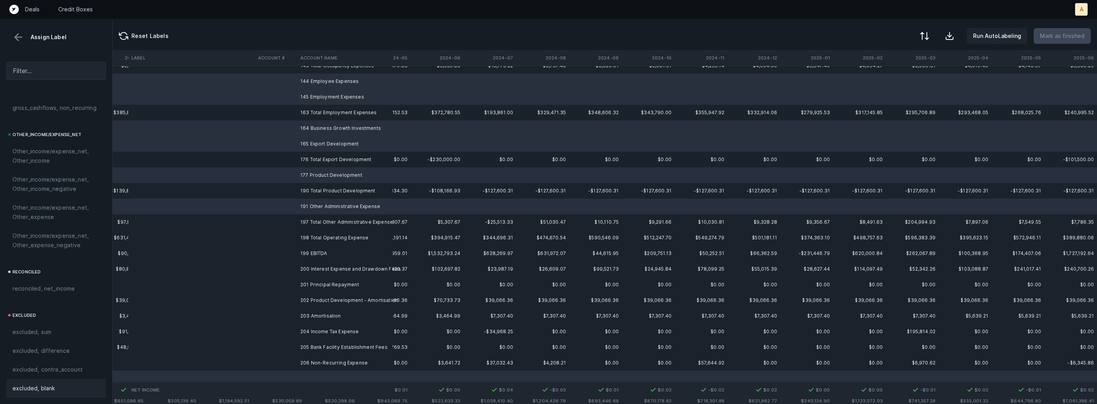
click at [39, 392] on span "excluded, blank" at bounding box center [34, 388] width 42 height 9
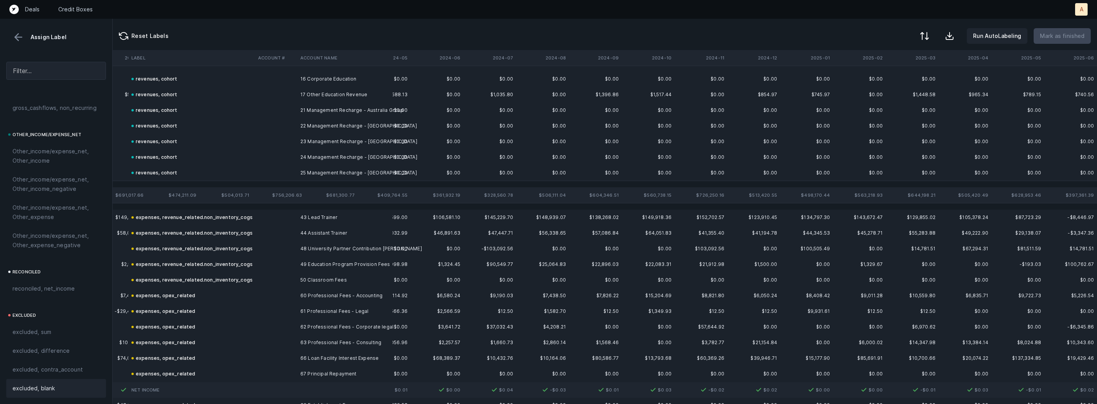
scroll to position [0, 4101]
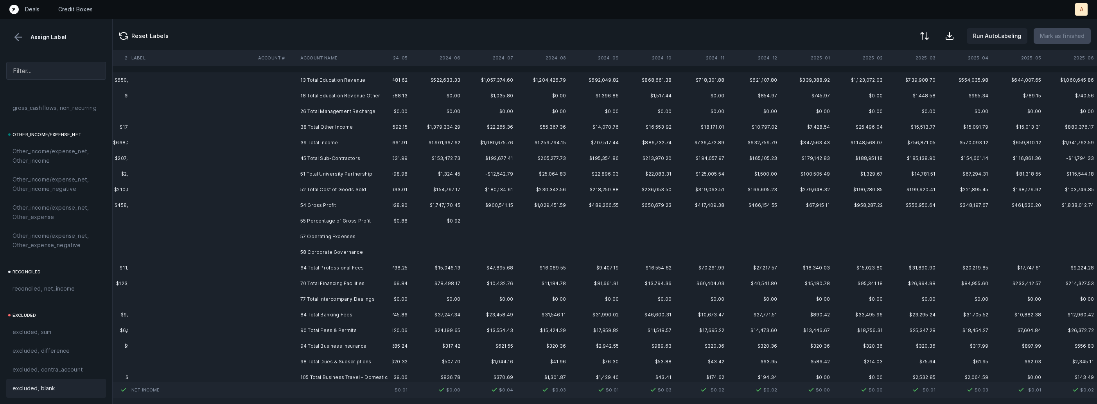
click at [332, 75] on td "13 Total Education Revenue" at bounding box center [344, 80] width 95 height 16
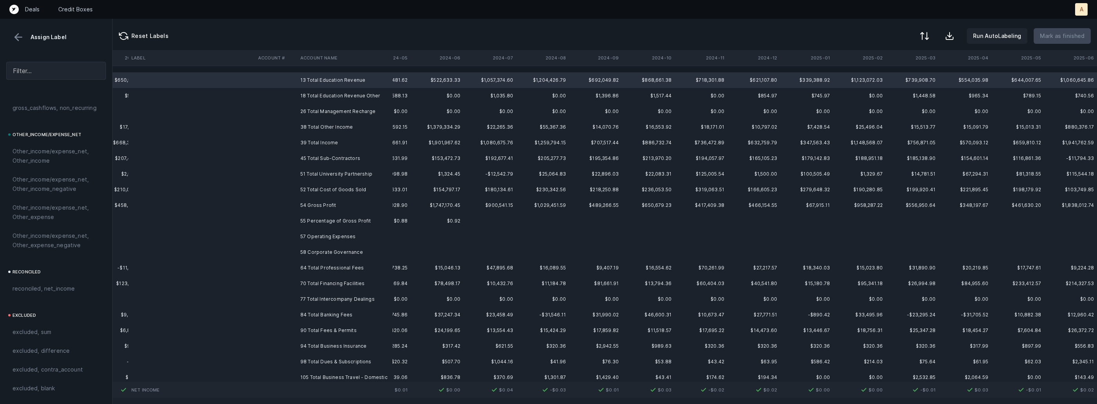
click at [323, 202] on td "54 Gross Profit" at bounding box center [344, 205] width 95 height 16
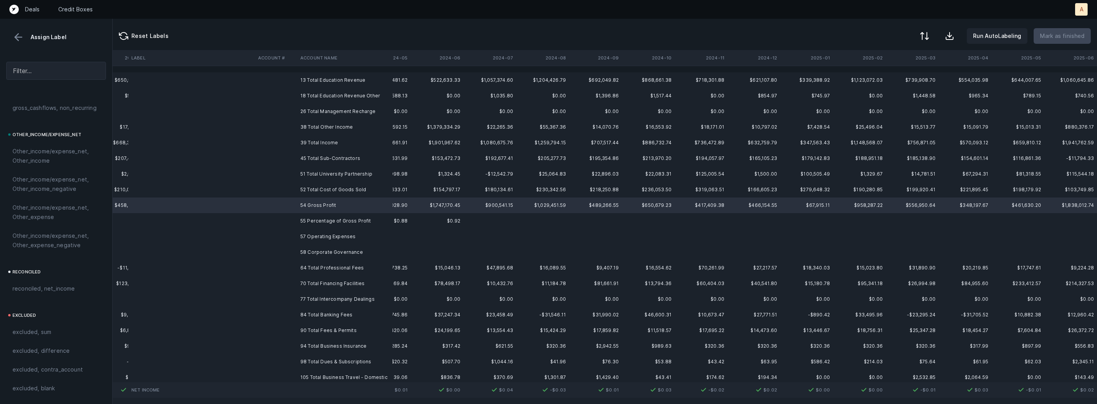
click at [318, 221] on td "55 Percentage of Gross Profit" at bounding box center [344, 221] width 95 height 16
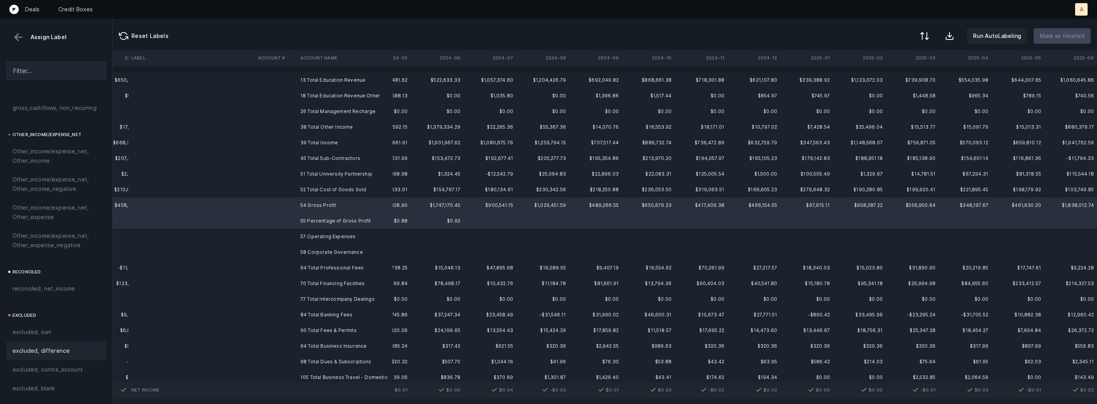
click at [63, 348] on span "excluded, difference" at bounding box center [41, 350] width 57 height 9
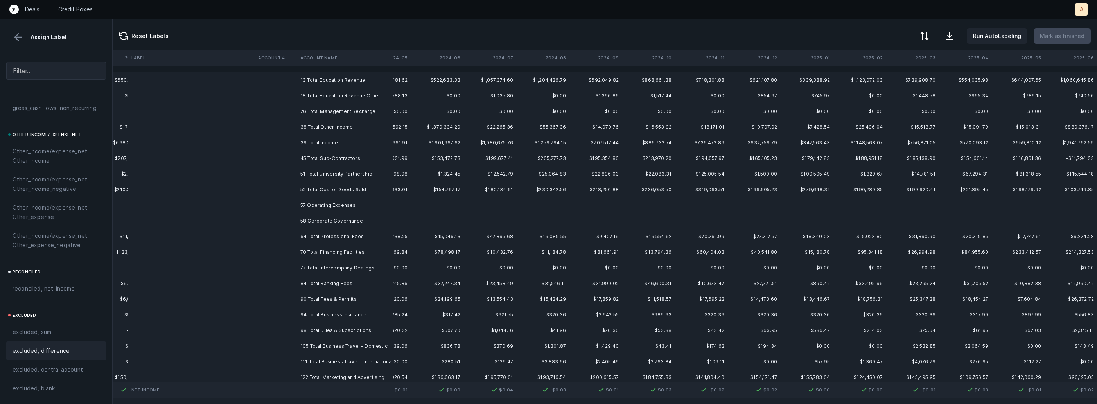
click at [341, 203] on td "57 Operating Expenses" at bounding box center [344, 205] width 95 height 16
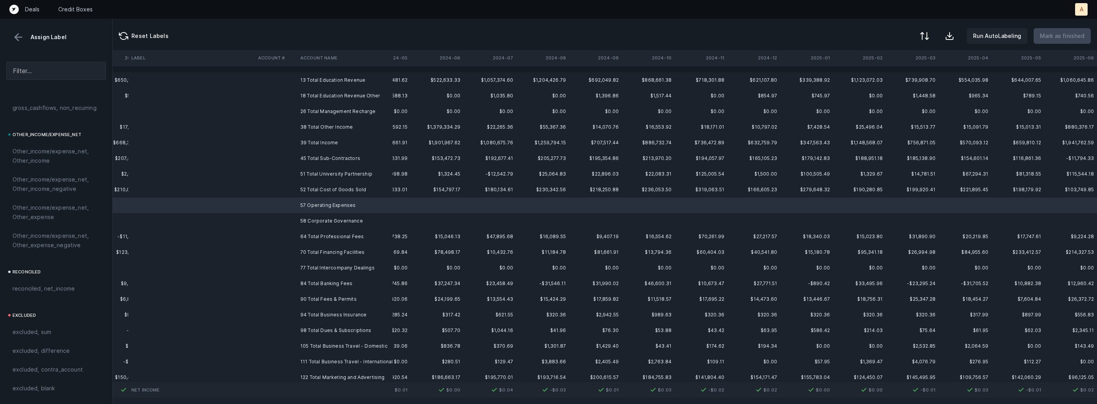
click at [327, 216] on td "58 Corporate Governance" at bounding box center [344, 221] width 95 height 16
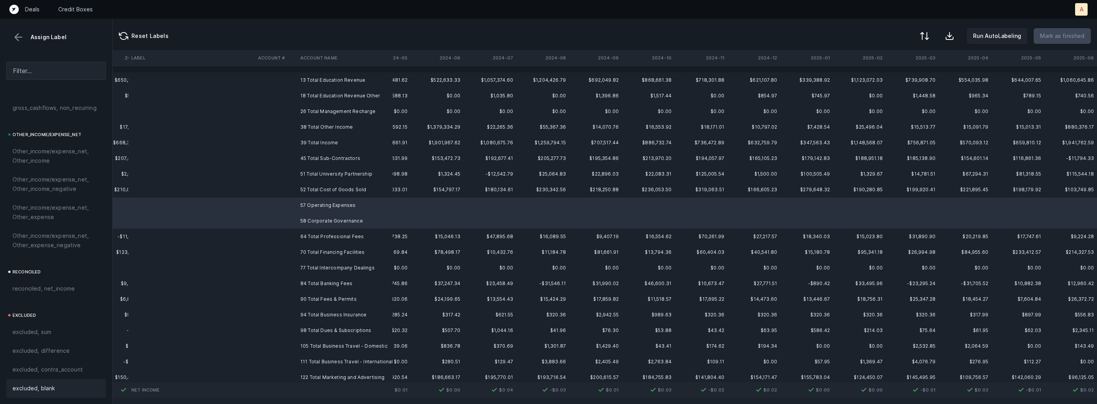
click at [25, 385] on span "excluded, blank" at bounding box center [34, 388] width 42 height 9
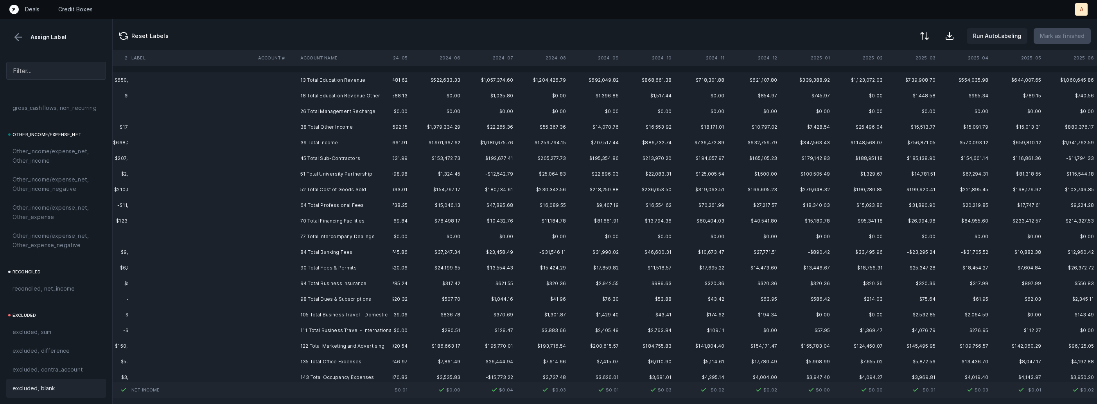
click at [349, 77] on td "13 Total Education Revenue" at bounding box center [344, 80] width 95 height 16
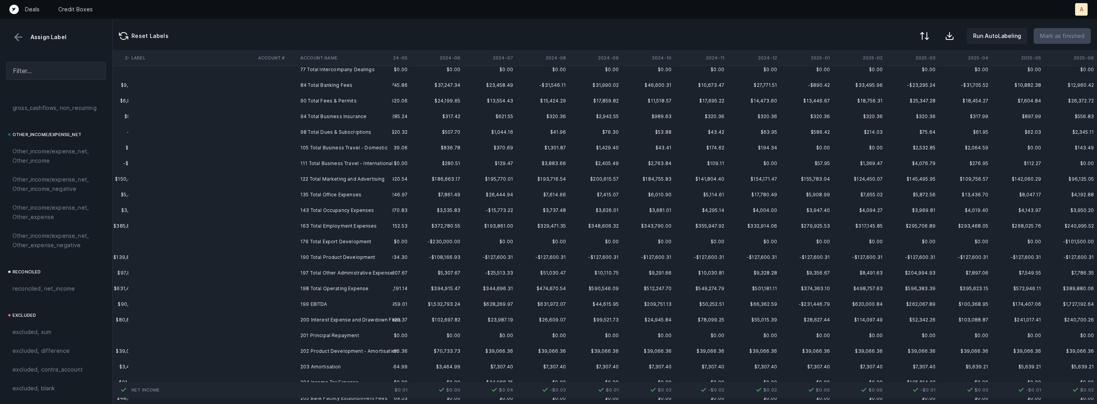
scroll to position [190, 4101]
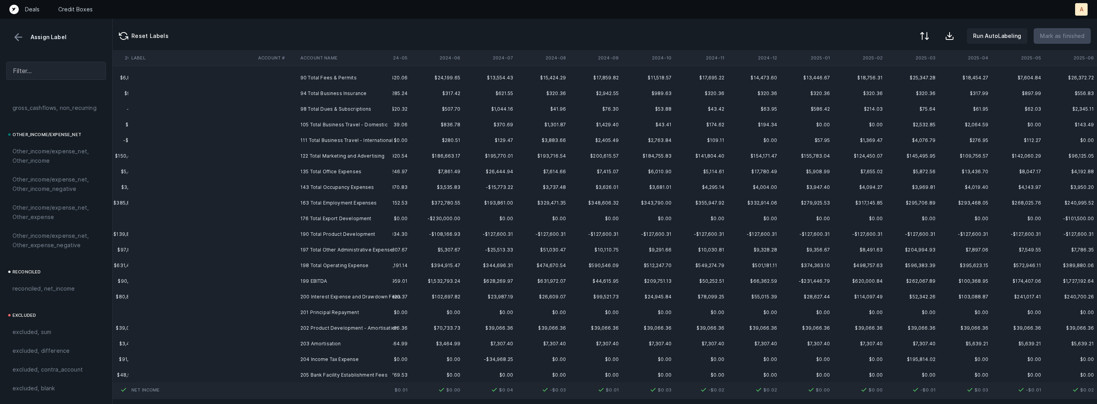
click at [331, 280] on td "199 EBITDA" at bounding box center [344, 281] width 95 height 16
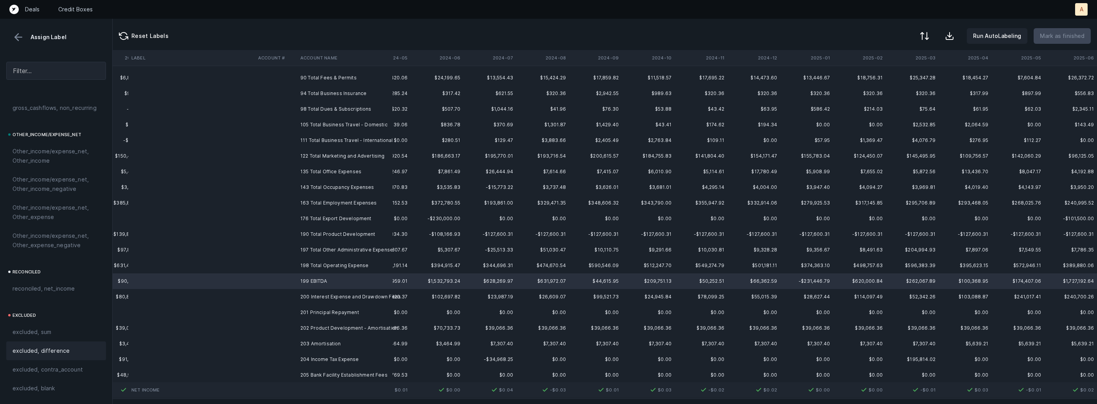
click at [60, 355] on span "excluded, difference" at bounding box center [41, 350] width 57 height 9
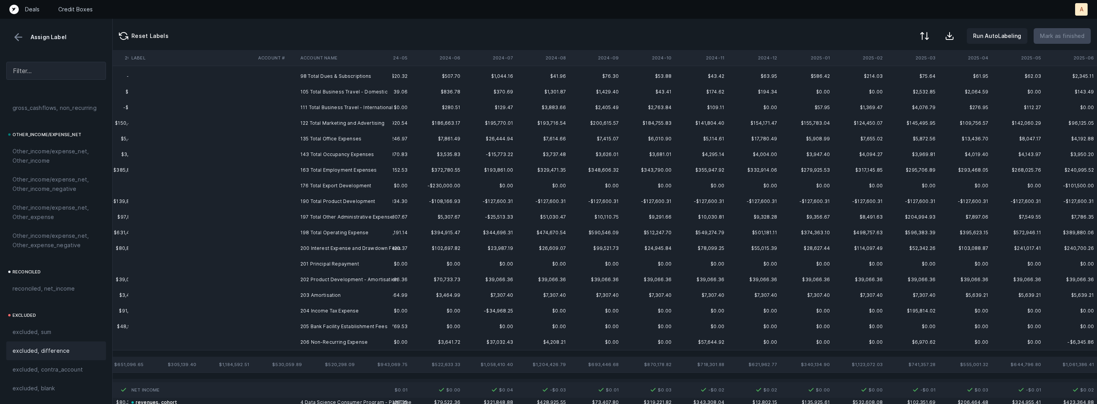
scroll to position [231, 4101]
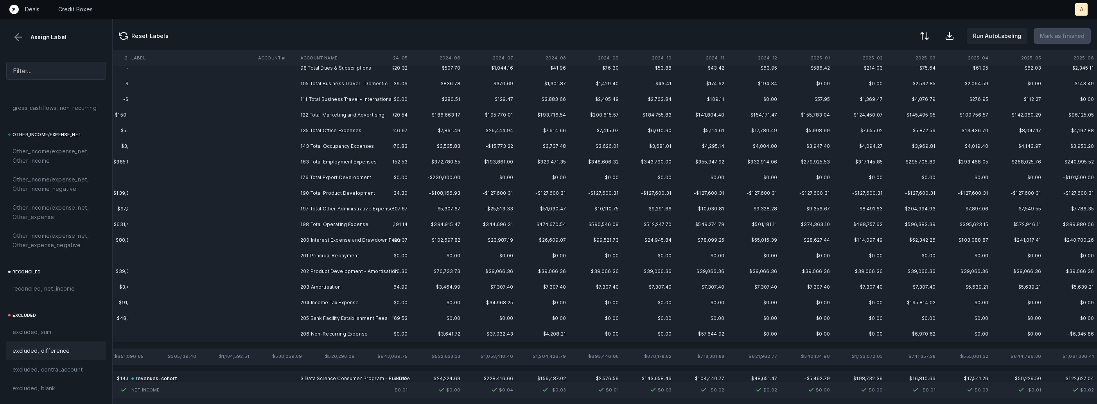
click at [310, 329] on td "206 Non-Recurring Expense" at bounding box center [344, 334] width 95 height 16
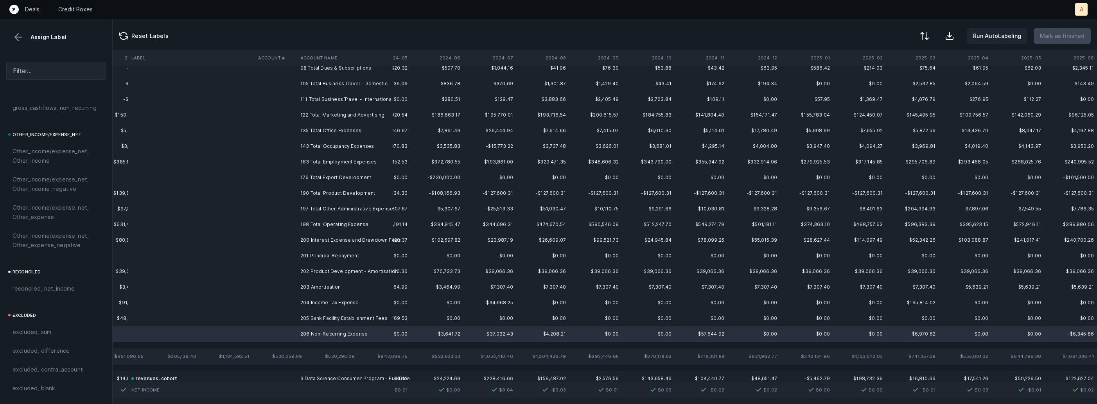
scroll to position [0, 4101]
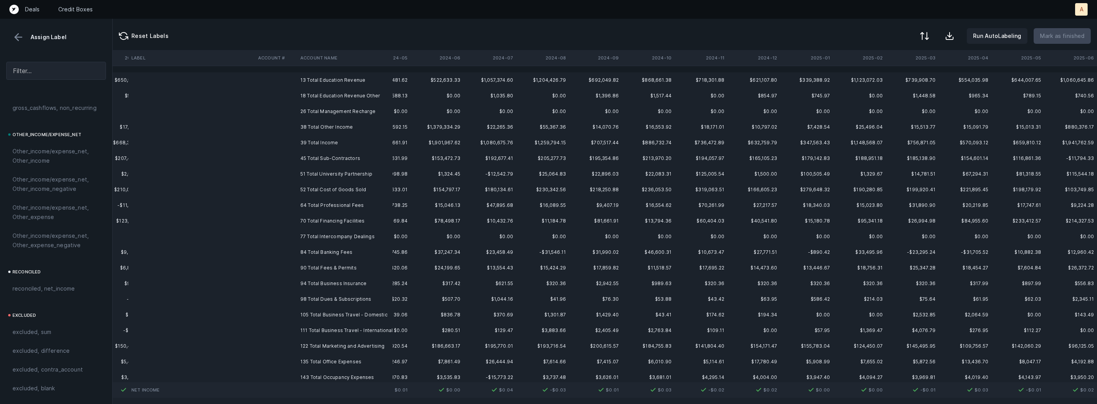
click at [326, 79] on td "13 Total Education Revenue" at bounding box center [344, 80] width 95 height 16
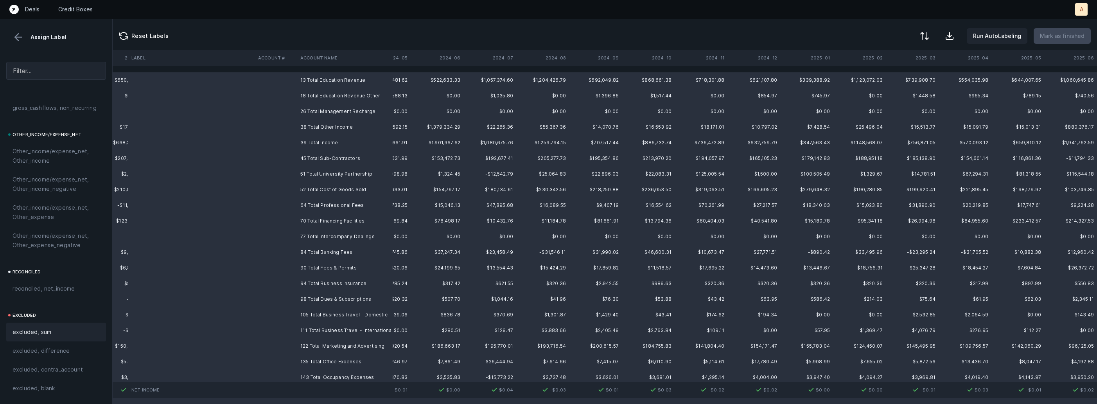
click at [50, 336] on div "excluded, sum" at bounding box center [56, 331] width 87 height 9
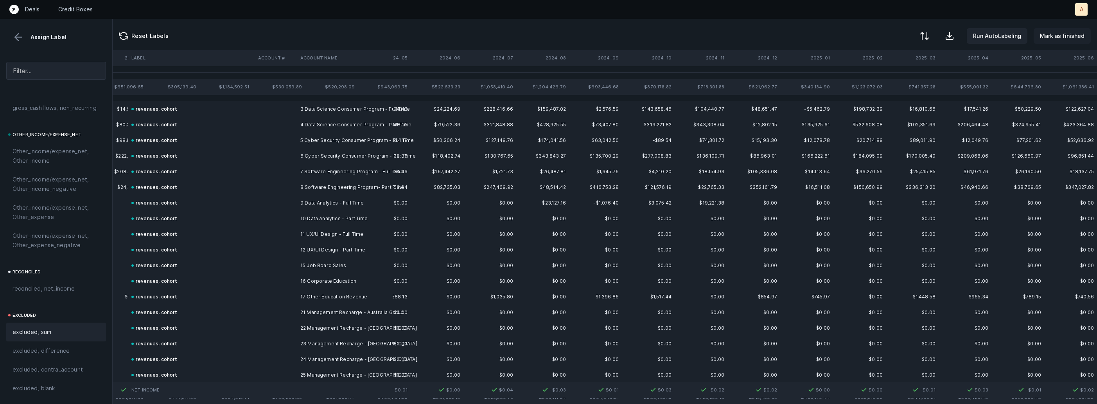
click at [1062, 33] on p "Mark as finished" at bounding box center [1062, 35] width 45 height 9
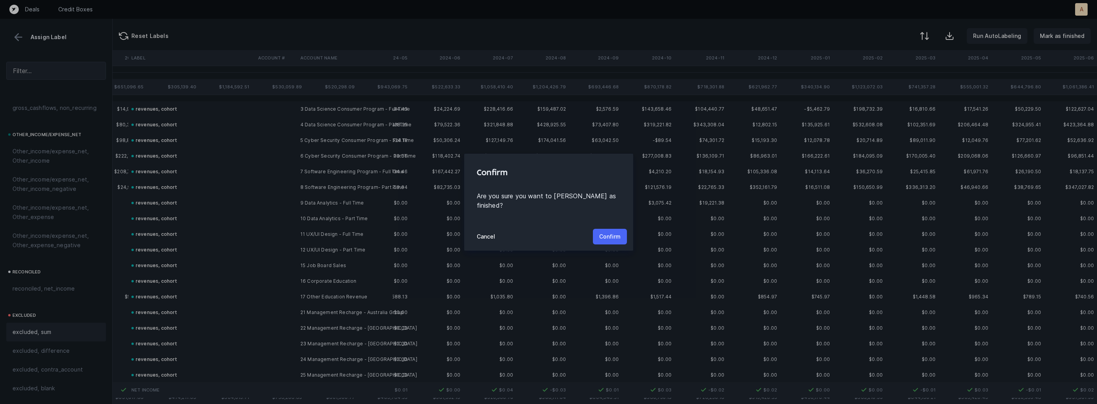
click at [609, 232] on p "Confirm" at bounding box center [610, 236] width 22 height 9
